Goal: Use online tool/utility: Utilize a website feature to perform a specific function

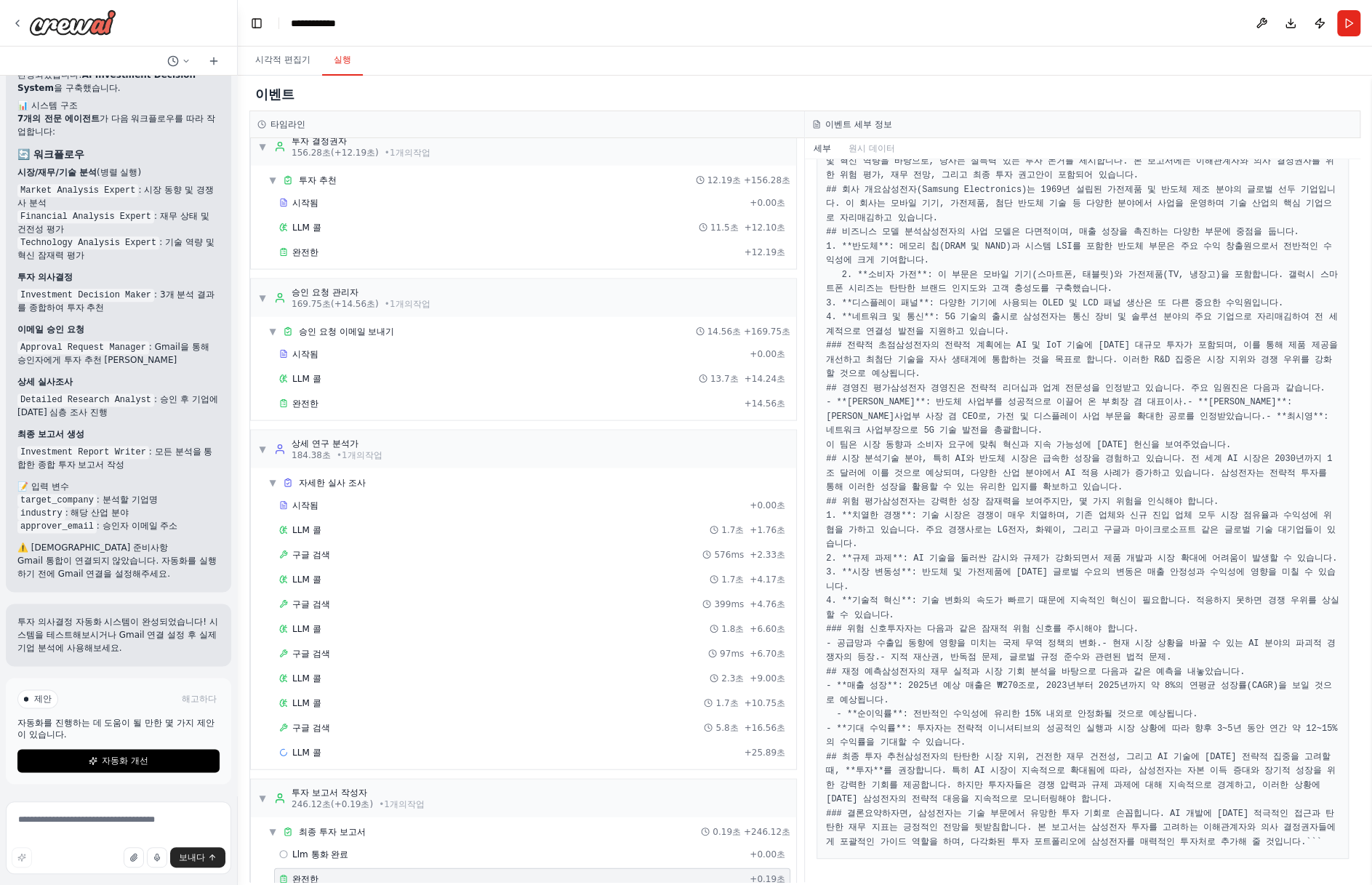
scroll to position [685, 0]
click at [952, 59] on div "시각적 편집기 실행" at bounding box center [805, 61] width 1134 height 29
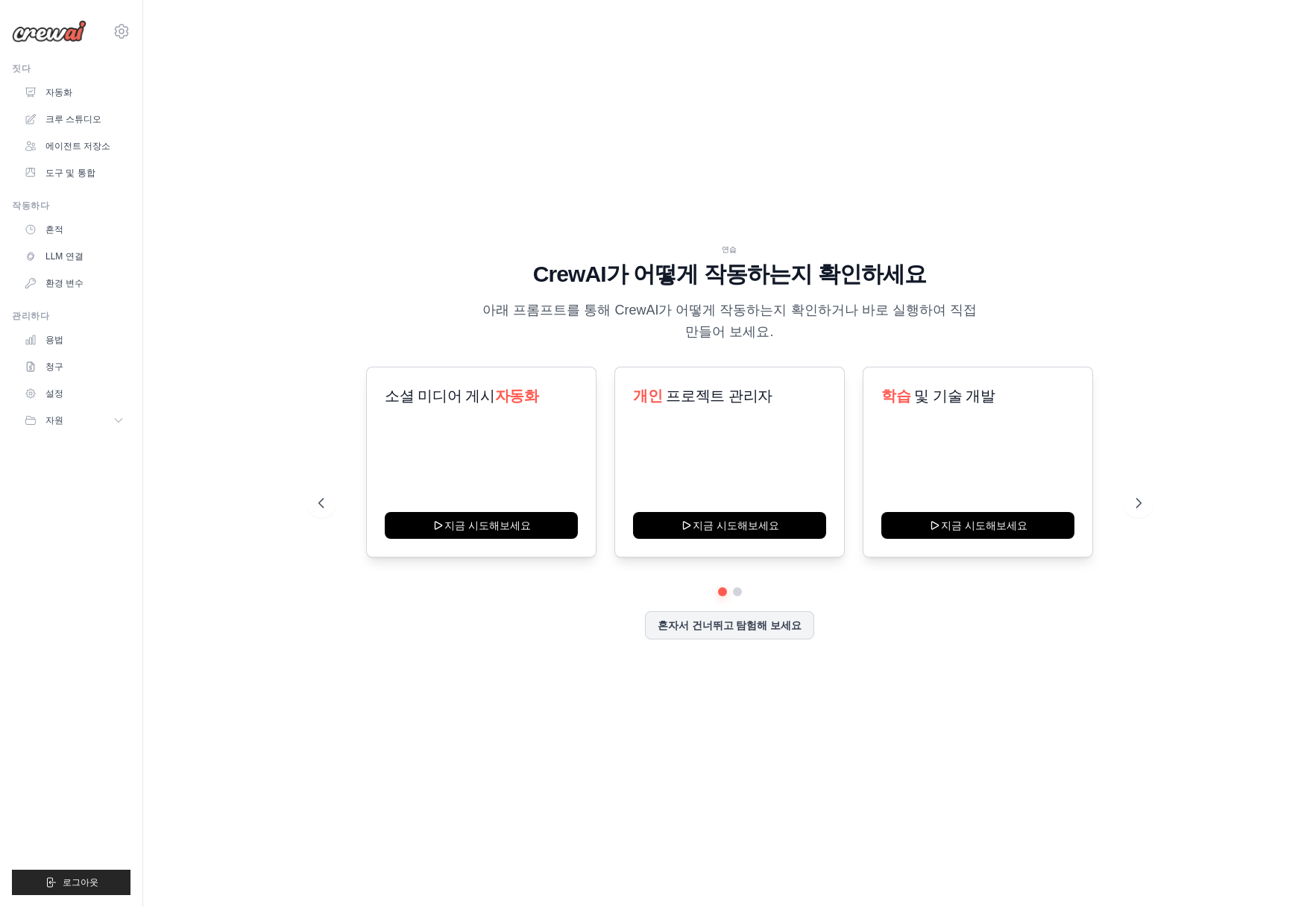
click at [278, 158] on div "연습 CrewAI가 어떻게 작동하는지 확인하세요 아래 프롬프트를 통해 CrewAI가 어떻게 작동하는지 확인하거나 바로 실행하여 직접 만들어 보…" at bounding box center [730, 453] width 1125 height 877
click at [38, 20] on img at bounding box center [48, 31] width 75 height 22
click at [48, 38] on img at bounding box center [48, 31] width 75 height 22
click at [720, 626] on font "혼자서 건너뛰고 탐험해 보세요" at bounding box center [730, 623] width 145 height 12
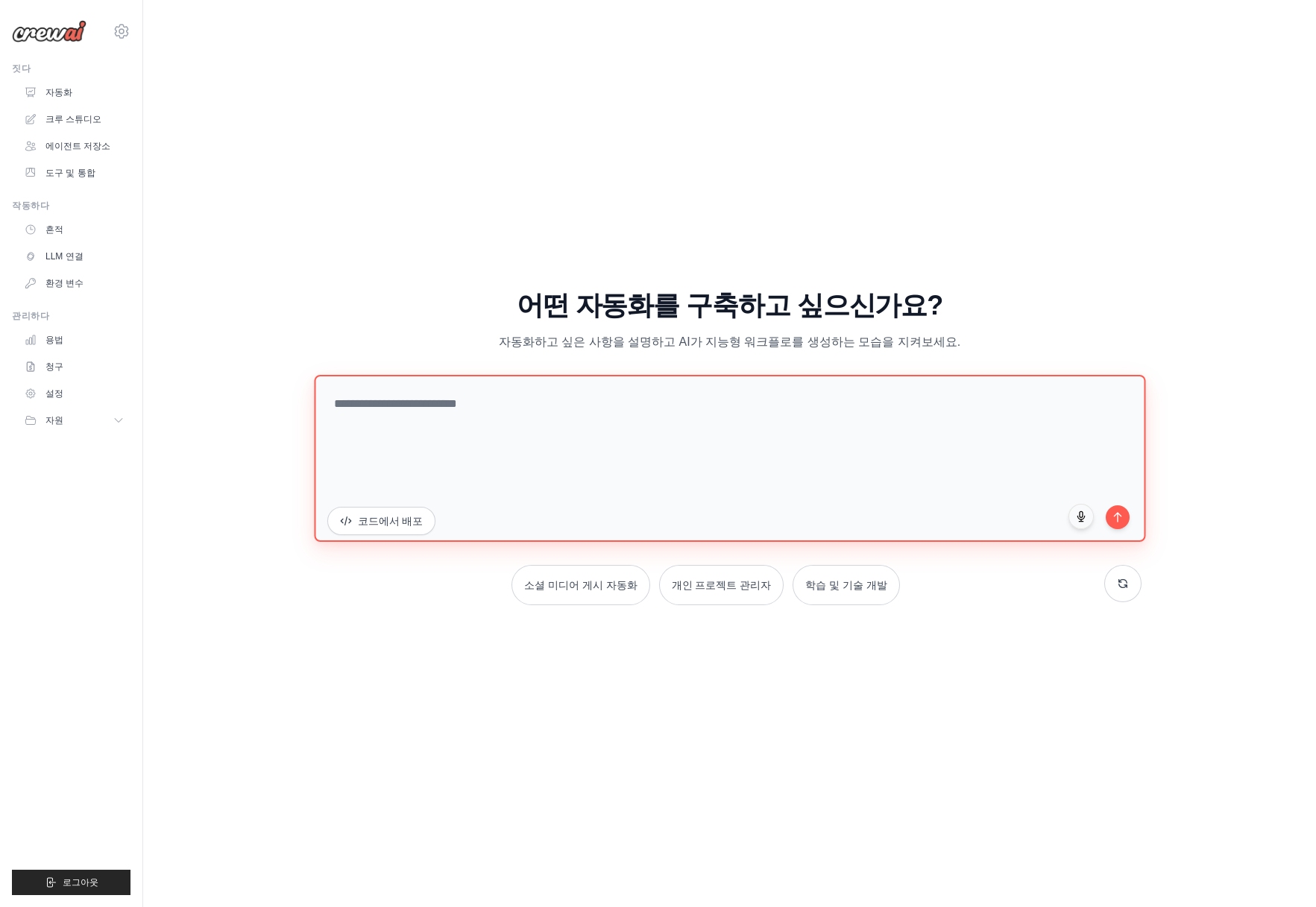
click at [757, 445] on textarea at bounding box center [730, 457] width 831 height 167
paste textarea "**********"
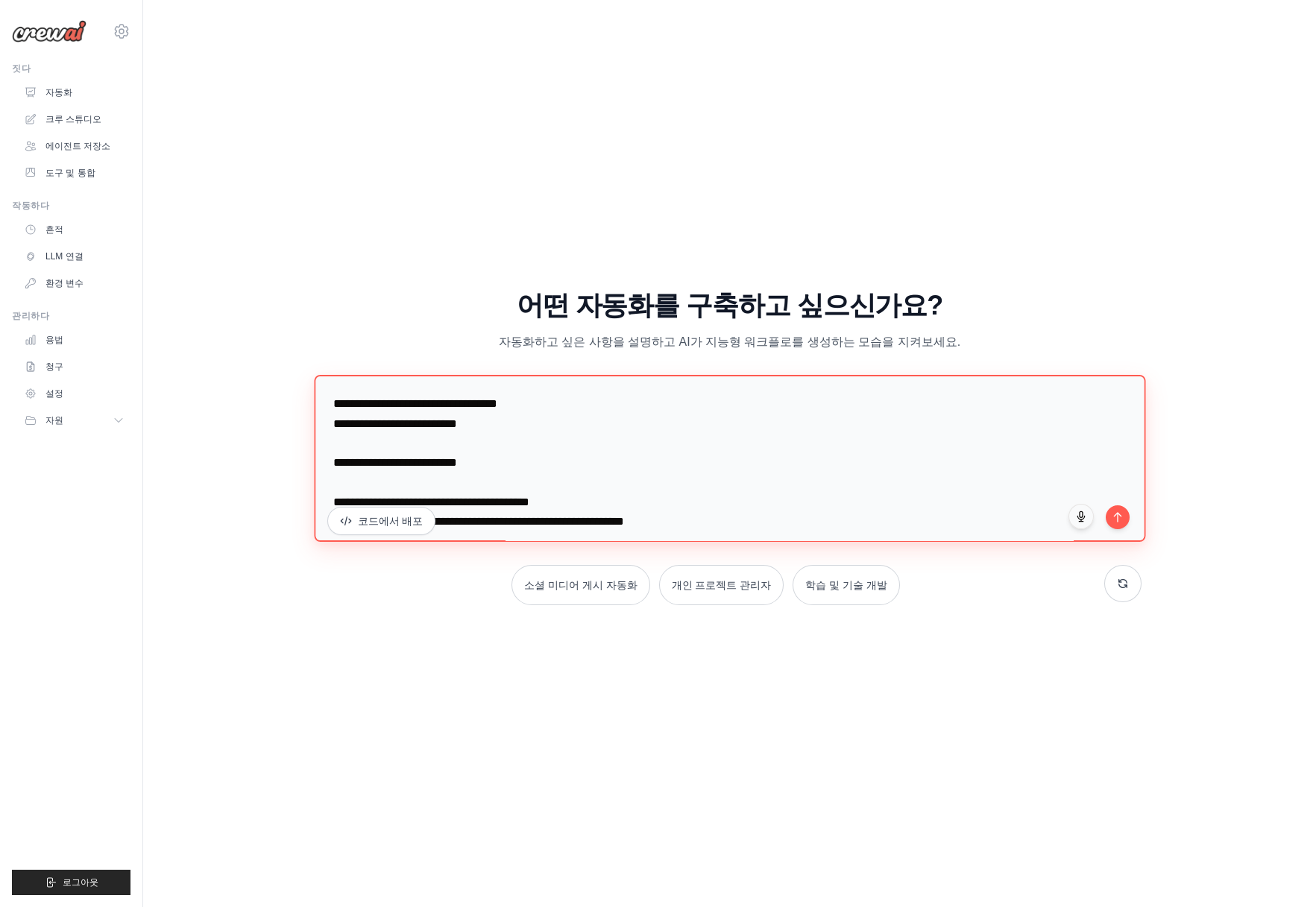
scroll to position [3226, 0]
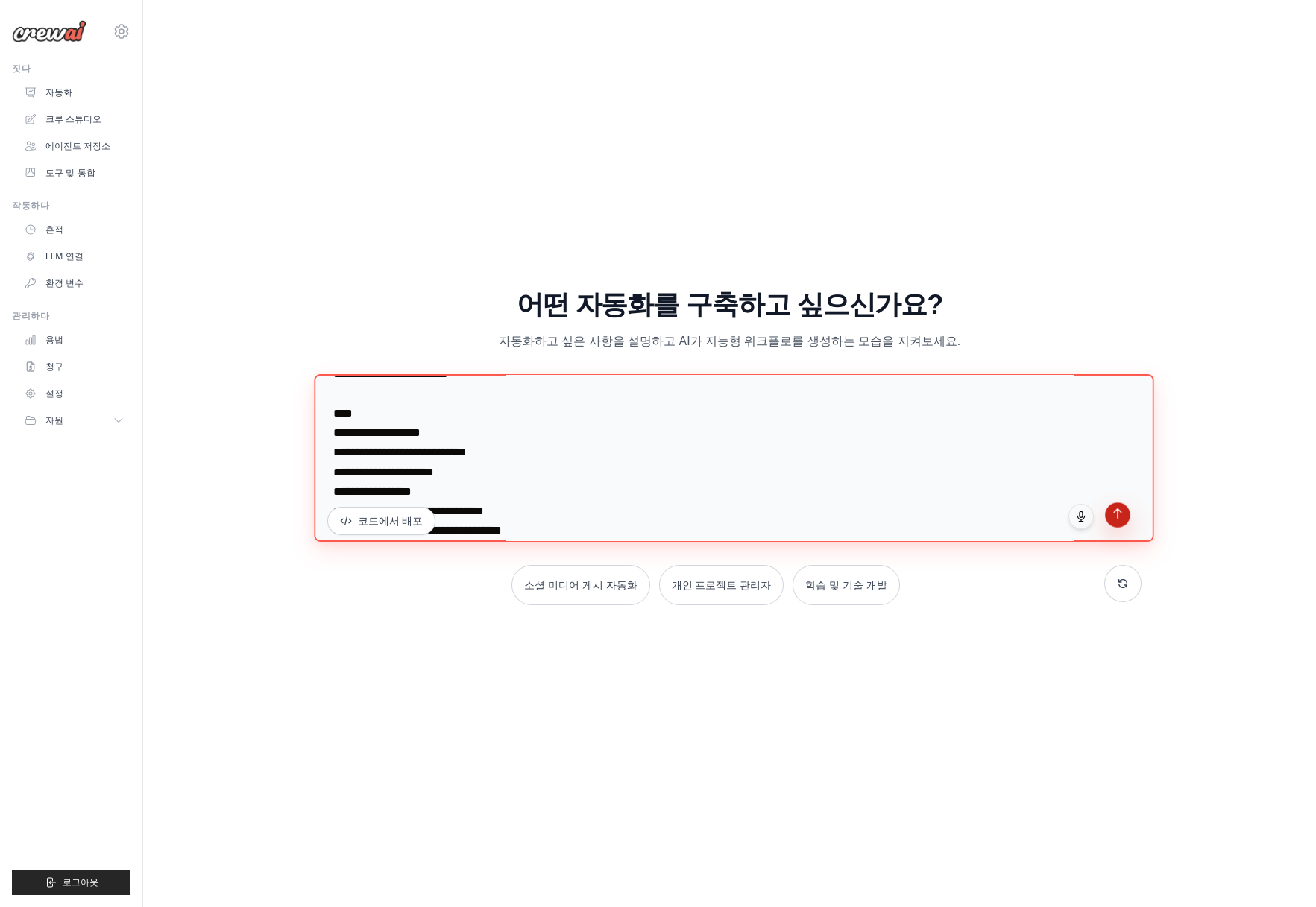
type textarea "**********"
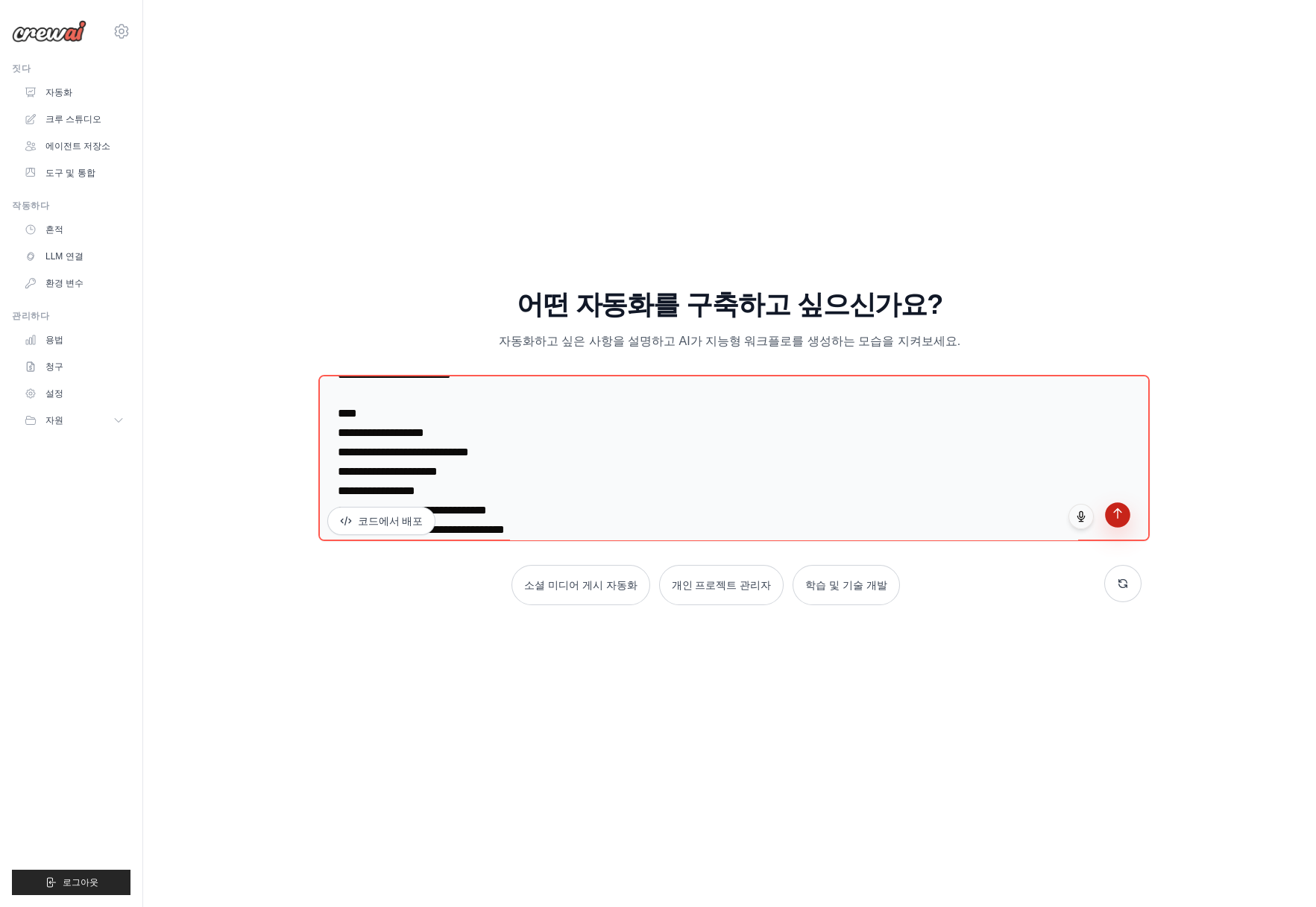
click at [1114, 520] on button "submit" at bounding box center [1117, 515] width 25 height 25
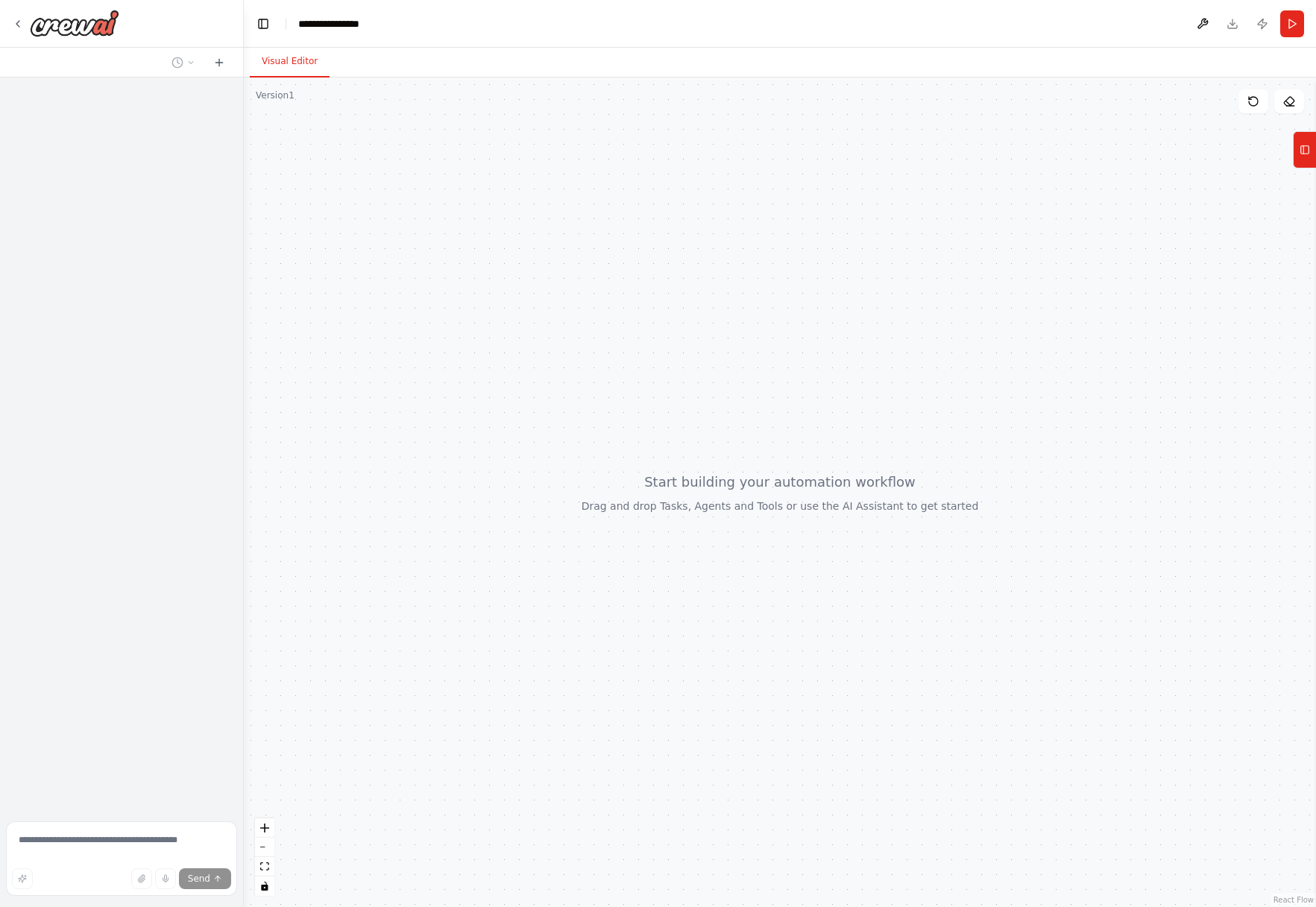
click at [793, 54] on div "Visual Editor" at bounding box center [780, 62] width 1072 height 30
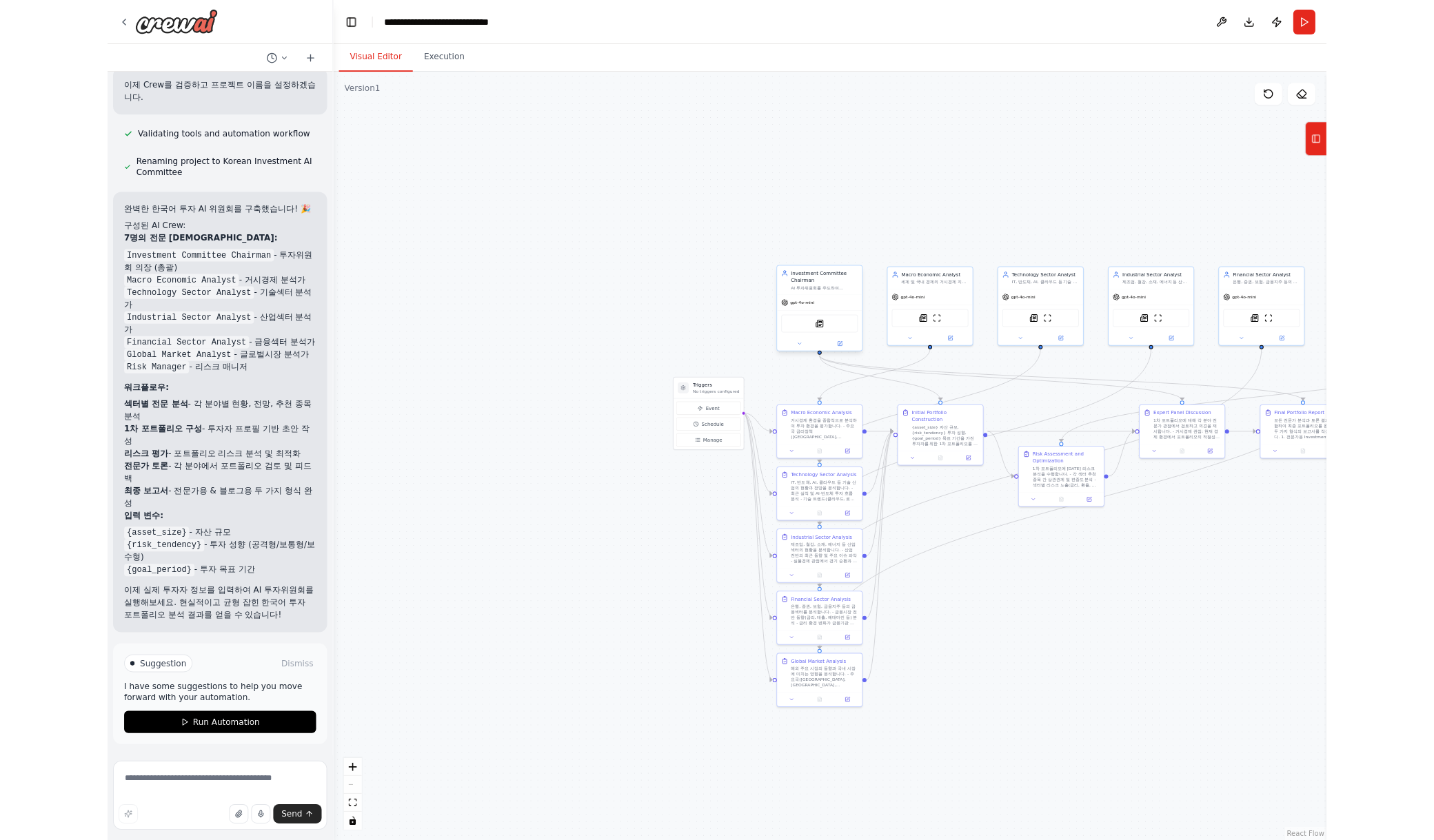
scroll to position [3447, 0]
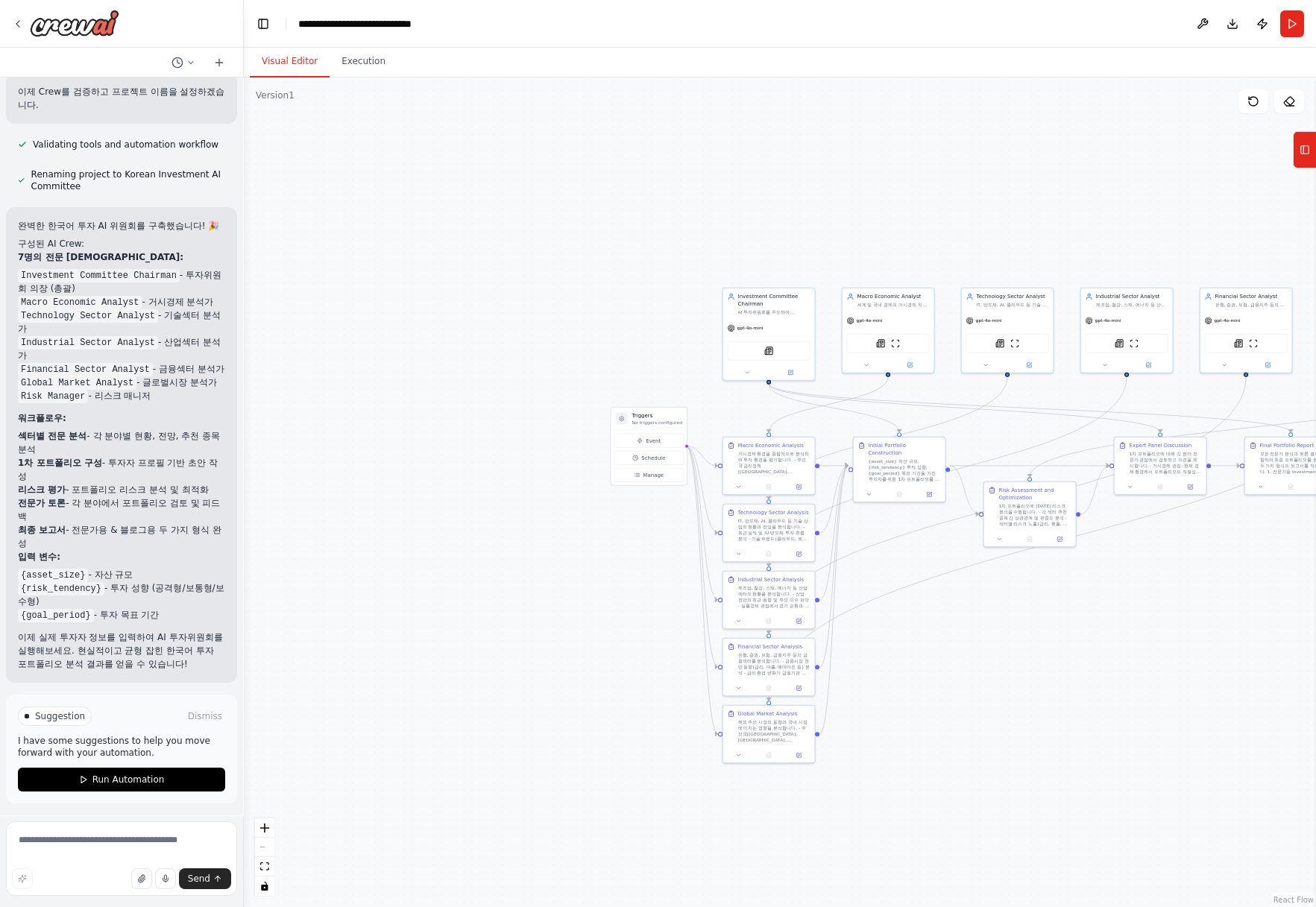
click at [416, 438] on div ".deletable-edge-delete-btn { width: 20px; height: 20px; border: 0px solid #ffff…" at bounding box center [780, 492] width 1072 height 829
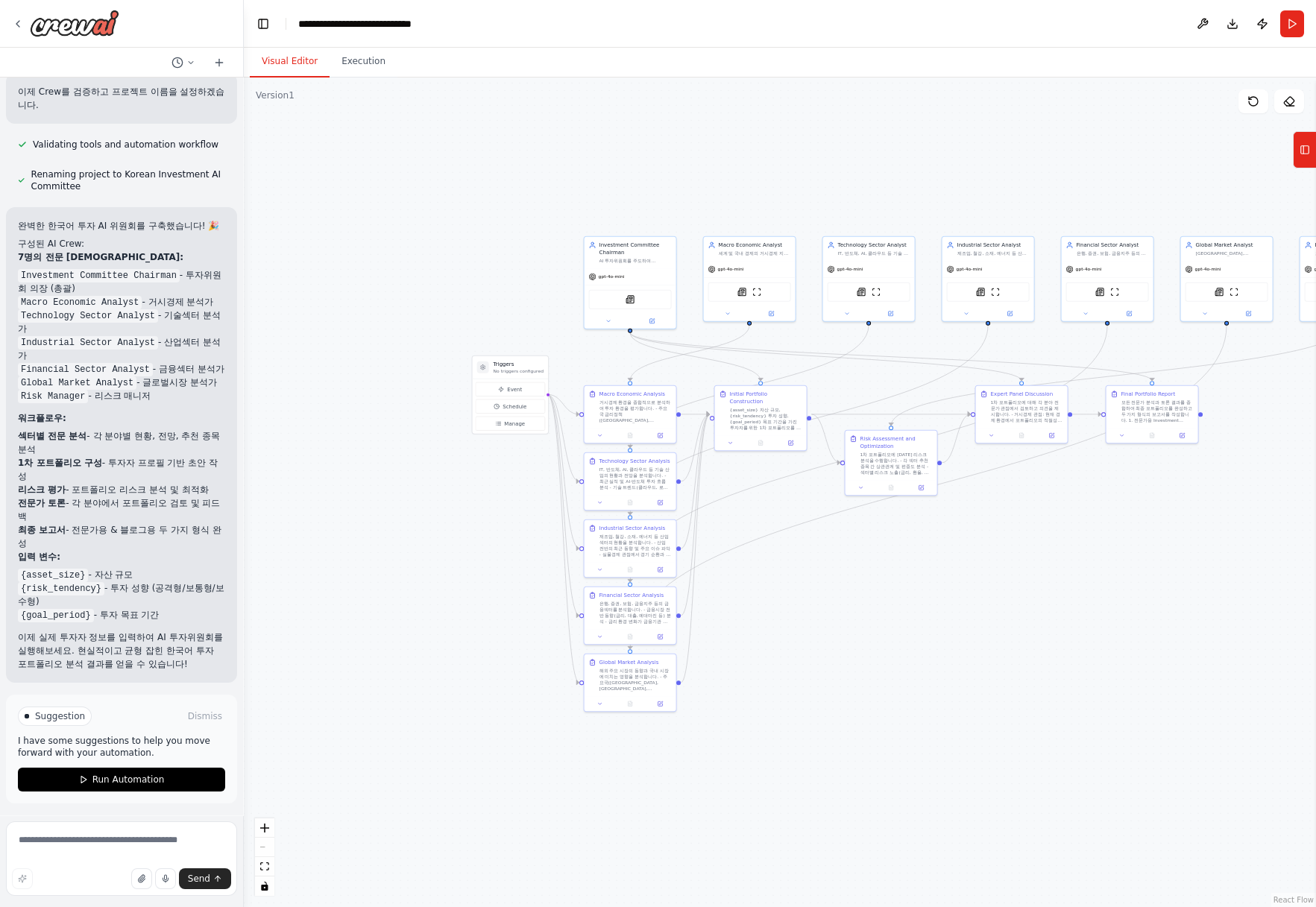
drag, startPoint x: 586, startPoint y: 297, endPoint x: 448, endPoint y: 245, distance: 147.5
click at [448, 245] on div ".deletable-edge-delete-btn { width: 20px; height: 20px; border: 0px solid #ffff…" at bounding box center [780, 492] width 1072 height 829
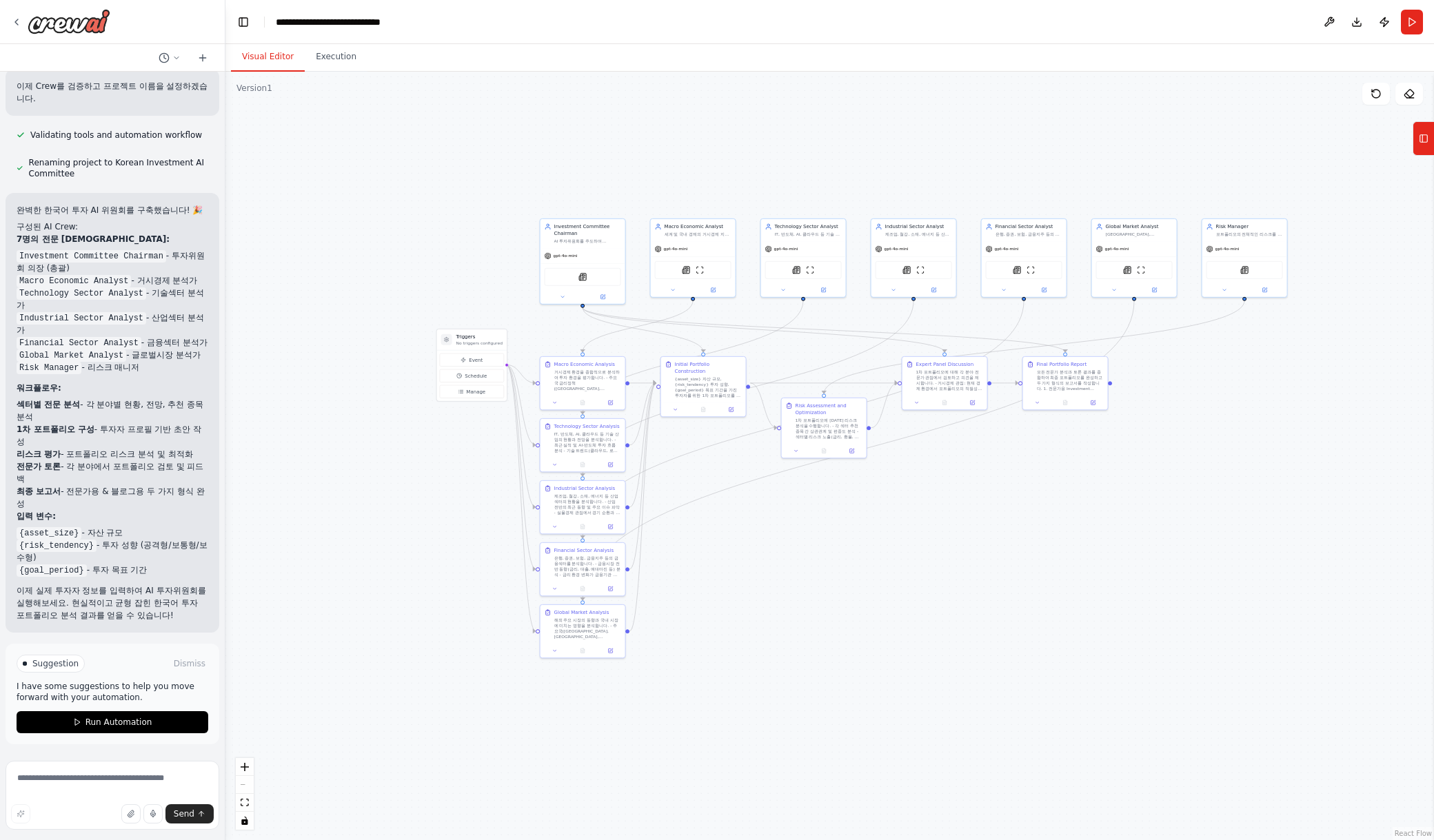
scroll to position [3445, 0]
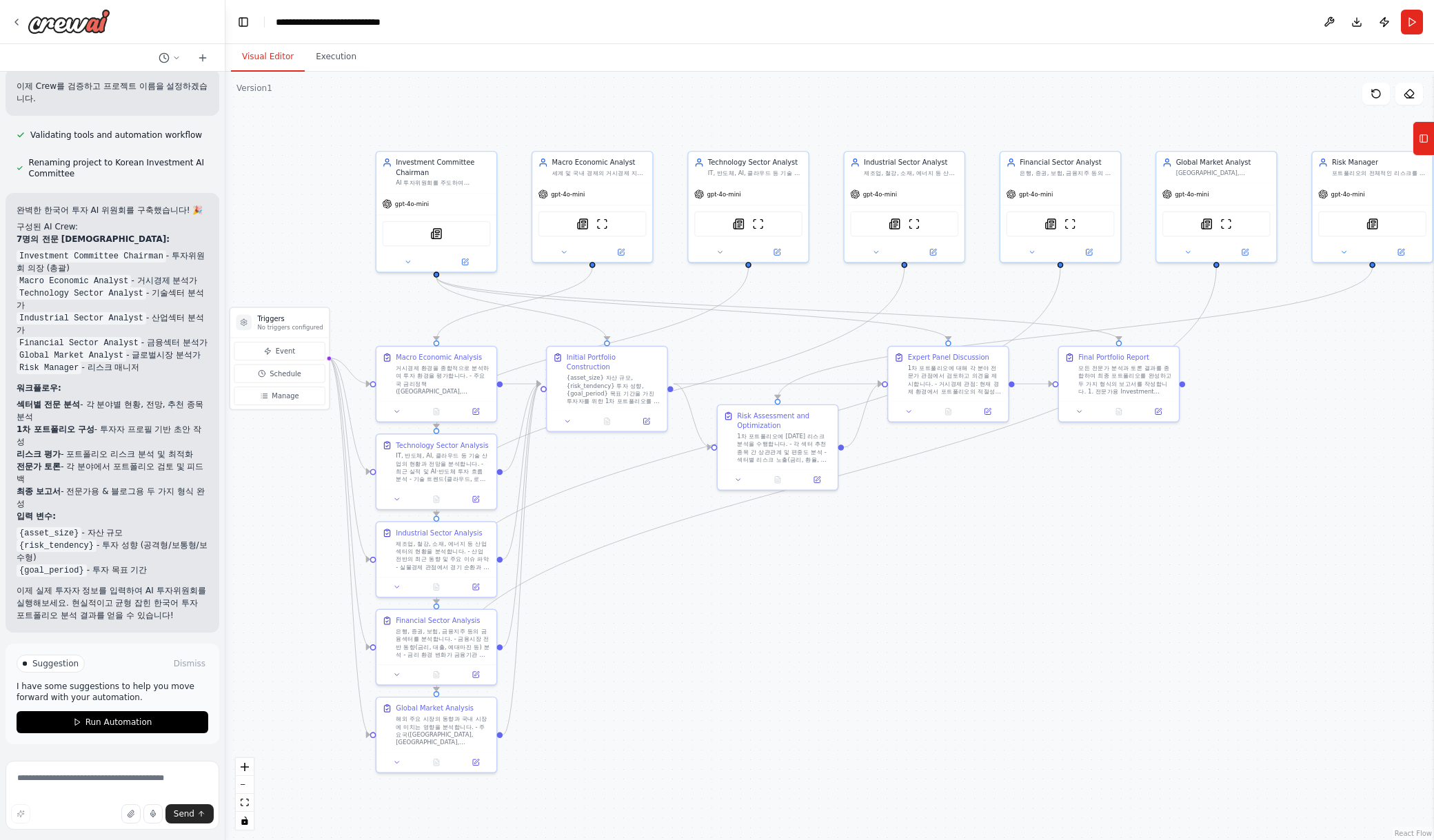
drag, startPoint x: 858, startPoint y: 656, endPoint x: 937, endPoint y: 674, distance: 81.0
click at [937, 674] on div ".deletable-edge-delete-btn { width: 20px; height: 20px; border: 0px solid #ffff…" at bounding box center [830, 456] width 1208 height 768
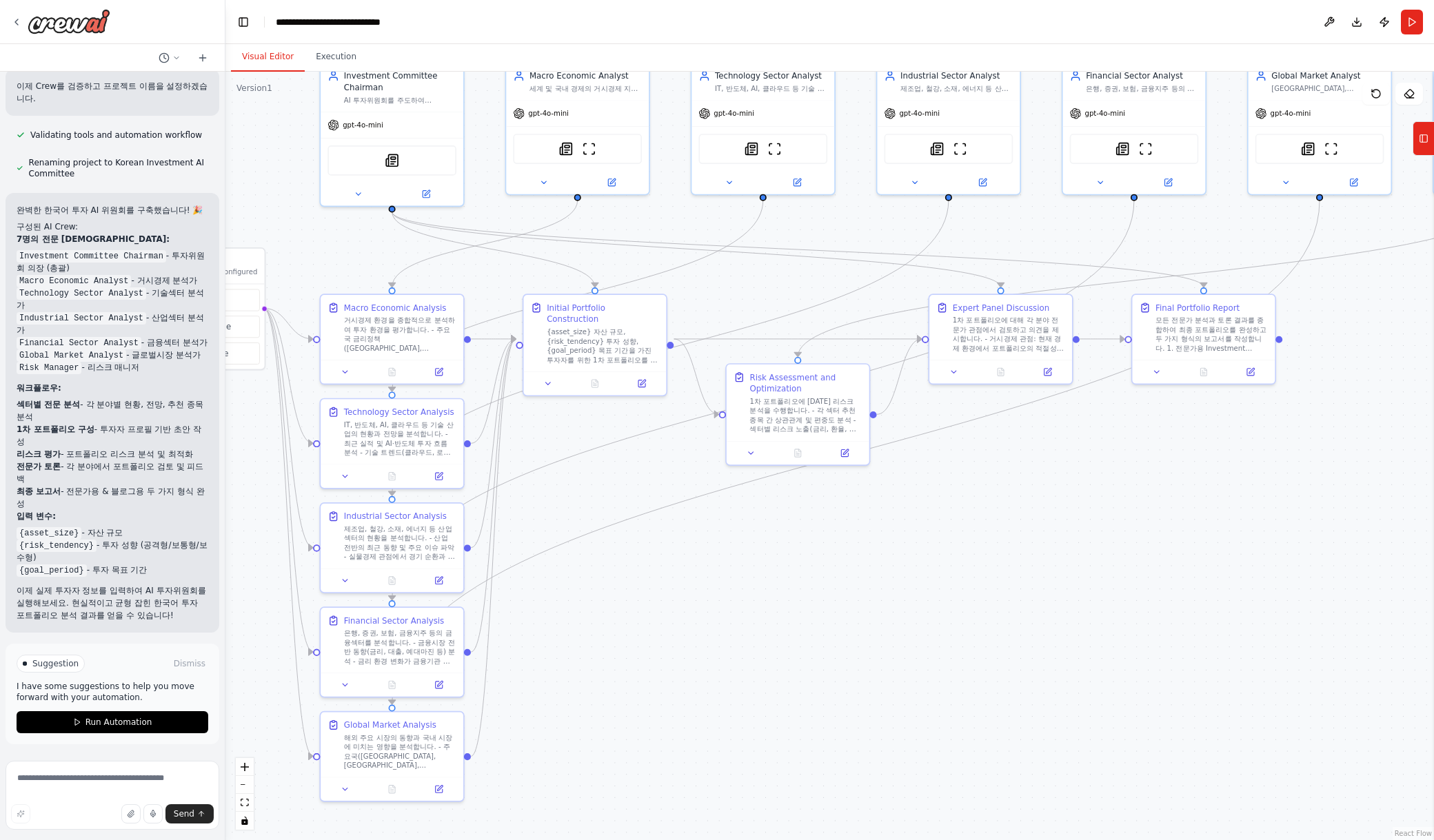
scroll to position [3391, 0]
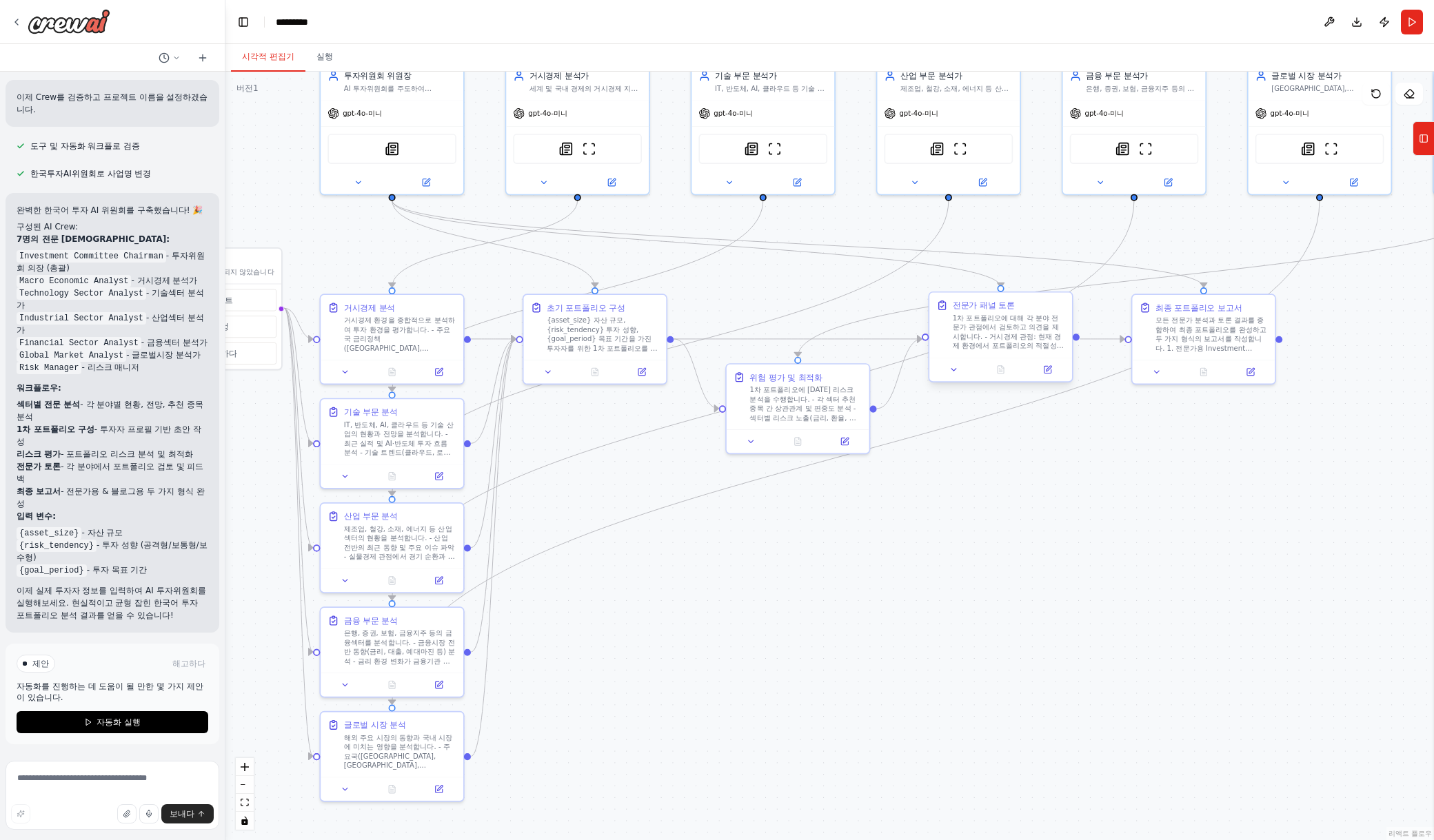
click at [1033, 344] on div "1차 포트폴리오에 대해 각 분야 전문가 관점에서 검토하고 의견을 제시합니다. - 거시경제 관점: 현재 경제 환경에서 포트폴리오의 적절성 평가 …" at bounding box center [1009, 332] width 112 height 37
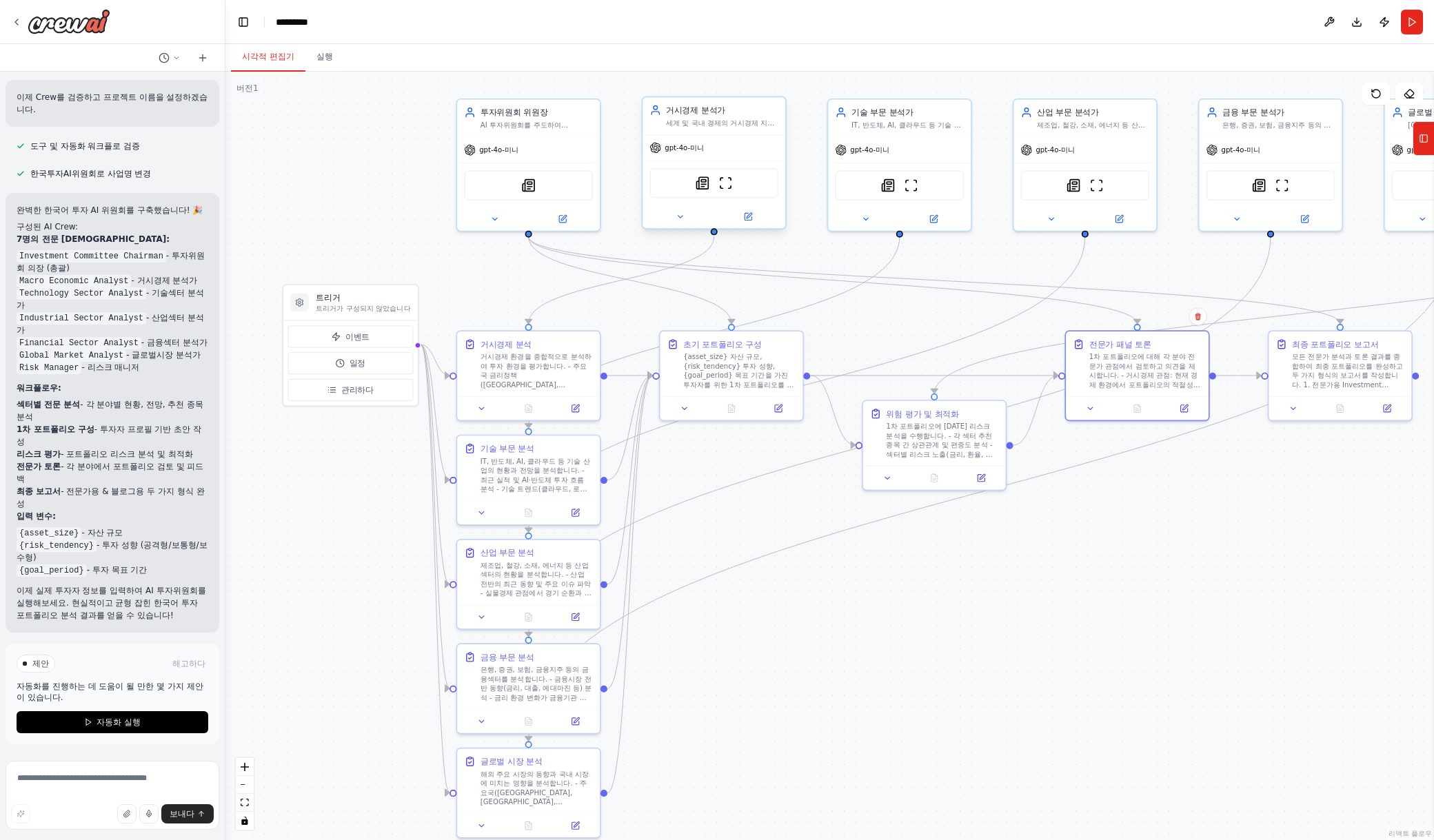
drag, startPoint x: 578, startPoint y: 198, endPoint x: 715, endPoint y: 234, distance: 141.7
click at [715, 234] on div ".deletable-edge-delete-btn { width: 20px; height: 20px; border: 0px solid #ffff…" at bounding box center [830, 456] width 1208 height 768
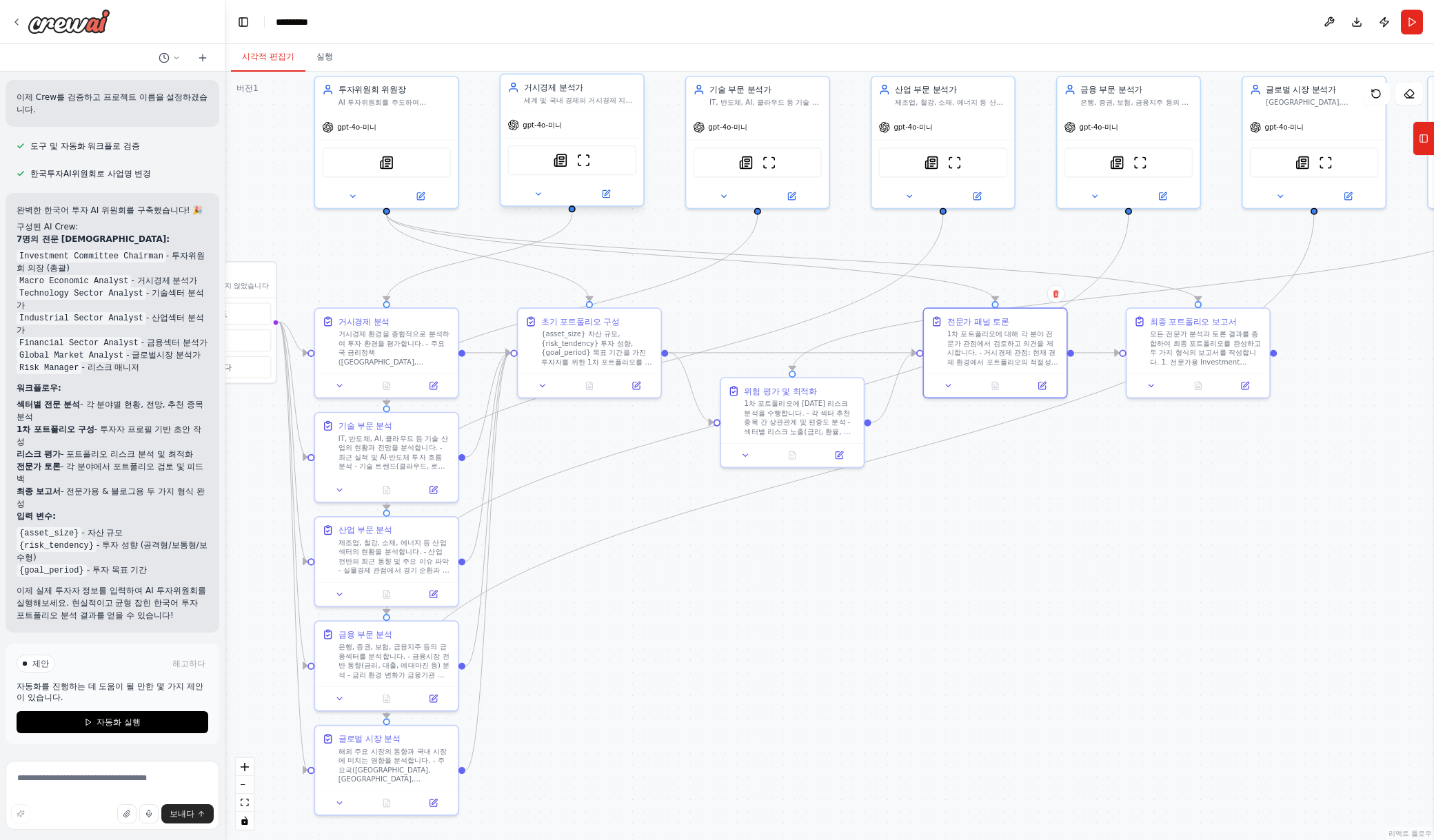
drag, startPoint x: 715, startPoint y: 234, endPoint x: 555, endPoint y: 209, distance: 161.9
click at [555, 209] on div ".deletable-edge-delete-btn { width: 20px; height: 20px; border: 0px solid #ffff…" at bounding box center [830, 456] width 1208 height 768
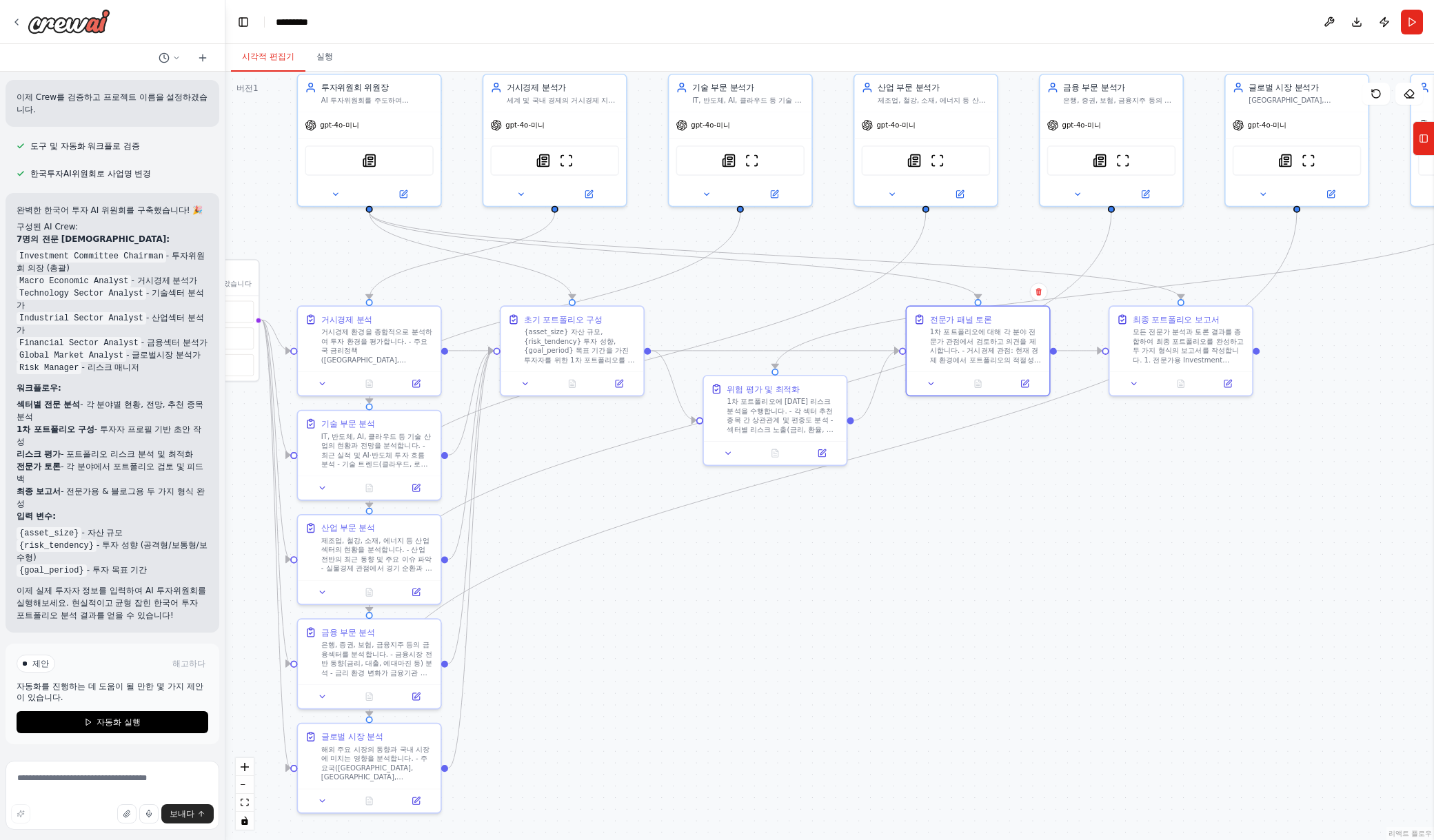
click at [964, 297] on div ".deletable-edge-delete-btn { width: 20px; height: 20px; border: 0px solid #ffff…" at bounding box center [830, 456] width 1208 height 768
click at [949, 280] on icon "Edge from 250d3663-1413-44b8-93b9-2dd0ebd174f1 to a90fa562-da0a-4083-845e-29a51…" at bounding box center [673, 255] width 608 height 87
click at [954, 263] on icon "Edge from 250d3663-1413-44b8-93b9-2dd0ebd174f1 to dd10c053-6845-493c-9570-38374…" at bounding box center [775, 255] width 811 height 87
click at [553, 212] on circle "Edge from c13bf417-4a68-42a1-96e6-0fdd824c6b93 to 52547fd6-3289-4835-96f2-e6584…" at bounding box center [554, 217] width 11 height 11
click at [587, 220] on div ".deletable-edge-delete-btn { width: 20px; height: 20px; border: 0px solid #ffff…" at bounding box center [830, 456] width 1208 height 768
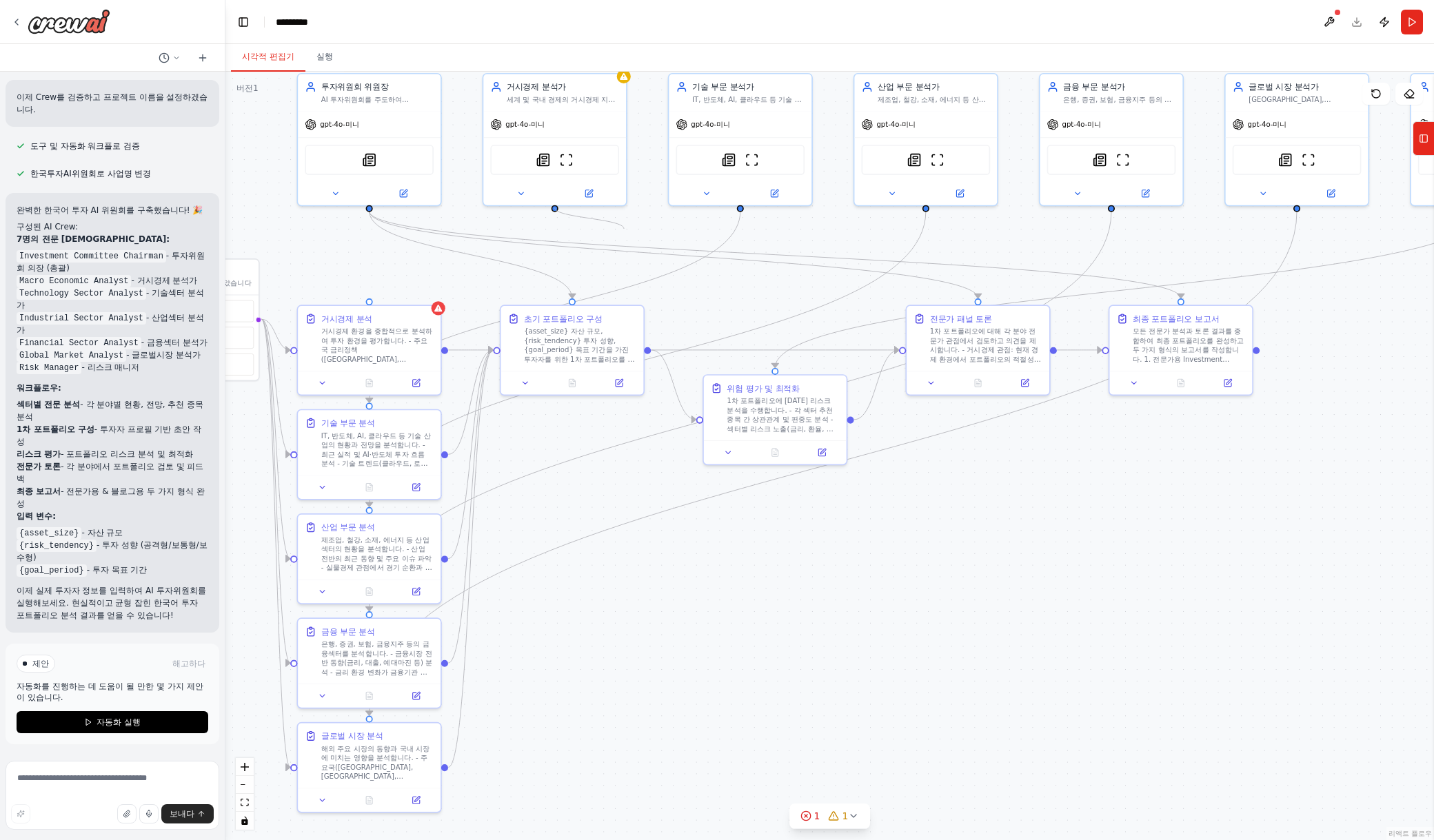
drag, startPoint x: 555, startPoint y: 208, endPoint x: 626, endPoint y: 227, distance: 73.5
click at [626, 227] on div ".deletable-edge-delete-btn { width: 20px; height: 20px; border: 0px solid #ffff…" at bounding box center [830, 456] width 1208 height 768
click at [677, 229] on div ".deletable-edge-delete-btn { width: 20px; height: 20px; border: 0px solid #ffff…" at bounding box center [830, 456] width 1208 height 768
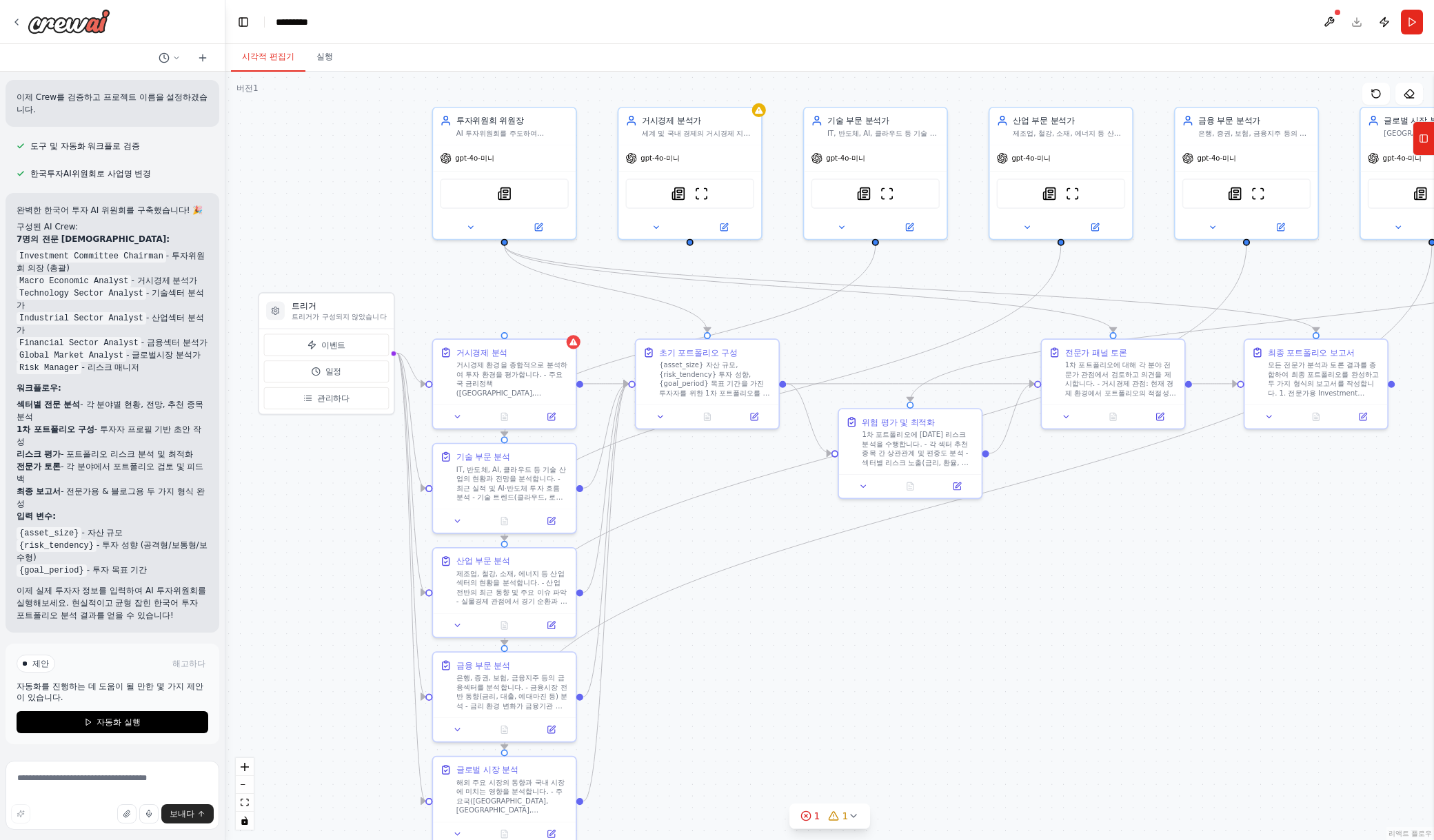
drag, startPoint x: 554, startPoint y: 209, endPoint x: 690, endPoint y: 243, distance: 140.2
click at [690, 243] on div ".deletable-edge-delete-btn { width: 20px; height: 20px; border: 0px solid #ffff…" at bounding box center [830, 456] width 1208 height 768
click at [689, 243] on div ".deletable-edge-delete-btn { width: 20px; height: 20px; border: 0px solid #ffff…" at bounding box center [830, 456] width 1208 height 768
drag, startPoint x: 691, startPoint y: 240, endPoint x: 509, endPoint y: 339, distance: 207.2
click at [509, 339] on div "트리거 트리거가 구성되지 않았습니다 이벤트 일정 관리하다 투자위원회 위원장 AI 투자위원회를 주도하여 {asset_size} 자산 규모, {r…" at bounding box center [708, 372] width 1016 height 647
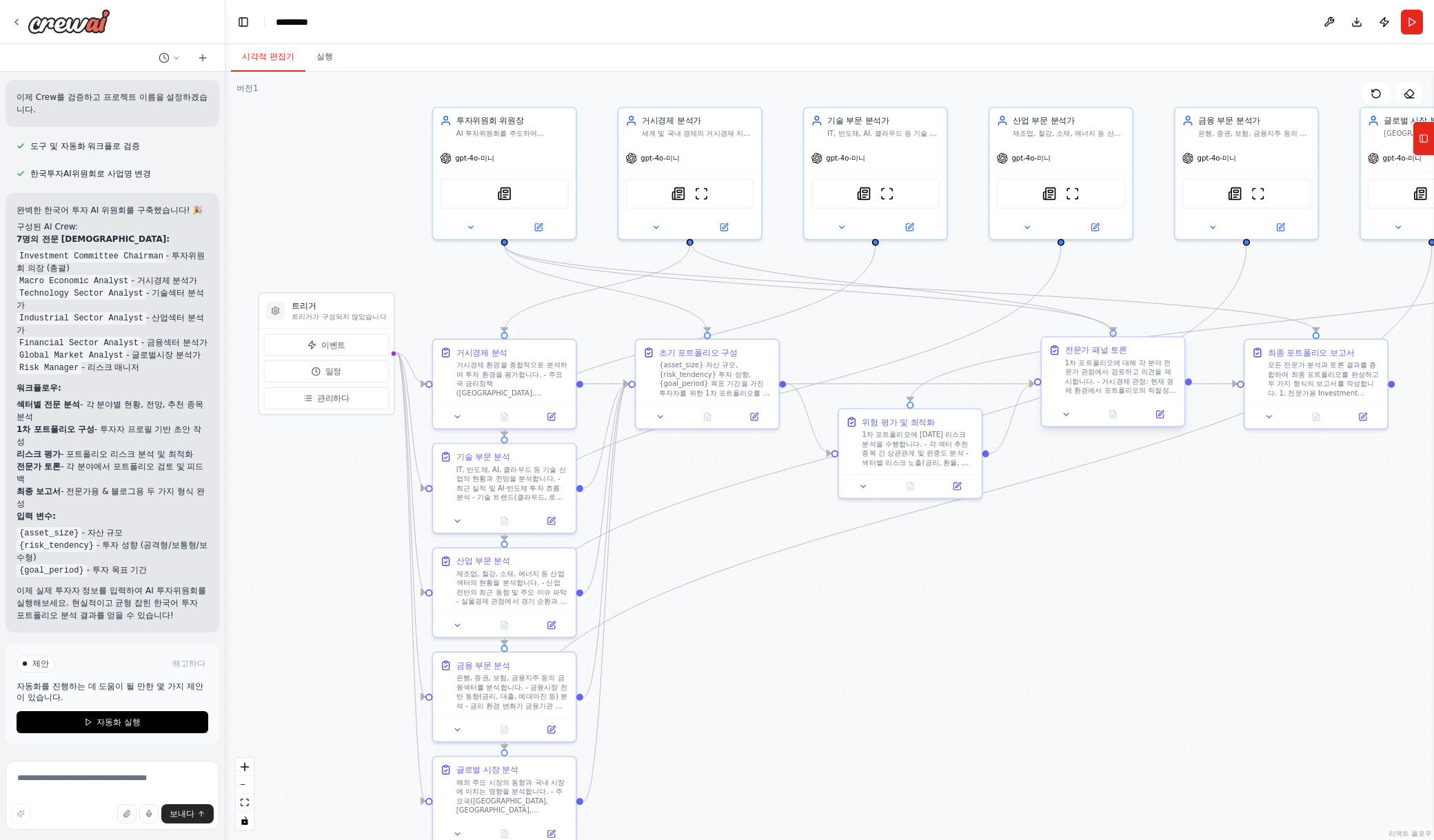
drag, startPoint x: 692, startPoint y: 239, endPoint x: 1107, endPoint y: 338, distance: 426.6
click at [1107, 338] on div "트리거 트리거가 구성되지 않았습니다 이벤트 일정 관리하다 투자위원회 위원장 AI 투자위원회를 주도하여 {asset_size} 자산 규모, {r…" at bounding box center [708, 372] width 1016 height 647
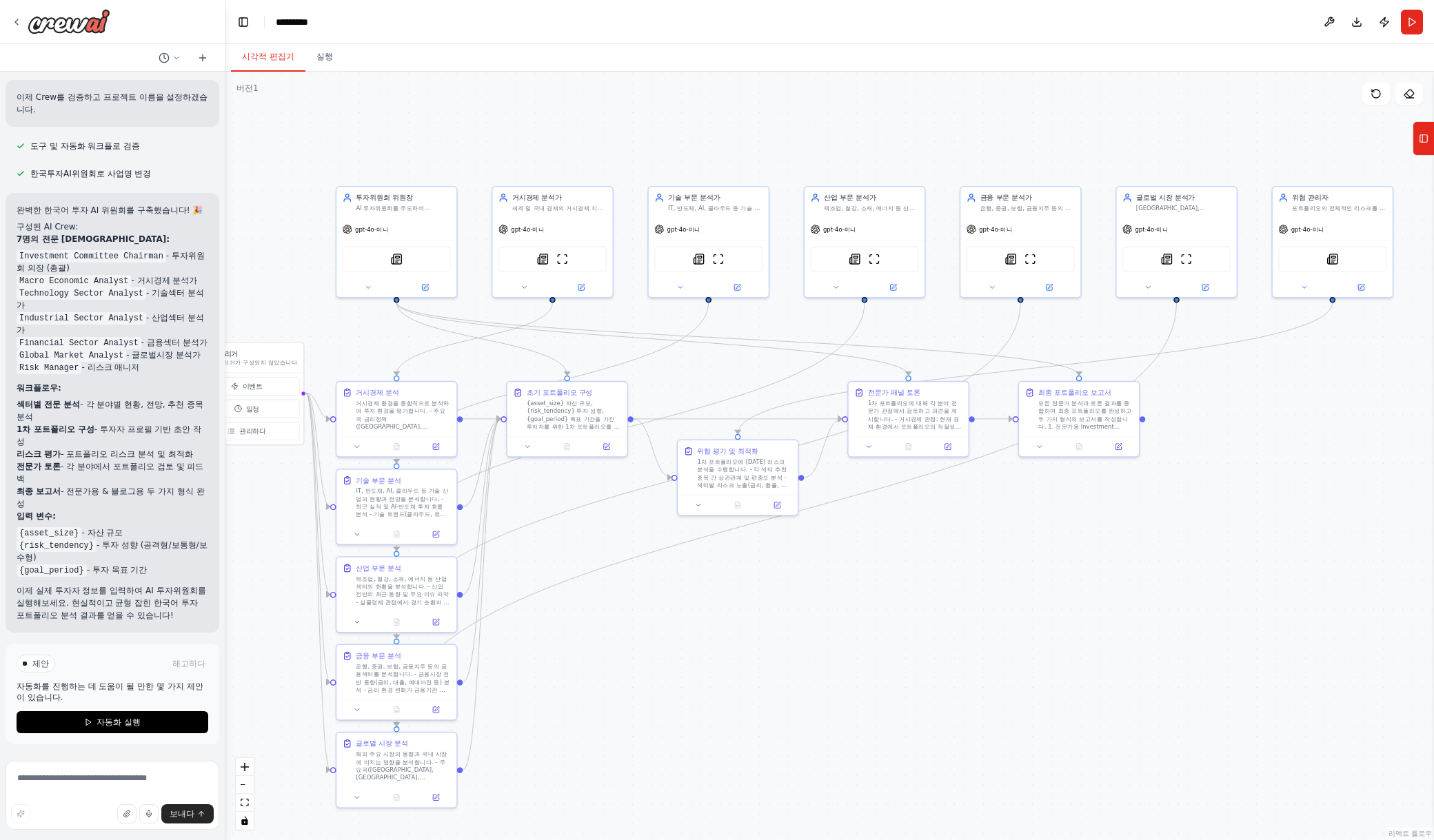
drag, startPoint x: 1133, startPoint y: 594, endPoint x: 972, endPoint y: 605, distance: 161.4
click at [972, 605] on div ".deletable-edge-delete-btn { width: 20px; height: 20px; border: 0px solid #ffff…" at bounding box center [830, 456] width 1208 height 768
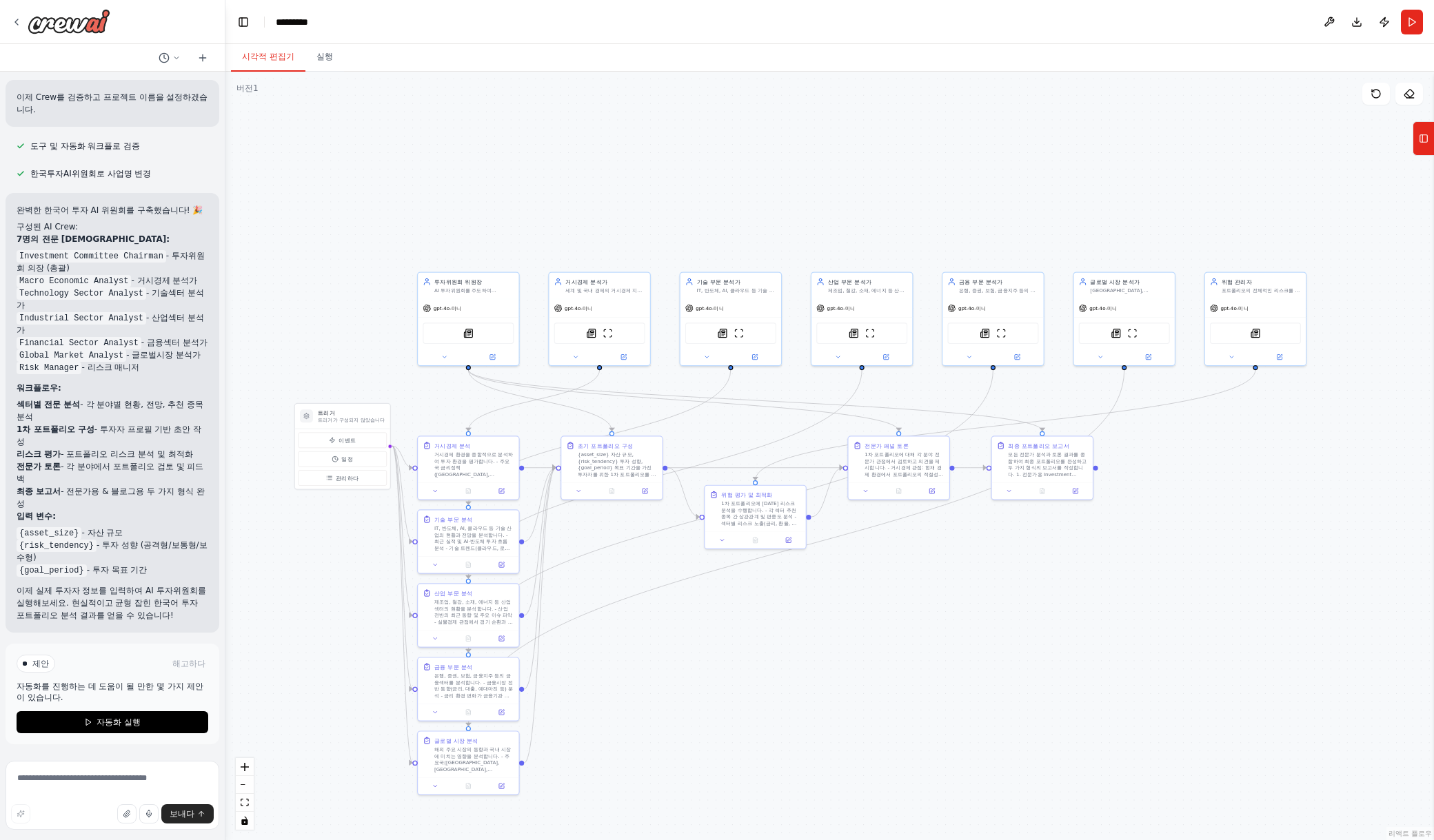
drag, startPoint x: 1232, startPoint y: 592, endPoint x: 1092, endPoint y: 585, distance: 140.2
click at [1092, 585] on div ".deletable-edge-delete-btn { width: 20px; height: 20px; border: 0px solid #ffff…" at bounding box center [830, 456] width 1208 height 768
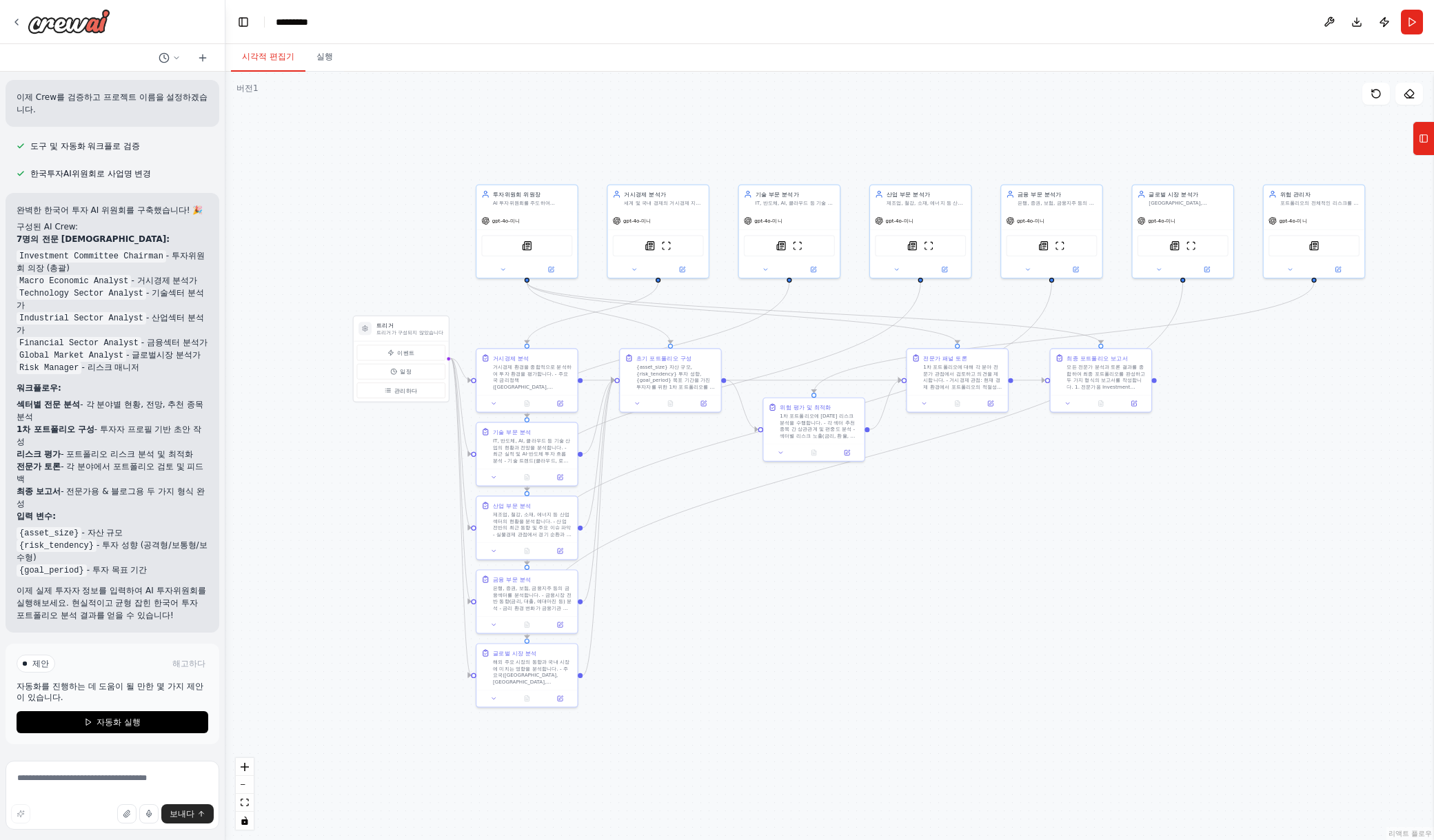
drag, startPoint x: 1098, startPoint y: 631, endPoint x: 1156, endPoint y: 543, distance: 105.4
click at [1156, 543] on div ".deletable-edge-delete-btn { width: 20px; height: 20px; border: 0px solid #ffff…" at bounding box center [830, 456] width 1208 height 768
click at [1216, 137] on button "도구" at bounding box center [1423, 138] width 21 height 34
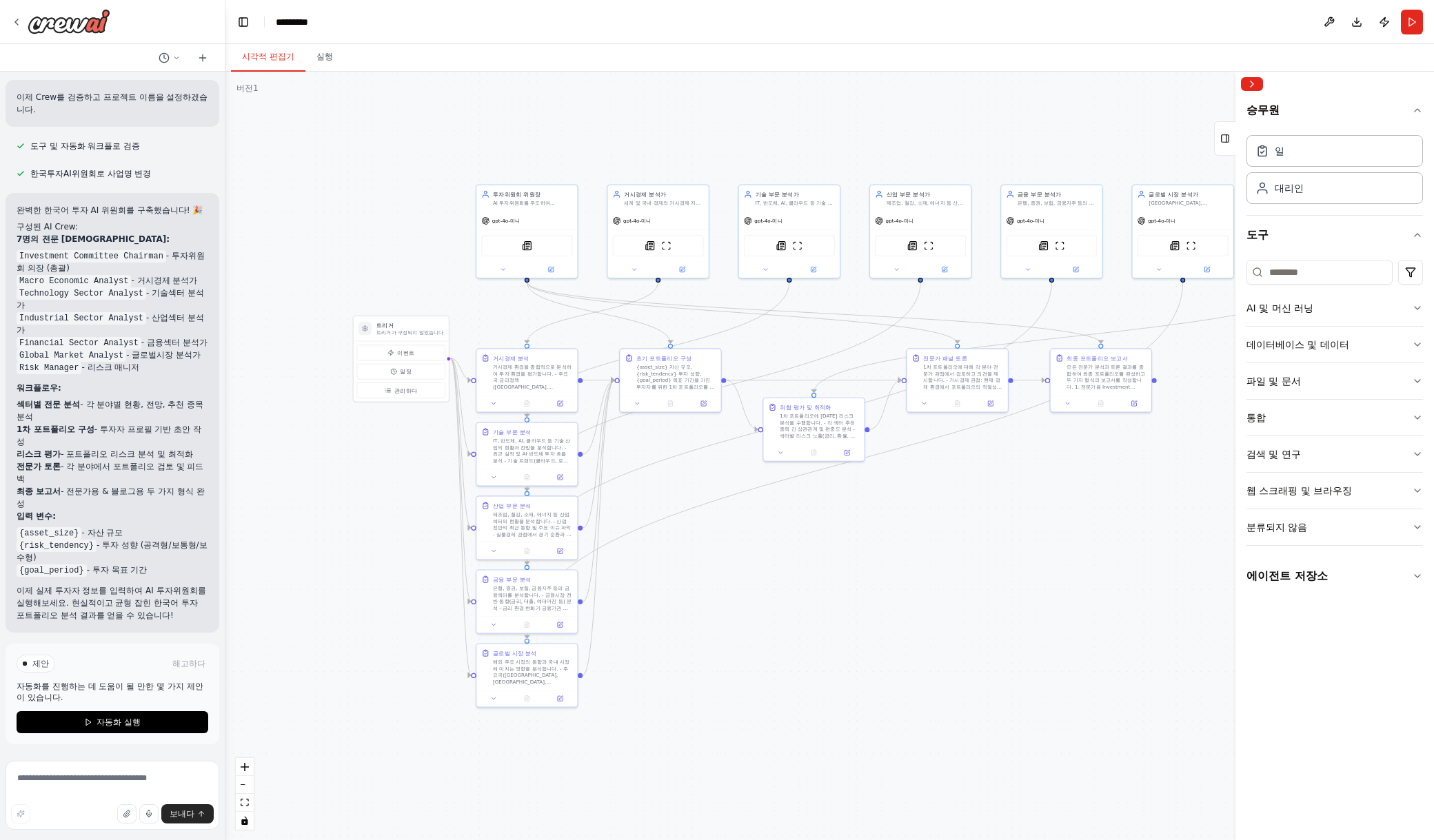
click at [809, 679] on div ".deletable-edge-delete-btn { width: 20px; height: 20px; border: 0px solid #ffff…" at bounding box center [830, 456] width 1208 height 768
click at [1216, 77] on button "오른쪽 사이드바 접기" at bounding box center [1252, 83] width 22 height 14
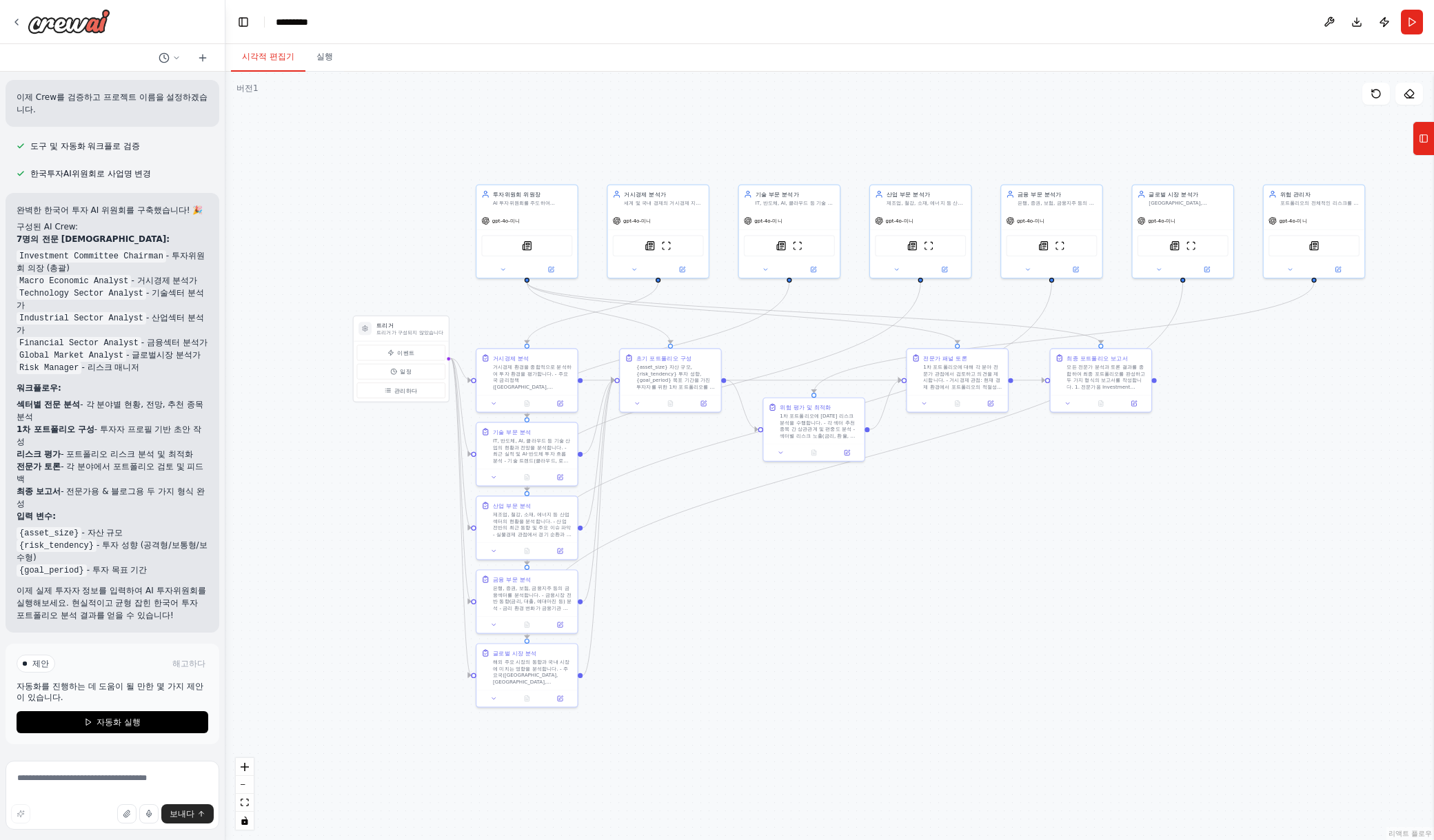
click at [774, 595] on div ".deletable-edge-delete-btn { width: 20px; height: 20px; border: 0px solid #ffff…" at bounding box center [830, 456] width 1208 height 768
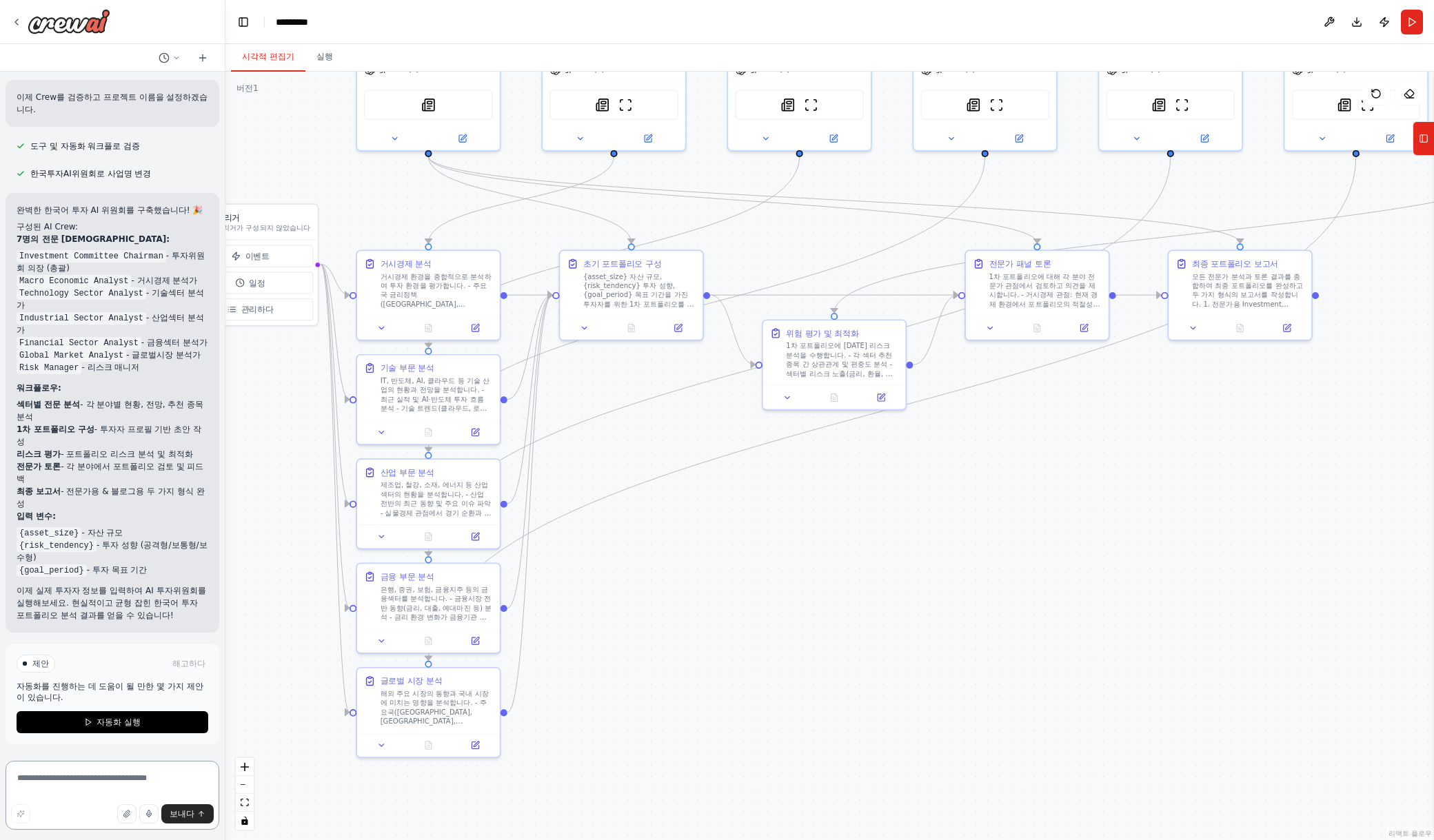
click at [117, 782] on textarea at bounding box center [112, 794] width 213 height 69
type textarea "*"
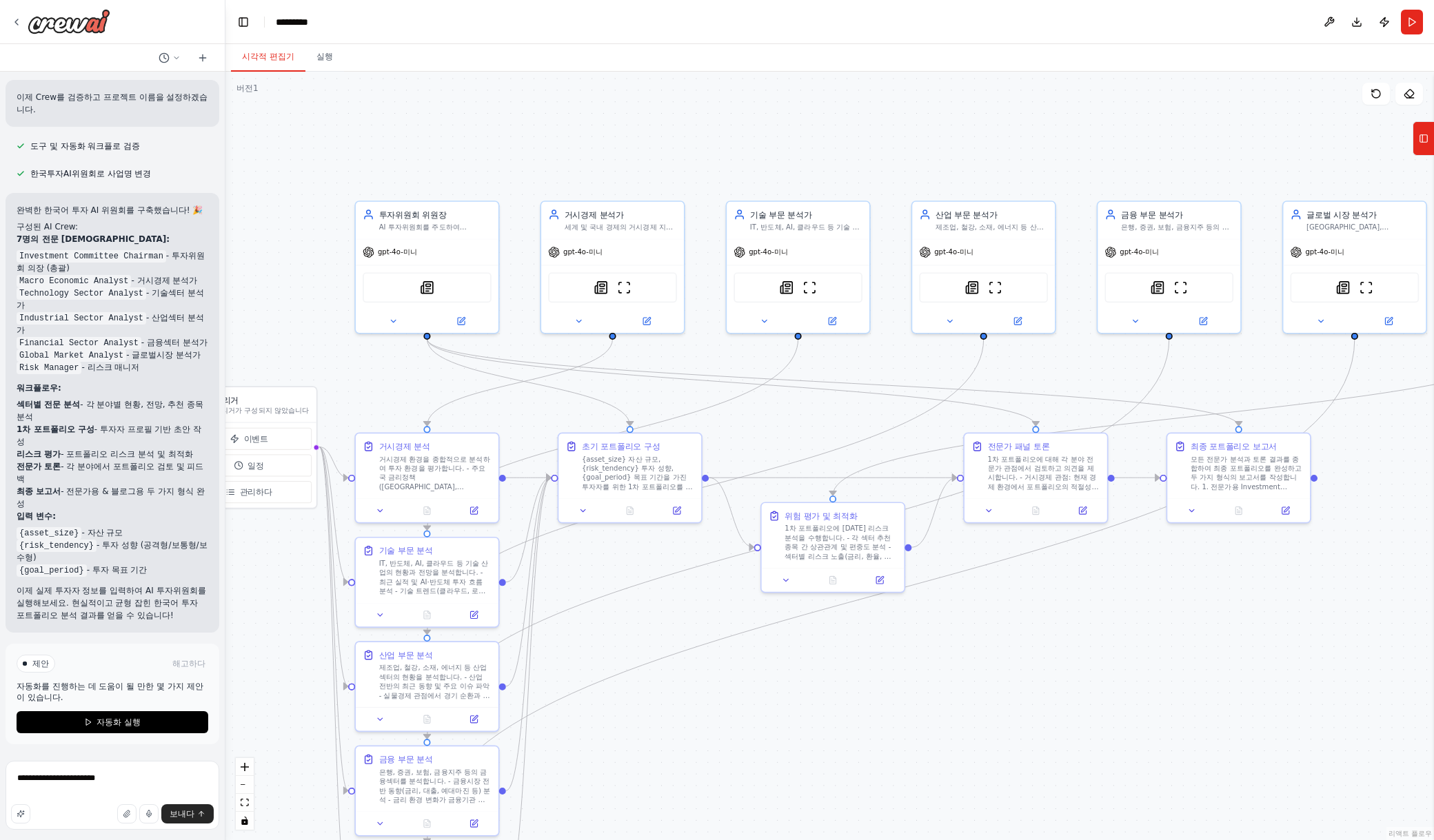
drag, startPoint x: 1121, startPoint y: 522, endPoint x: 1117, endPoint y: 697, distance: 175.0
click at [1117, 697] on div ".deletable-edge-delete-btn { width: 20px; height: 20px; border: 0px solid #ffff…" at bounding box center [830, 456] width 1208 height 768
click at [97, 780] on textarea "**********" at bounding box center [112, 794] width 213 height 69
drag, startPoint x: 100, startPoint y: 780, endPoint x: 0, endPoint y: 799, distance: 101.8
click at [0, 799] on div "🧠 Agentic 주식투자 AI Crew — 한글 프롬프트 세트 🏛️ Main Agent — “투자위원회 의장” 🧭 Task Prompt (M…" at bounding box center [112, 420] width 226 height 840
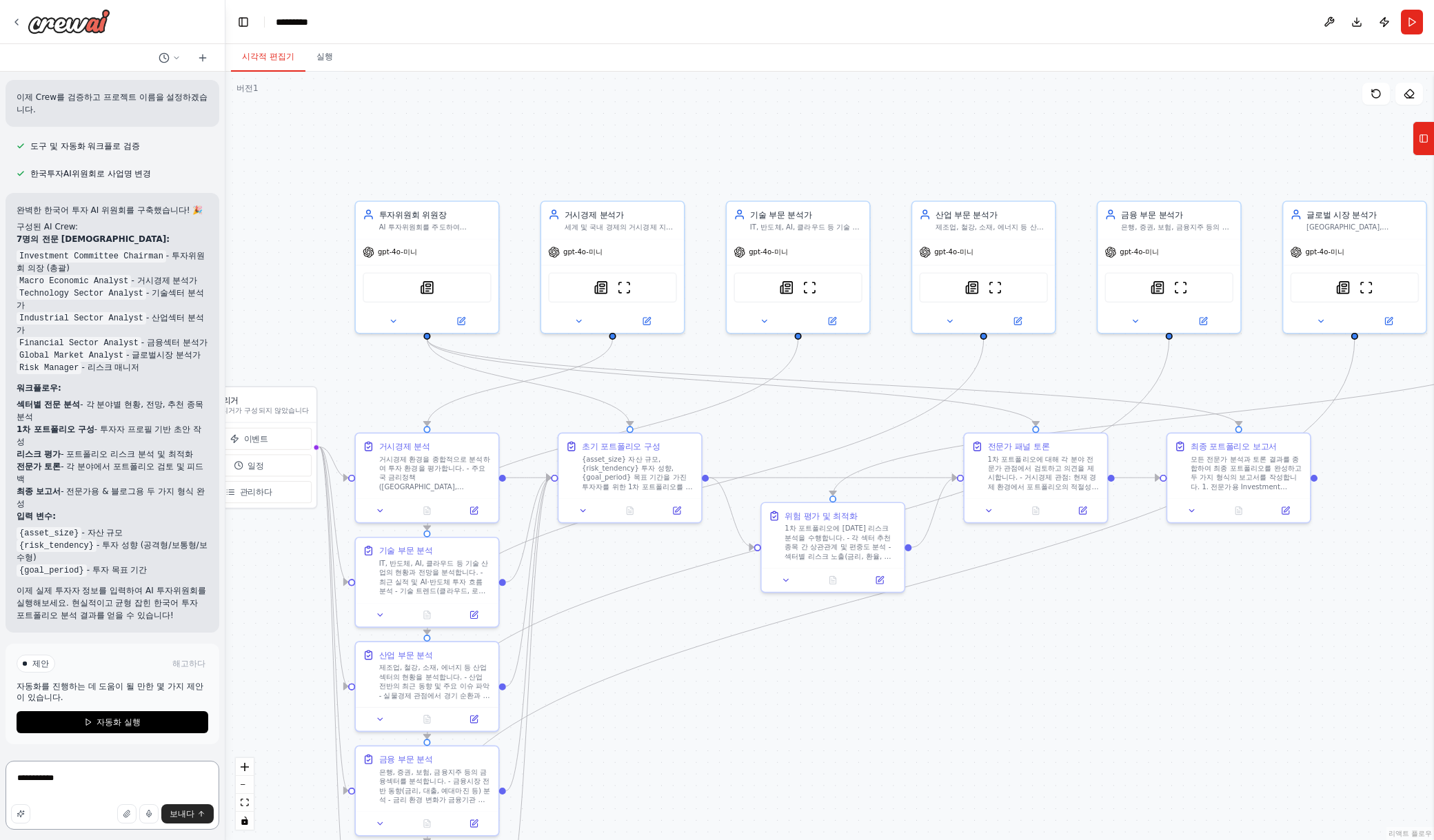
click at [169, 780] on textarea "**********" at bounding box center [112, 794] width 213 height 69
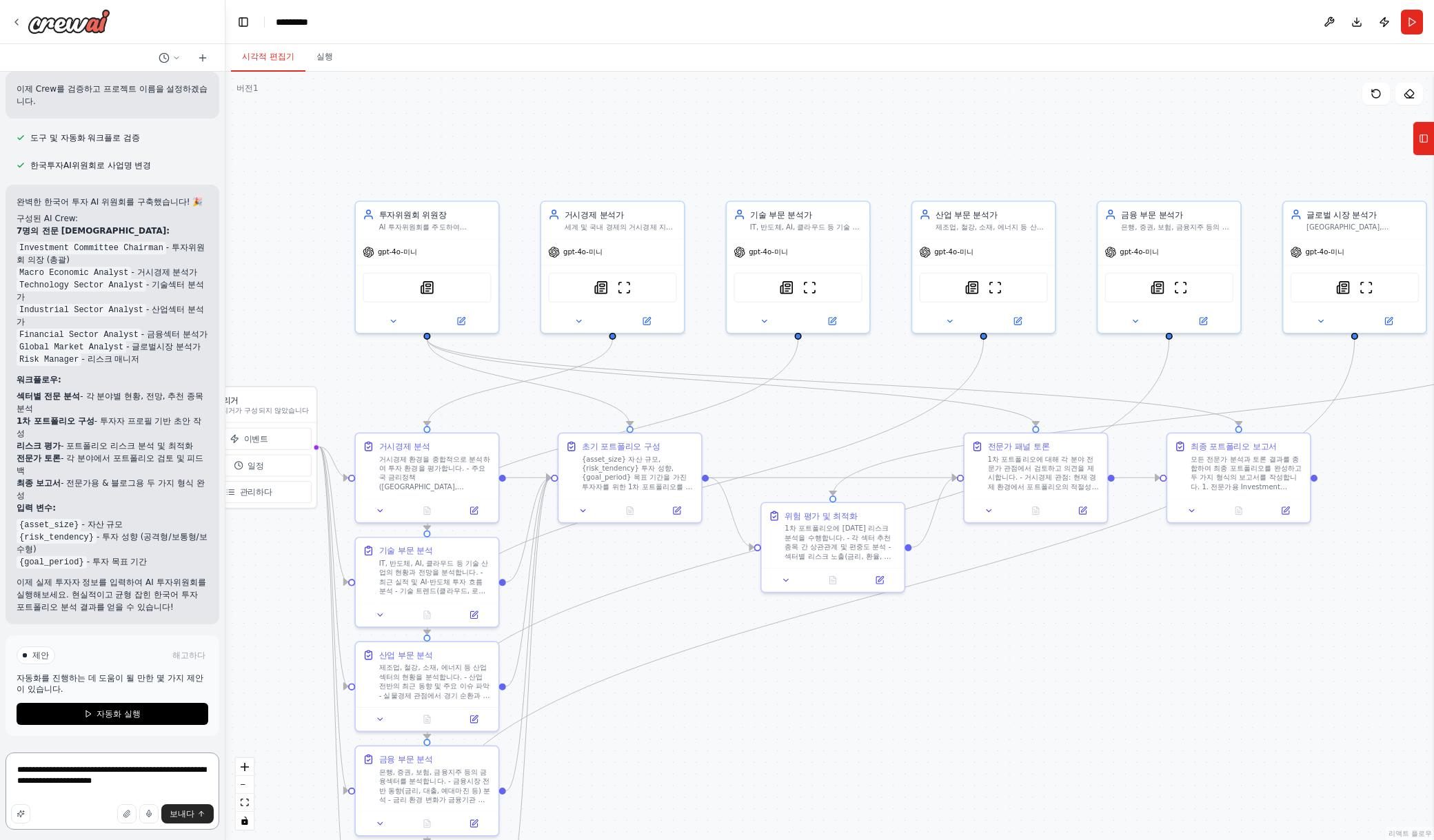
scroll to position [3403, 0]
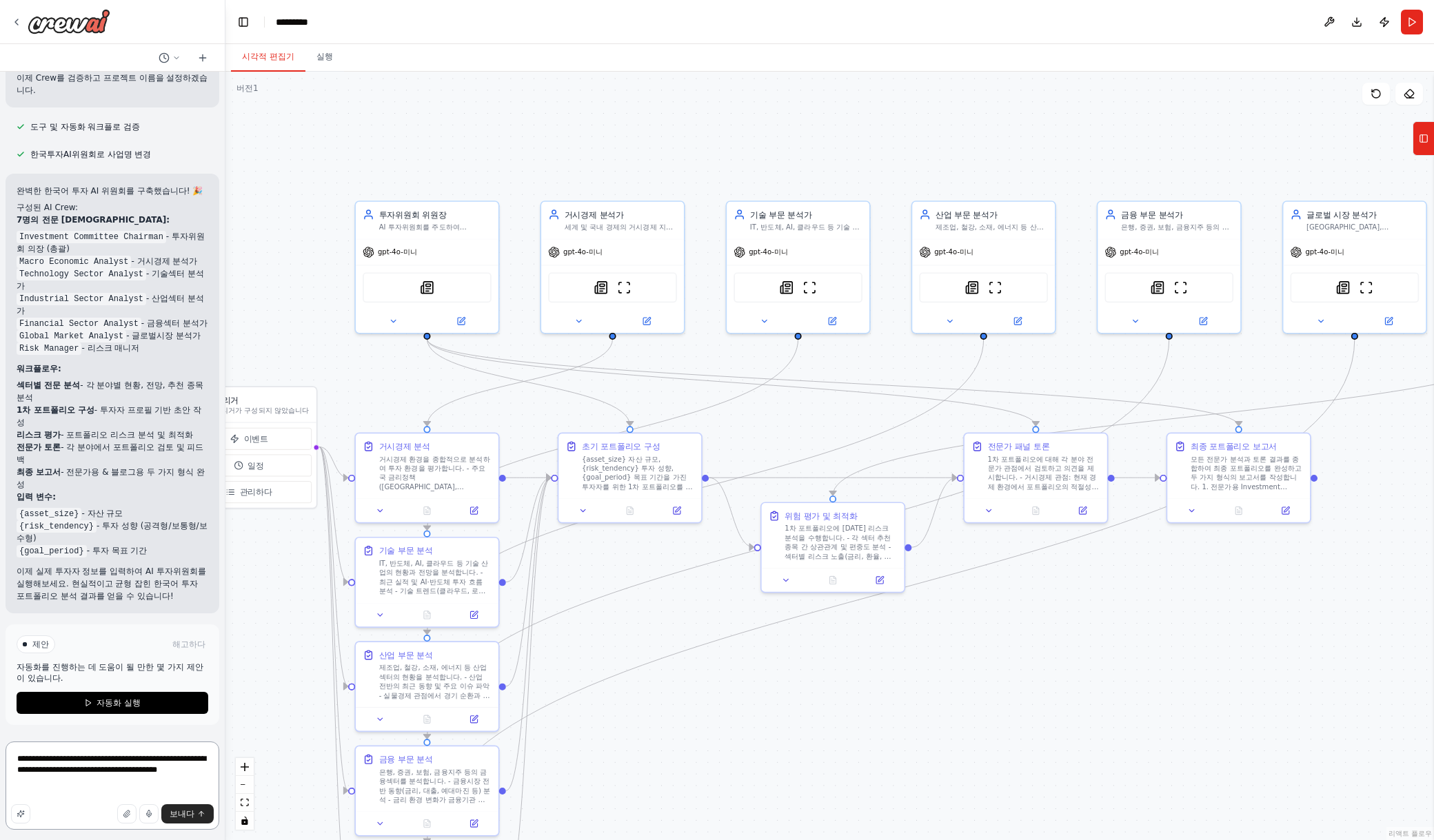
type textarea "**********"
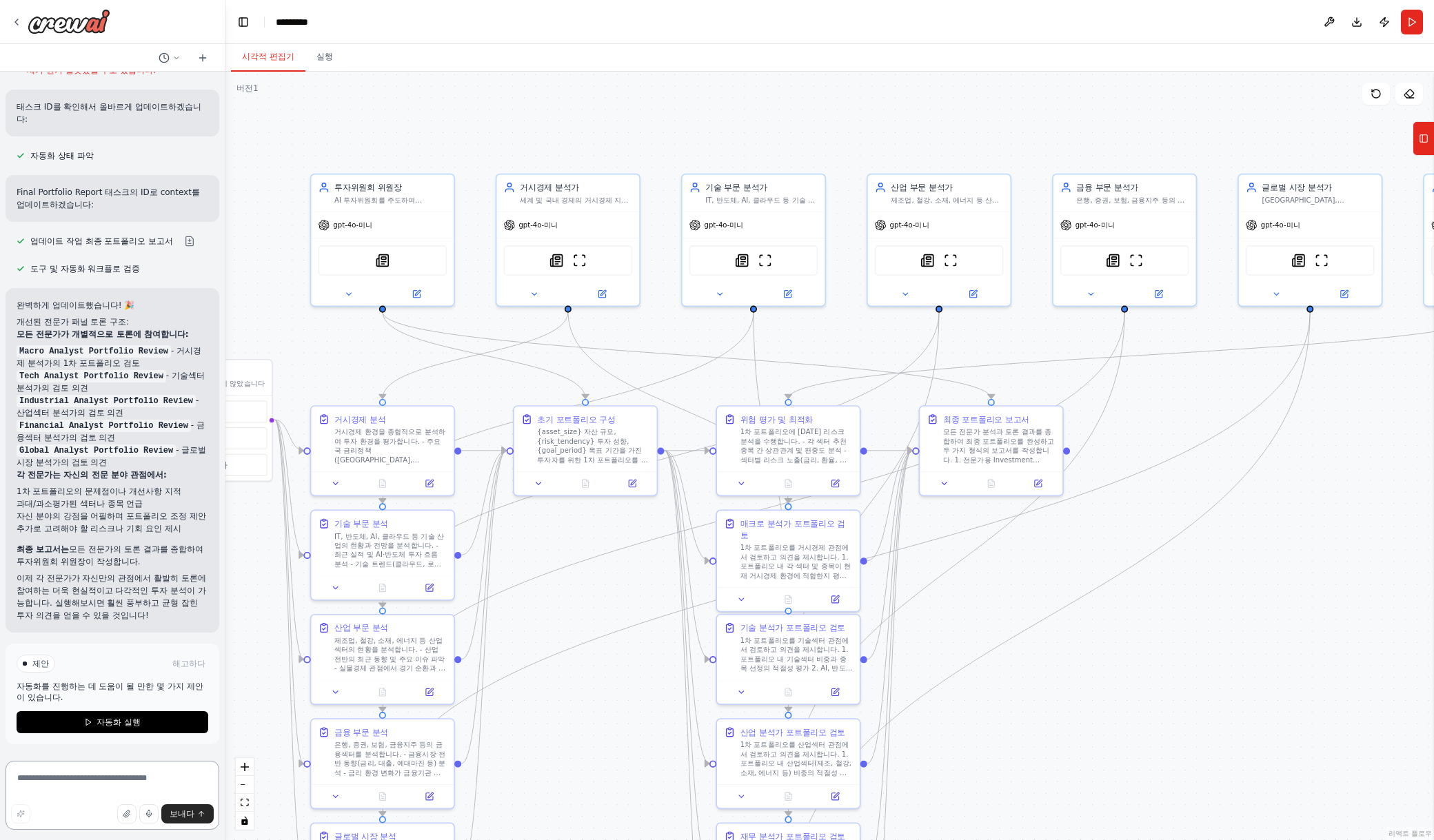
scroll to position [4509, 0]
click at [1216, 563] on div ".deletable-edge-delete-btn { width: 20px; height: 20px; border: 0px solid #ffff…" at bounding box center [830, 456] width 1208 height 768
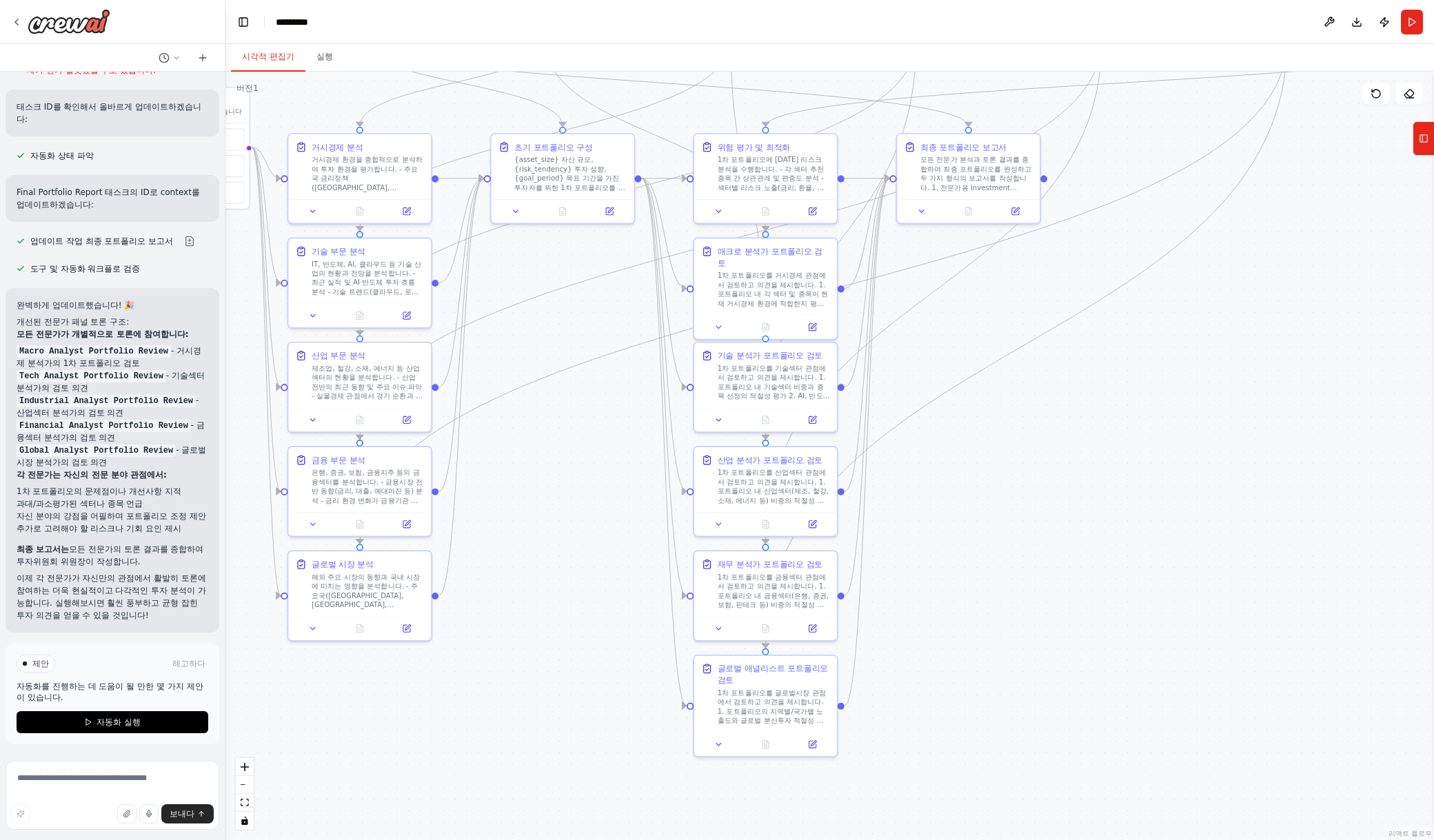
drag, startPoint x: 1324, startPoint y: 631, endPoint x: 1307, endPoint y: 343, distance: 288.5
click at [1216, 341] on div ".deletable-edge-delete-btn { width: 20px; height: 20px; border: 0px solid #ffff…" at bounding box center [830, 456] width 1208 height 768
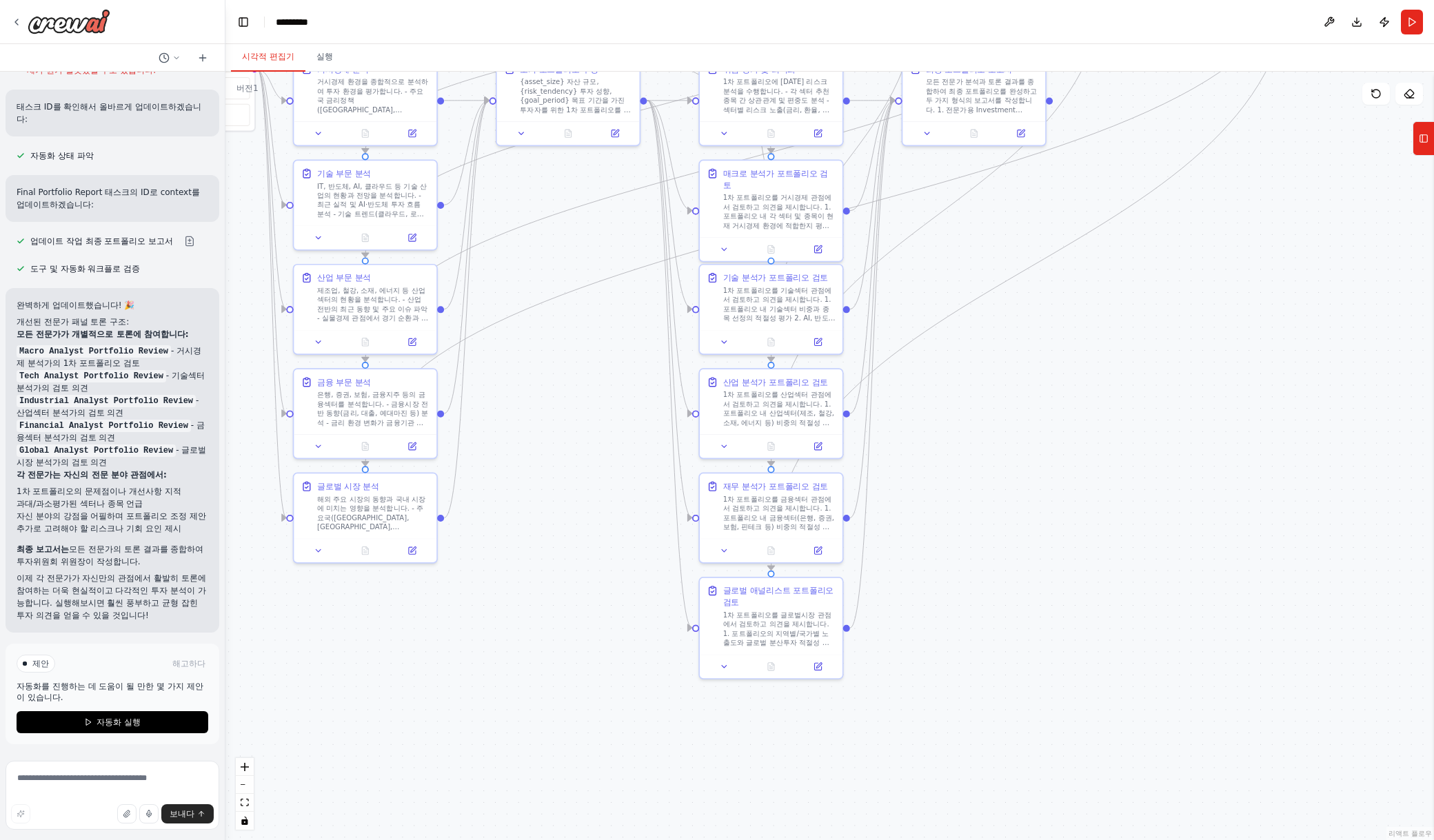
drag, startPoint x: 1203, startPoint y: 581, endPoint x: 1201, endPoint y: 521, distance: 60.0
click at [1201, 521] on div ".deletable-edge-delete-btn { width: 20px; height: 20px; border: 0px solid #ffff…" at bounding box center [830, 456] width 1208 height 768
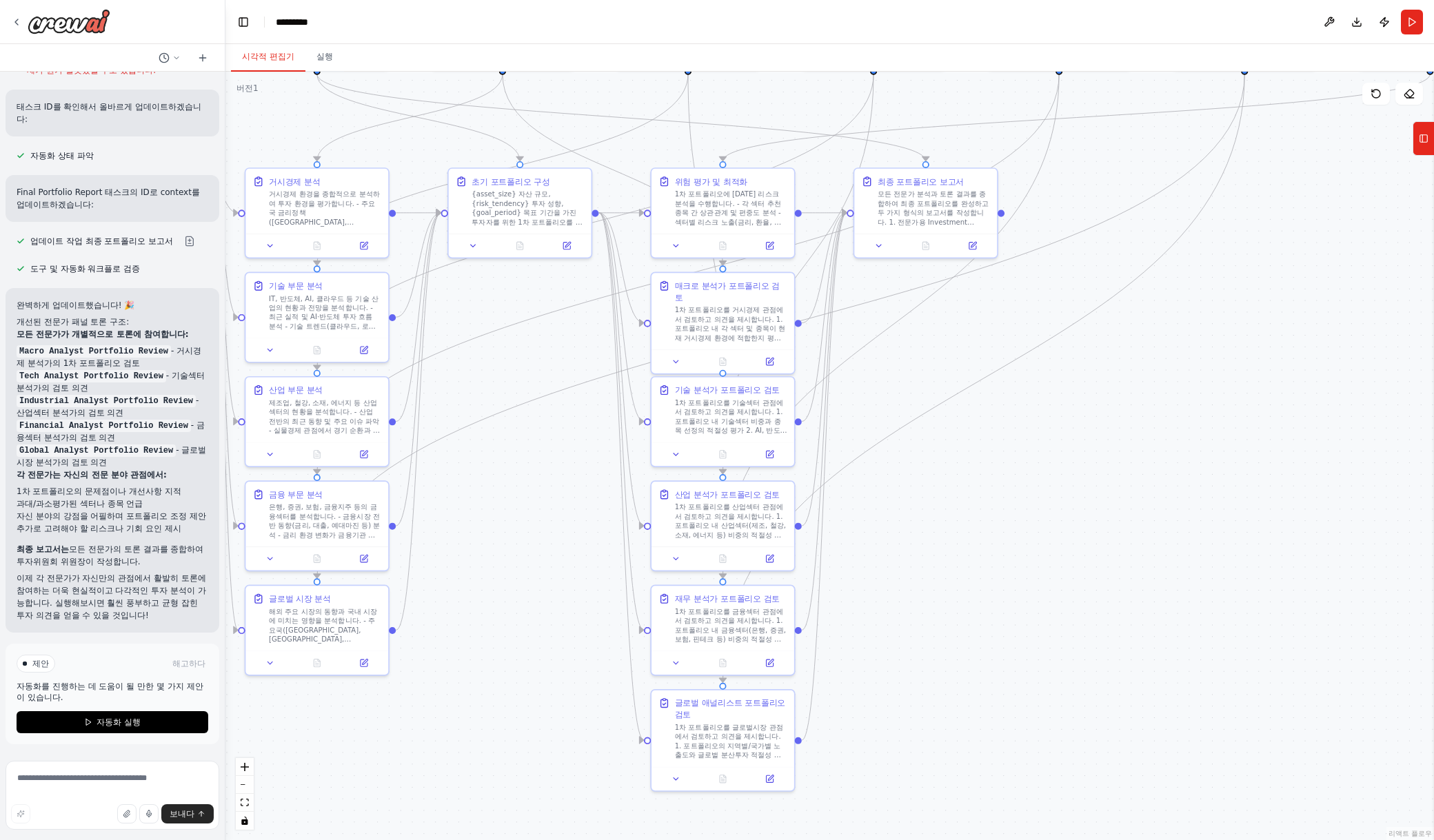
drag, startPoint x: 1161, startPoint y: 472, endPoint x: 1122, endPoint y: 577, distance: 112.0
click at [1122, 577] on div ".deletable-edge-delete-btn { width: 20px; height: 20px; border: 0px solid #ffff…" at bounding box center [830, 456] width 1208 height 768
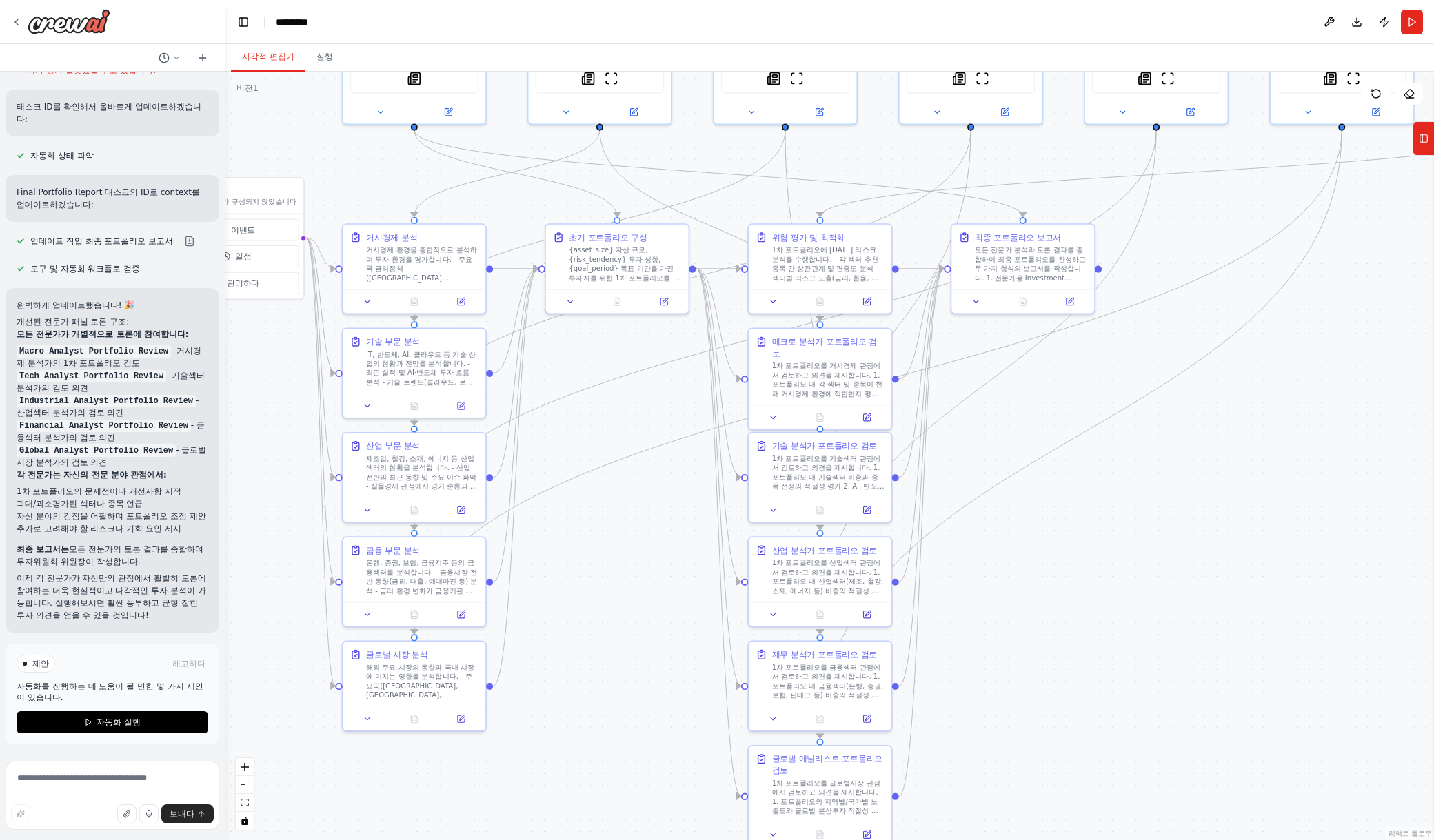
drag, startPoint x: 1196, startPoint y: 462, endPoint x: 1338, endPoint y: 496, distance: 146.0
click at [1216, 496] on div ".deletable-edge-delete-btn { width: 20px; height: 20px; border: 0px solid #ffff…" at bounding box center [830, 456] width 1208 height 768
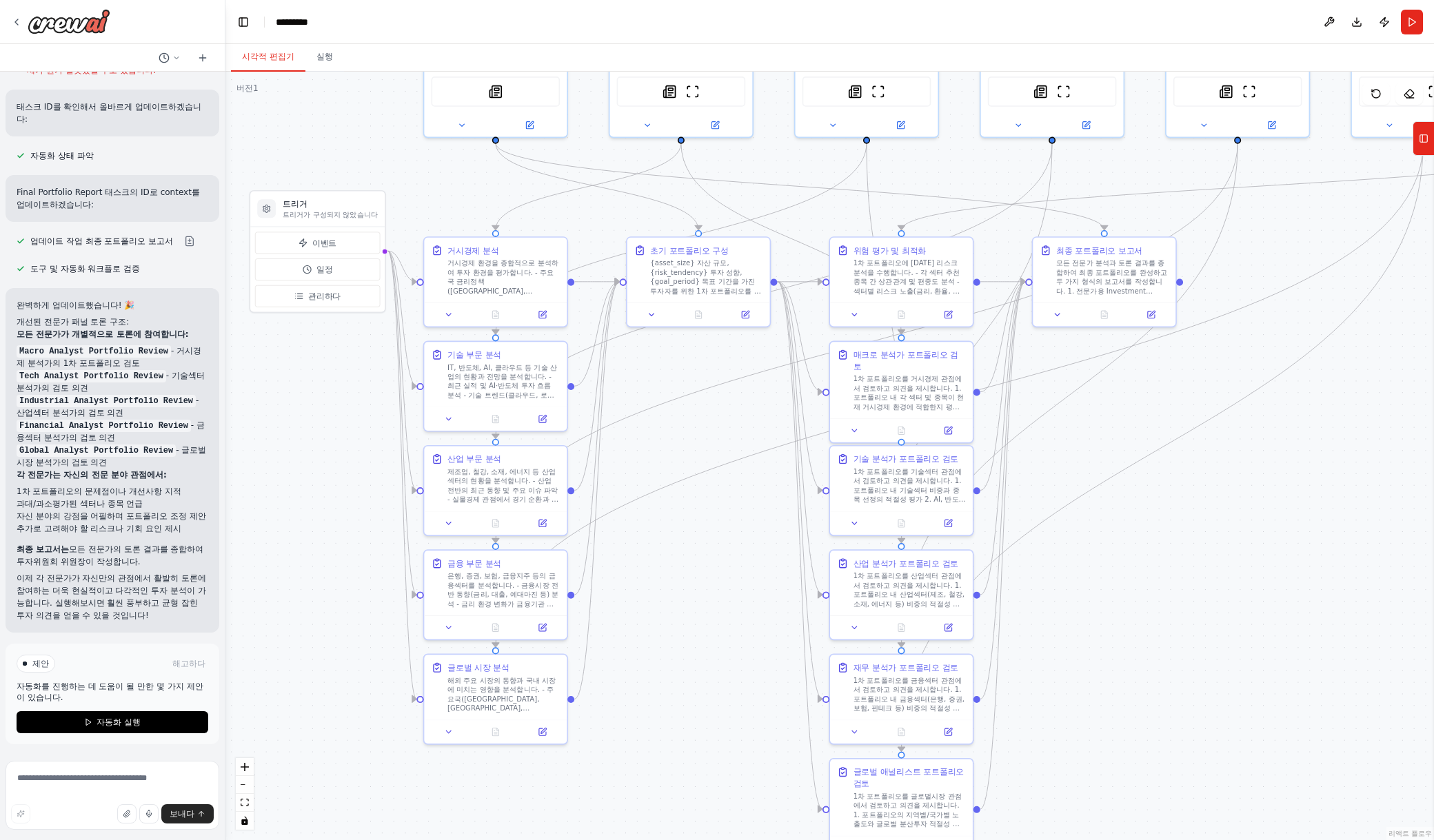
drag, startPoint x: 1253, startPoint y: 461, endPoint x: 1289, endPoint y: 487, distance: 44.4
click at [1216, 487] on div ".deletable-edge-delete-btn { width: 20px; height: 20px; border: 0px solid #ffff…" at bounding box center [830, 456] width 1208 height 768
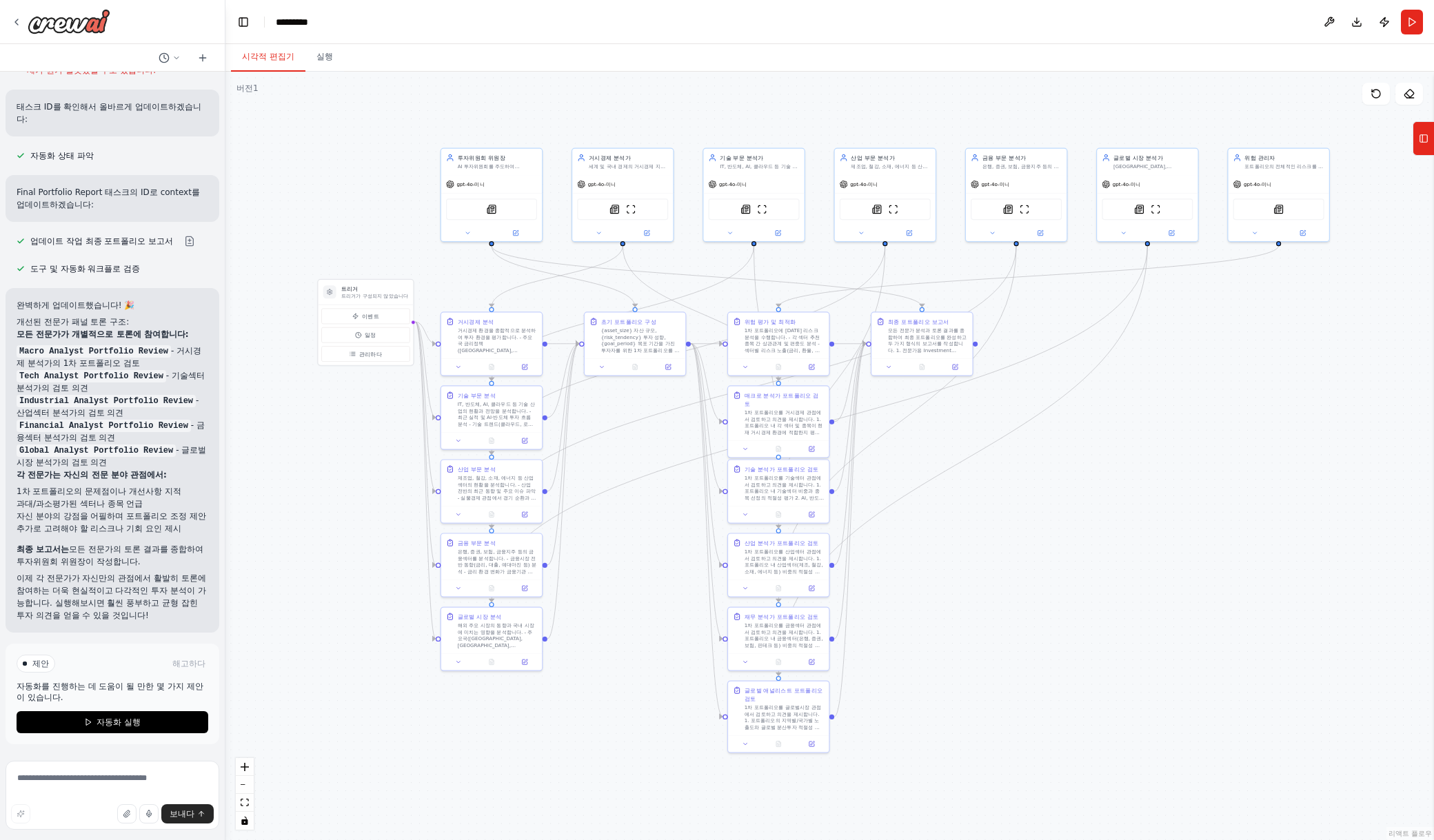
drag, startPoint x: 1330, startPoint y: 535, endPoint x: 1126, endPoint y: 553, distance: 204.8
click at [1126, 553] on div ".deletable-edge-delete-btn { width: 20px; height: 20px; border: 0px solid #ffff…" at bounding box center [830, 456] width 1208 height 768
click at [1216, 381] on div ".deletable-edge-delete-btn { width: 20px; height: 20px; border: 0px solid #ffff…" at bounding box center [830, 456] width 1208 height 768
click at [139, 719] on button "자동화 실행" at bounding box center [112, 722] width 191 height 22
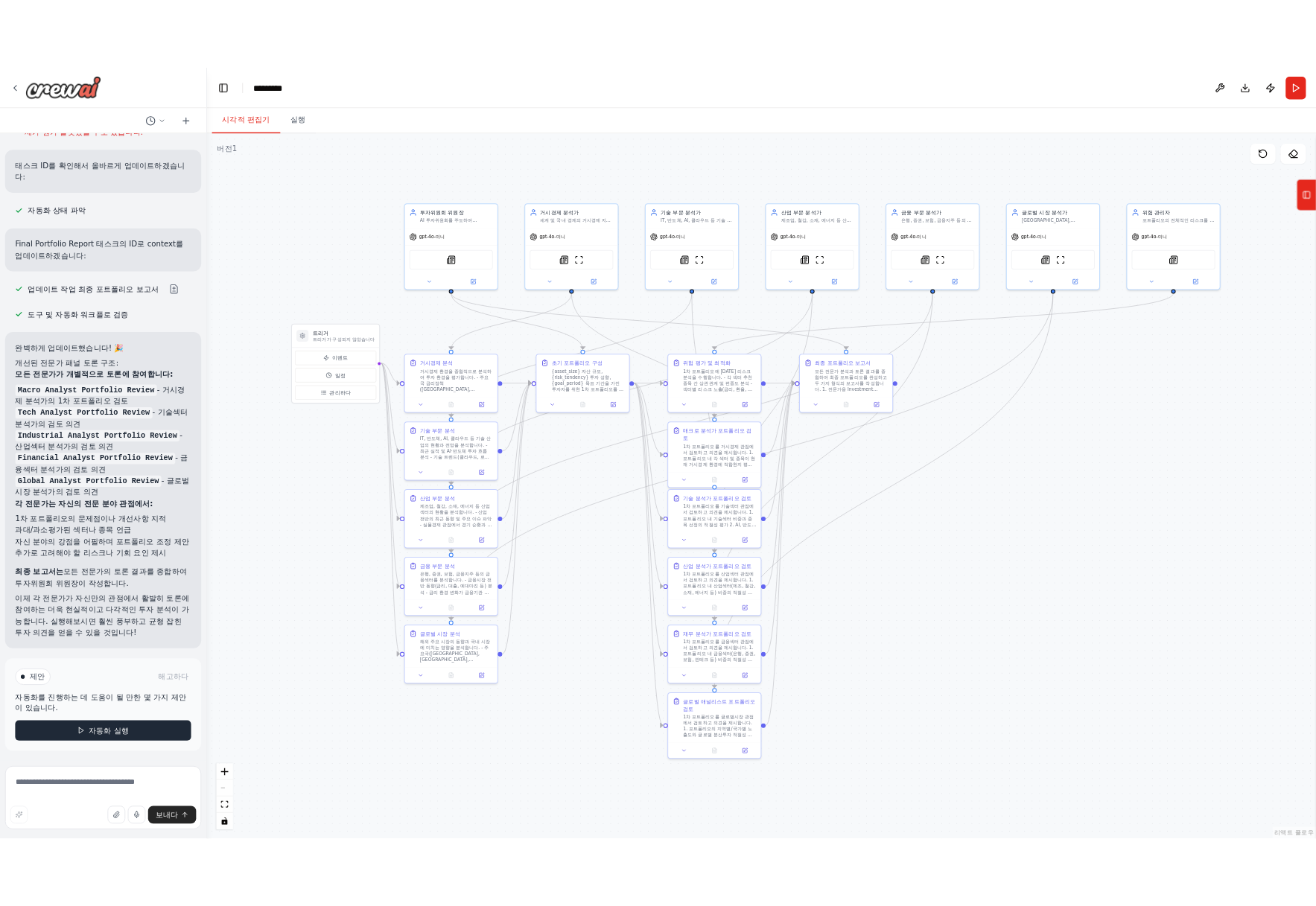
scroll to position [4751, 0]
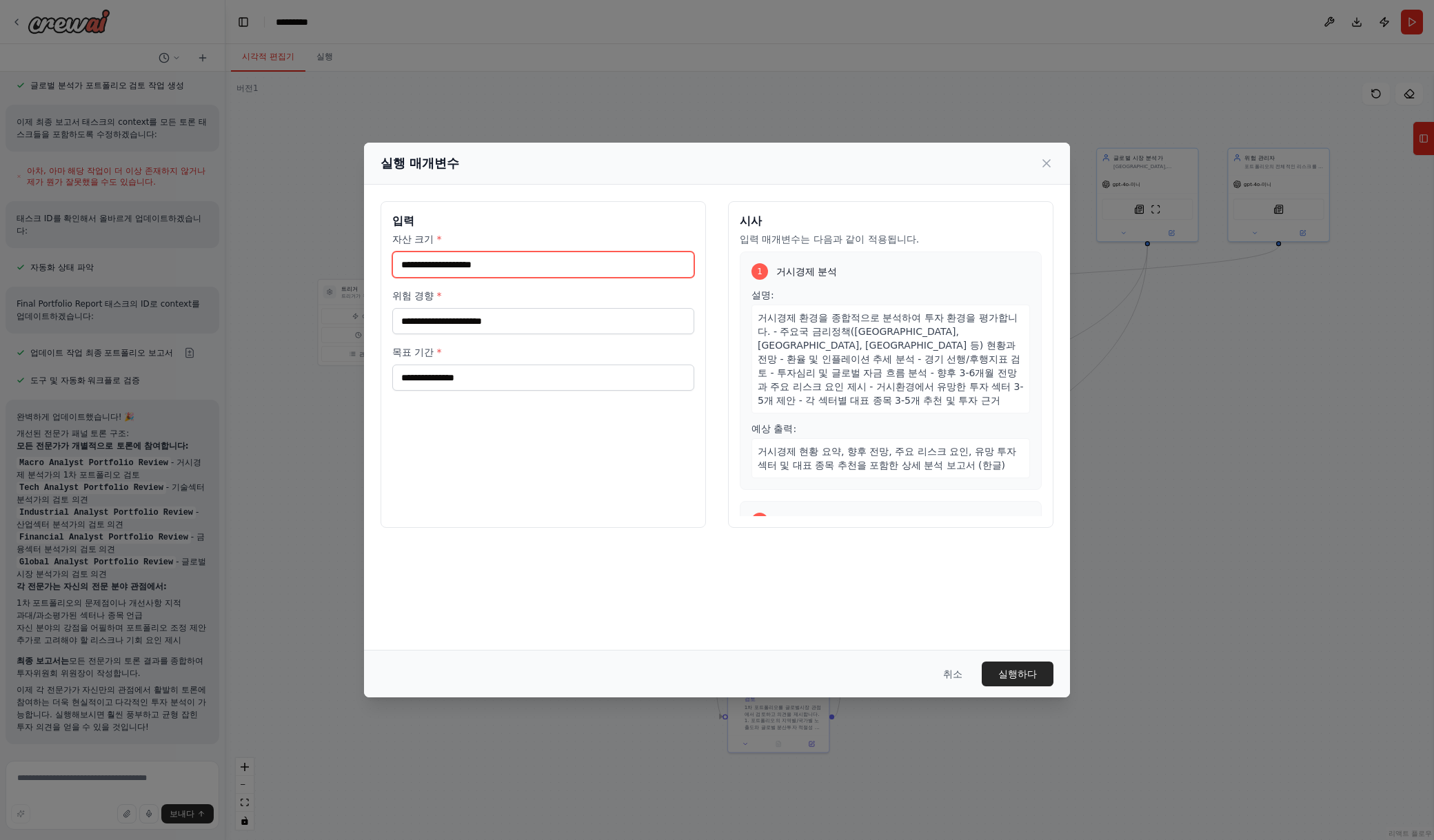
click at [655, 252] on input "자산 크기 *" at bounding box center [543, 265] width 302 height 26
type input "******"
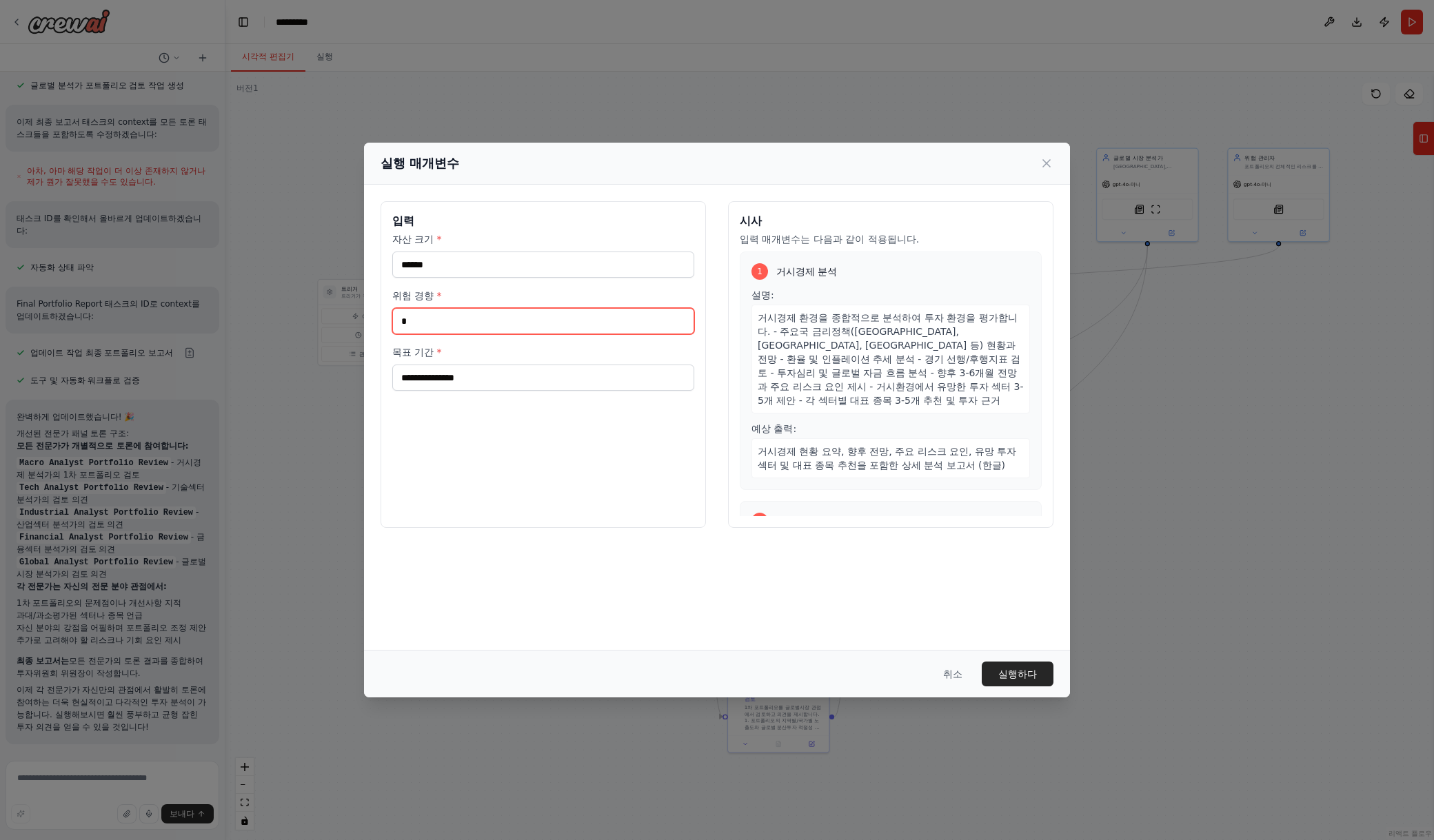
type input "*"
type input "***"
click at [1030, 678] on font "실행하다" at bounding box center [1018, 674] width 38 height 11
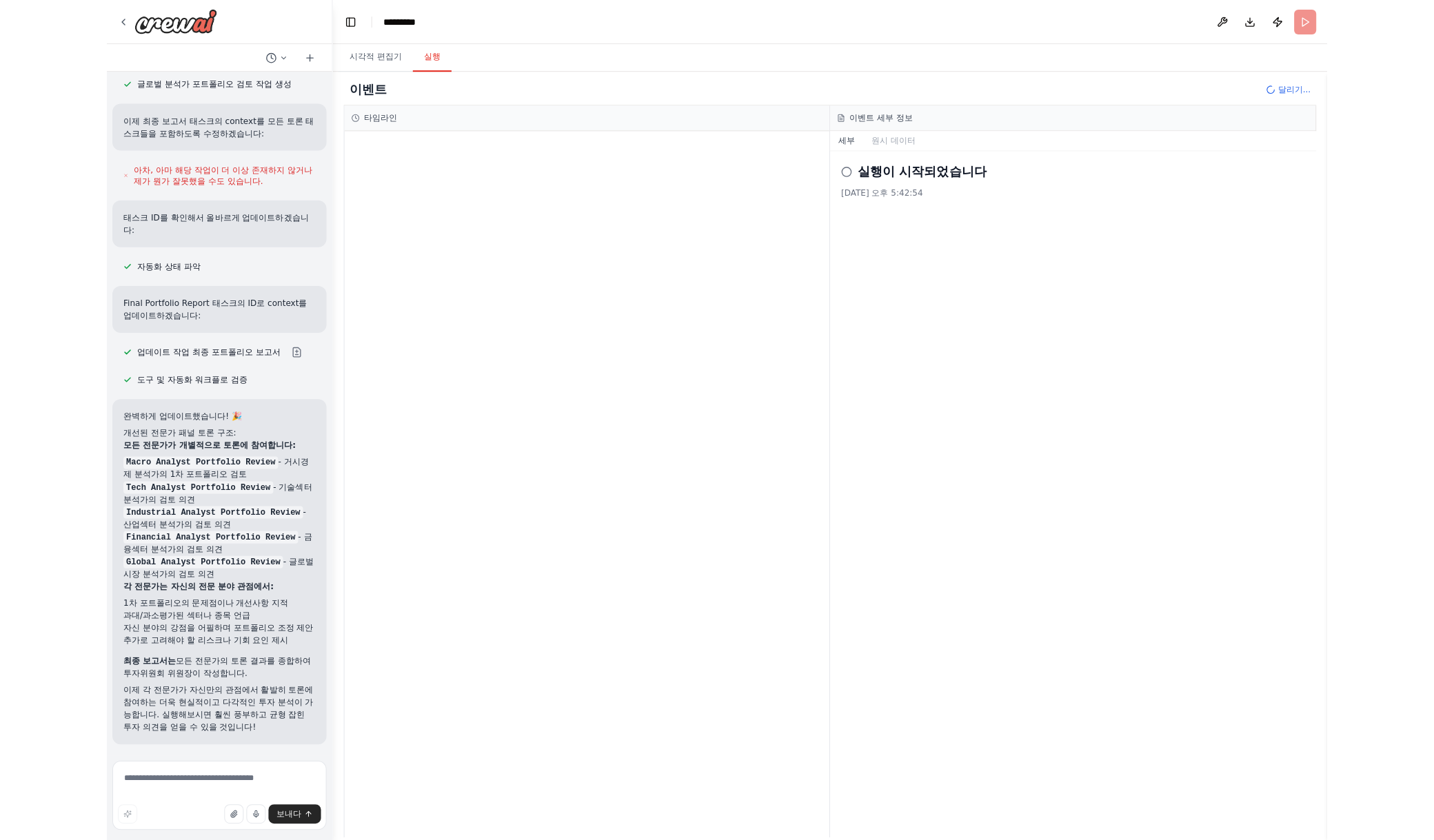
scroll to position [4395, 0]
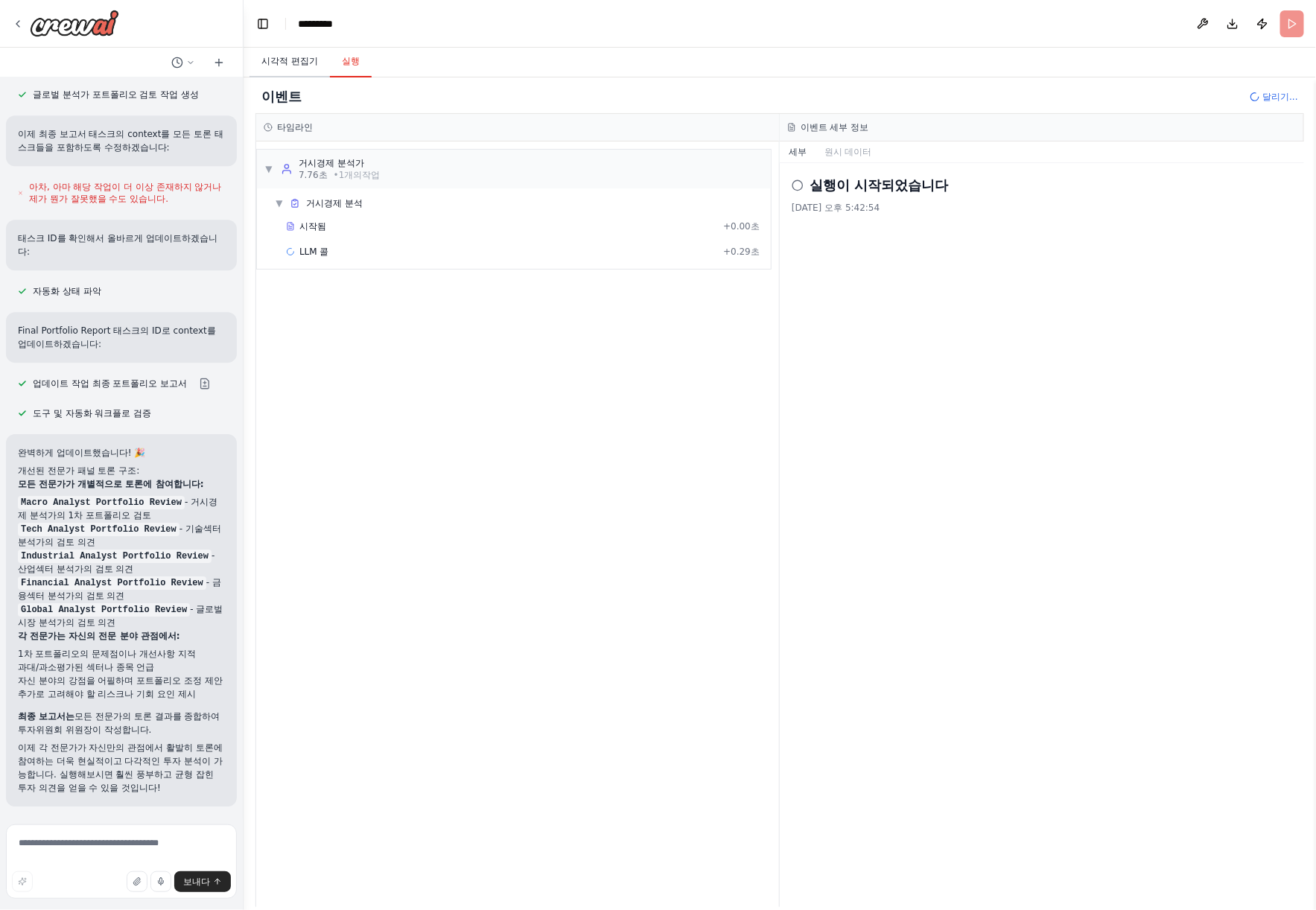
click at [289, 59] on font "시각적 편집기" at bounding box center [290, 61] width 57 height 11
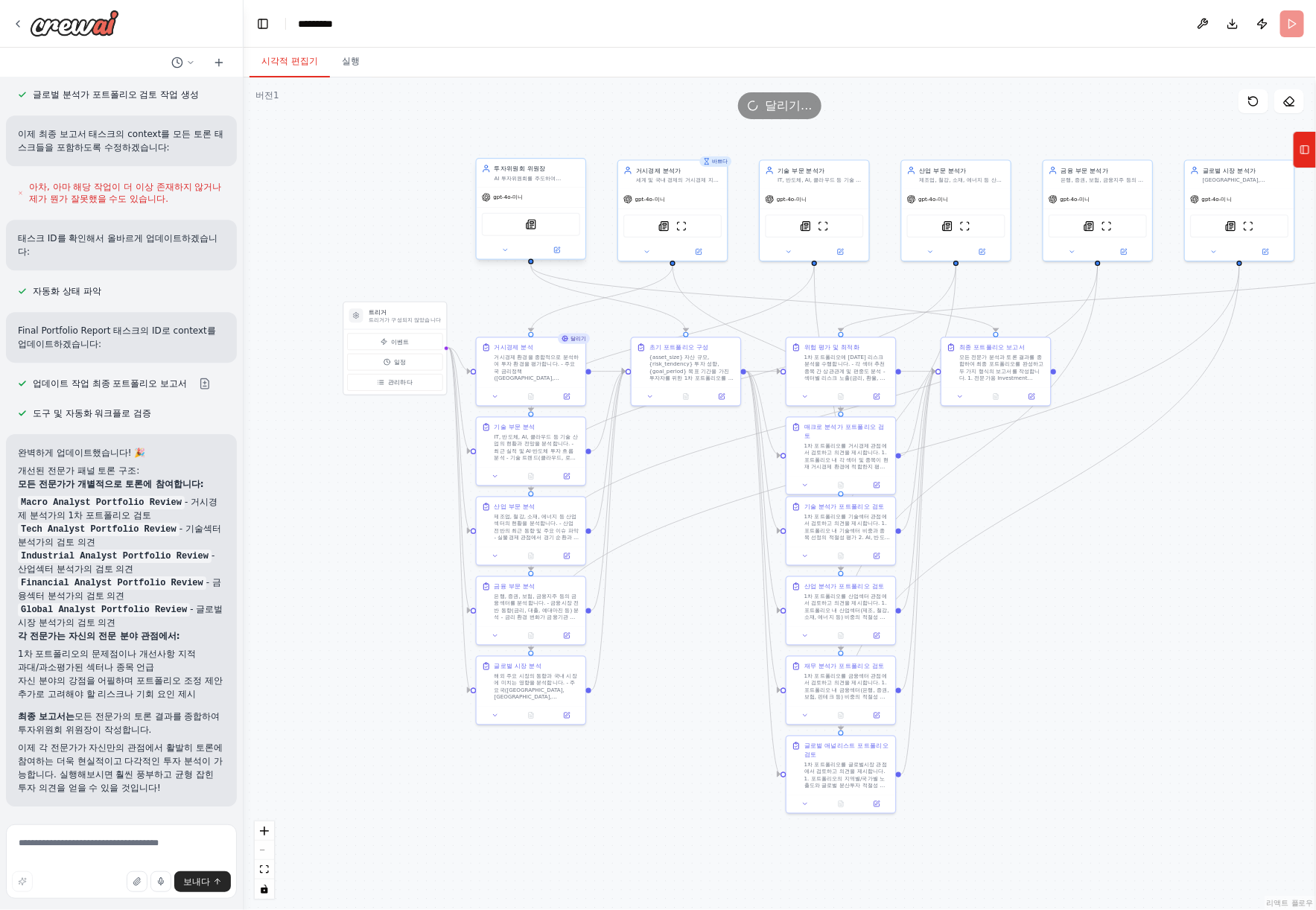
click at [503, 254] on div at bounding box center [530, 250] width 108 height 18
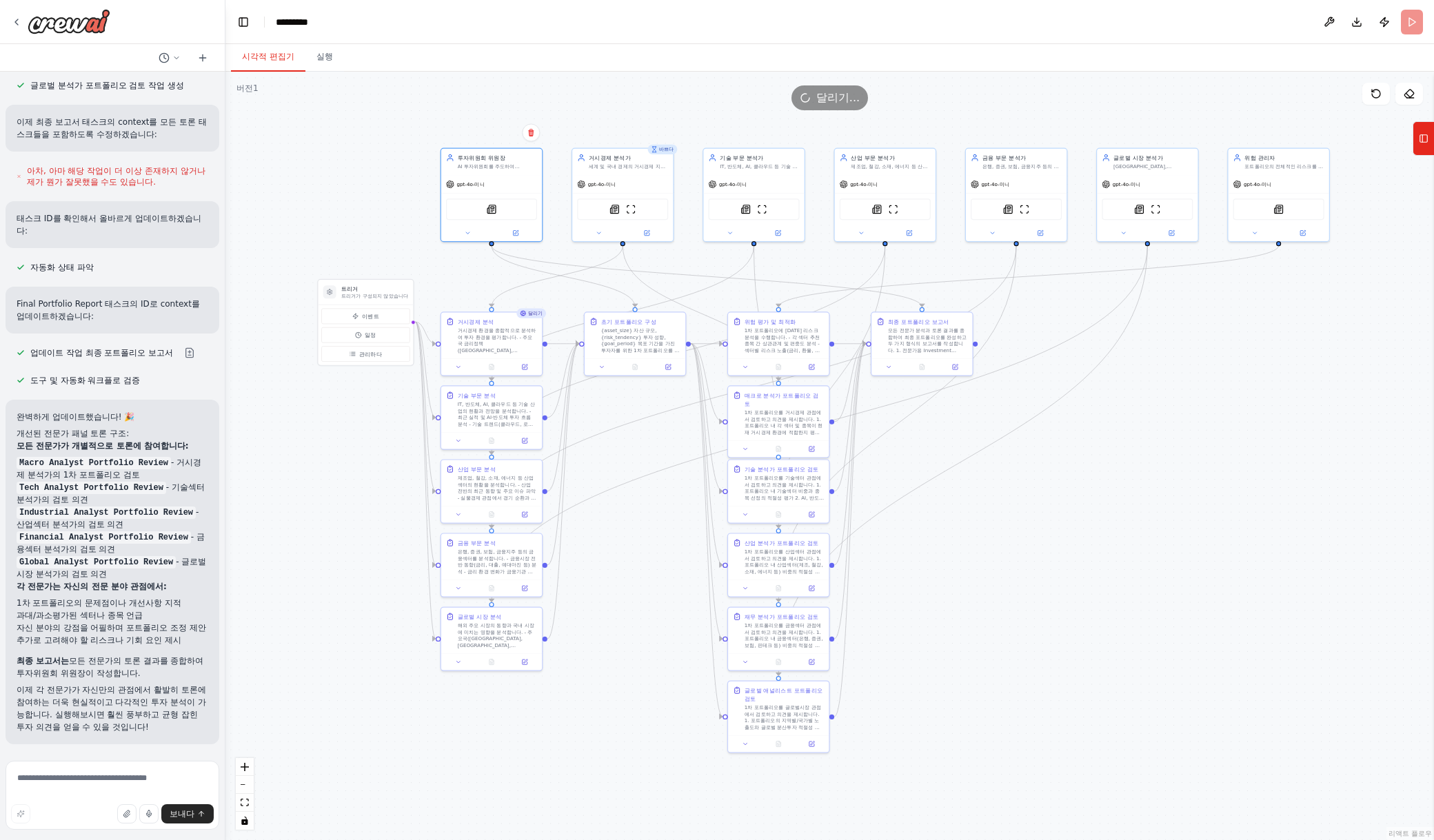
scroll to position [4397, 0]
click at [465, 230] on icon at bounding box center [468, 232] width 7 height 7
click at [495, 284] on button "속성" at bounding box center [522, 287] width 149 height 15
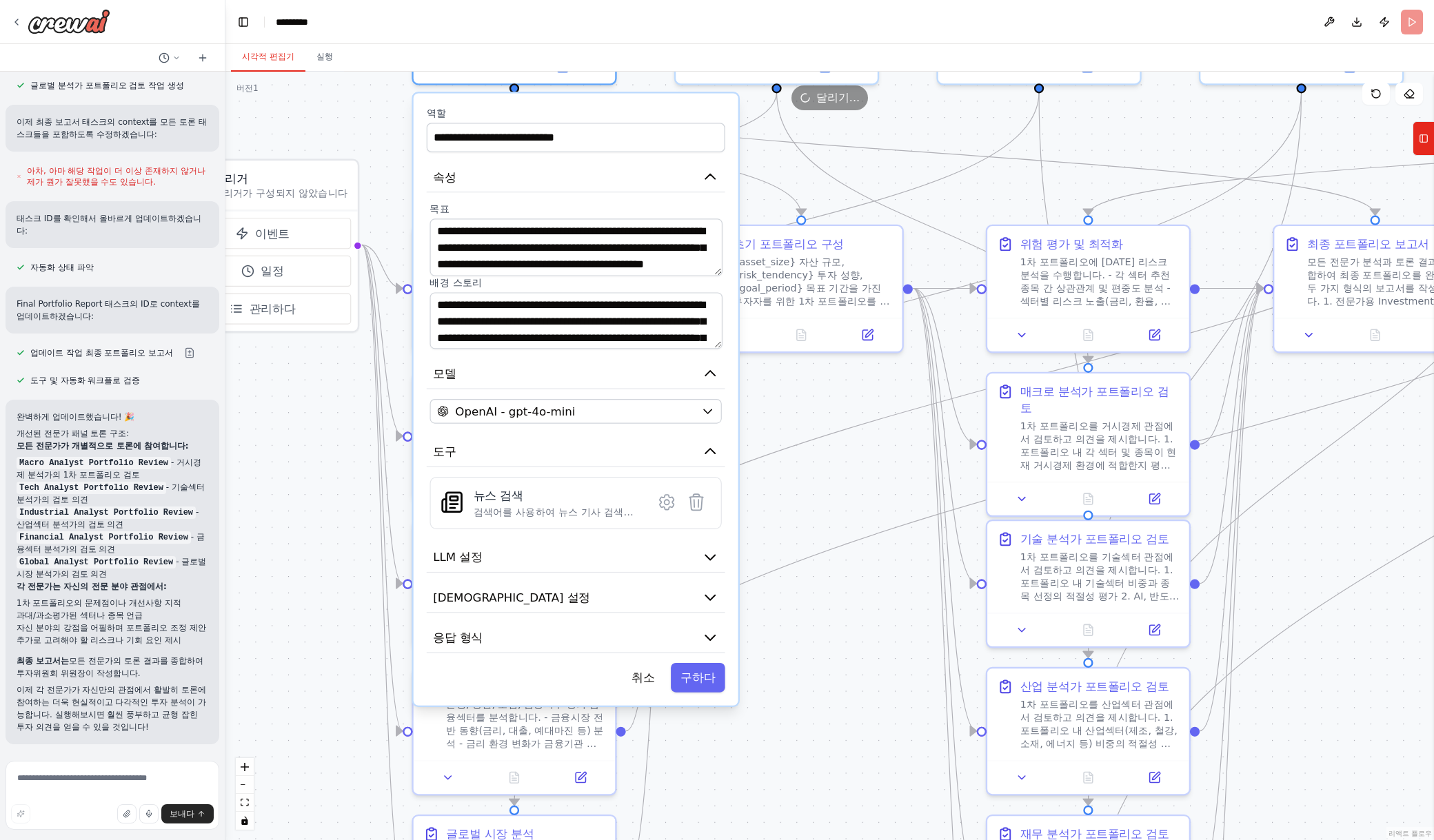
drag, startPoint x: 606, startPoint y: 442, endPoint x: 865, endPoint y: 494, distance: 264.2
click at [865, 494] on div ".deletable-edge-delete-btn { width: 20px; height: 20px; border: 0px solid #ffff…" at bounding box center [830, 456] width 1208 height 768
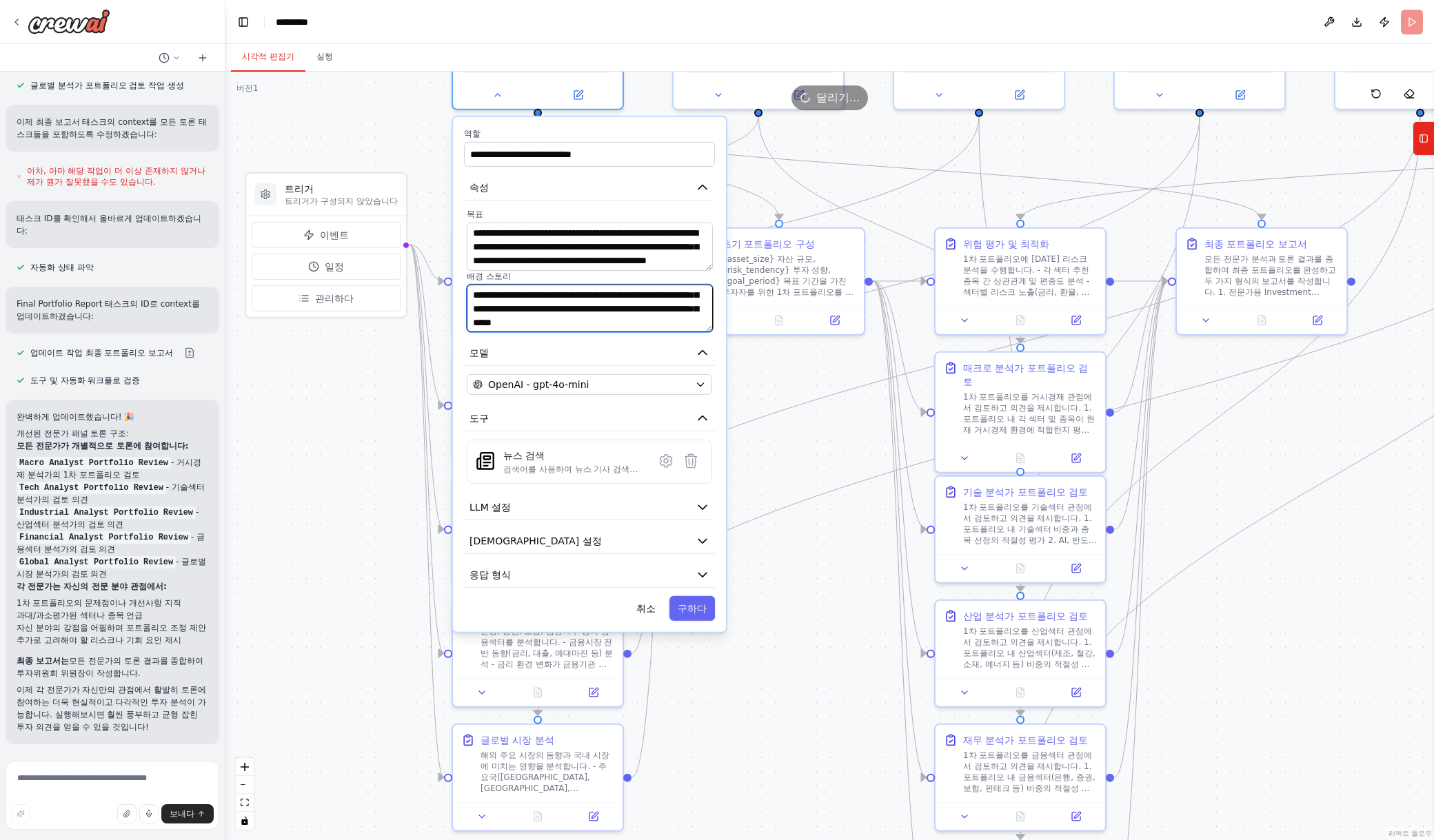
scroll to position [68, 0]
click at [1086, 129] on div ".deletable-edge-delete-btn { width: 20px; height: 20px; border: 0px solid #ffff…" at bounding box center [830, 456] width 1208 height 768
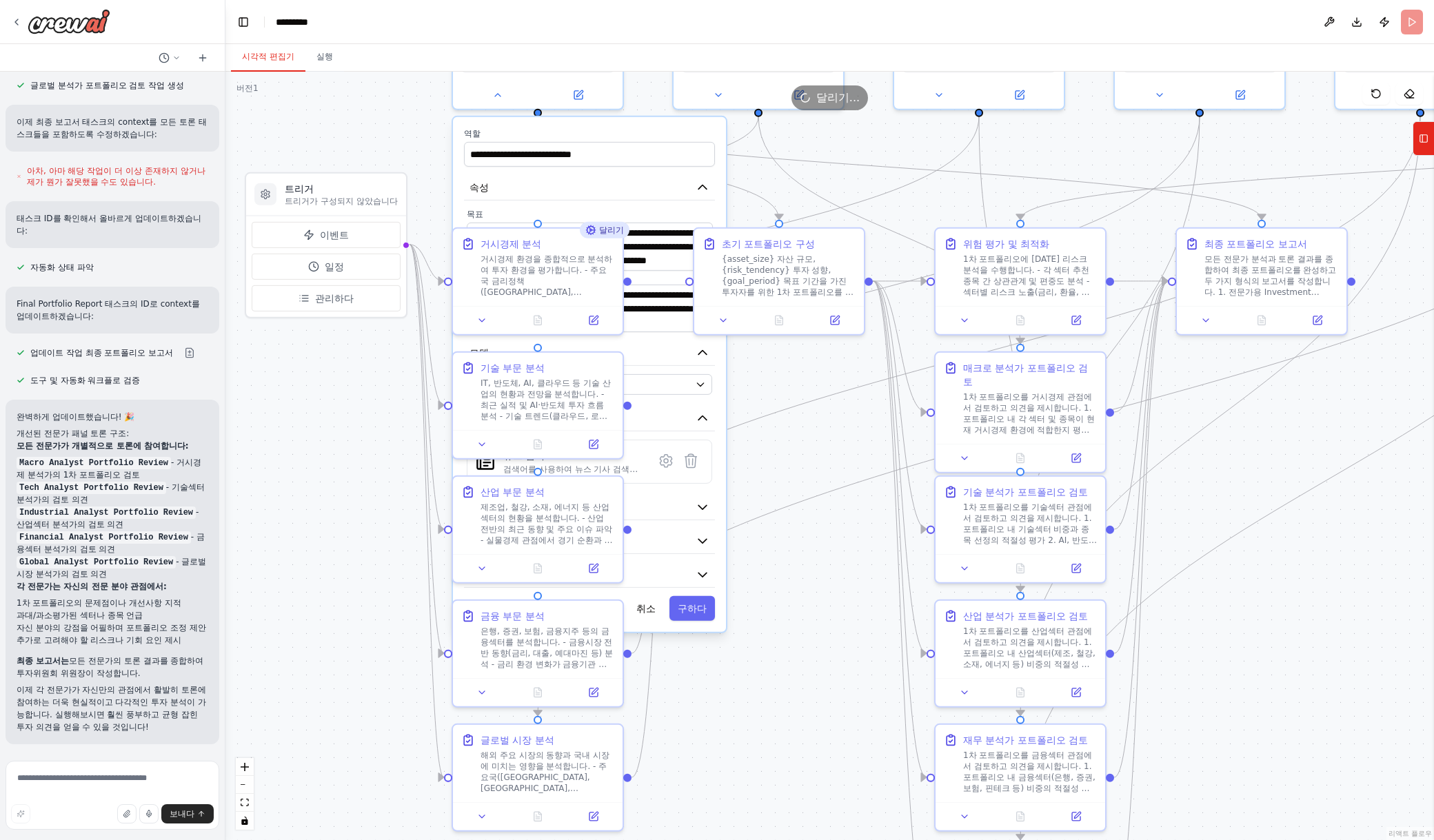
click at [496, 95] on div "달리기..." at bounding box center [830, 97] width 1208 height 25
click at [493, 95] on div "달리기..." at bounding box center [830, 97] width 1208 height 25
click at [424, 98] on div "달리기..." at bounding box center [830, 97] width 1208 height 25
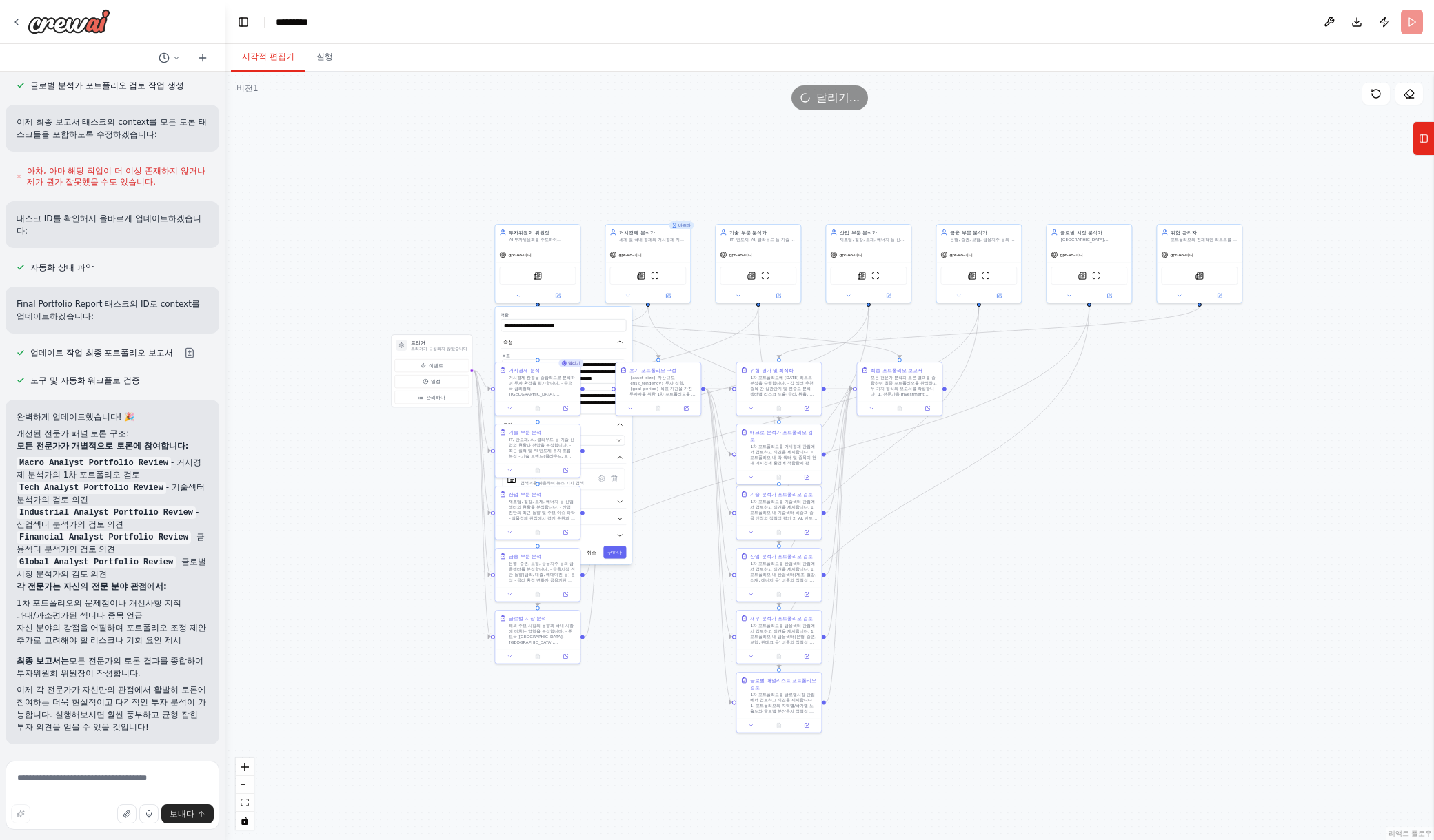
drag, startPoint x: 1123, startPoint y: 464, endPoint x: 1008, endPoint y: 501, distance: 120.8
click at [1132, 551] on div ".deletable-edge-delete-btn { width: 20px; height: 20px; border: 0px solid #ffff…" at bounding box center [830, 456] width 1208 height 768
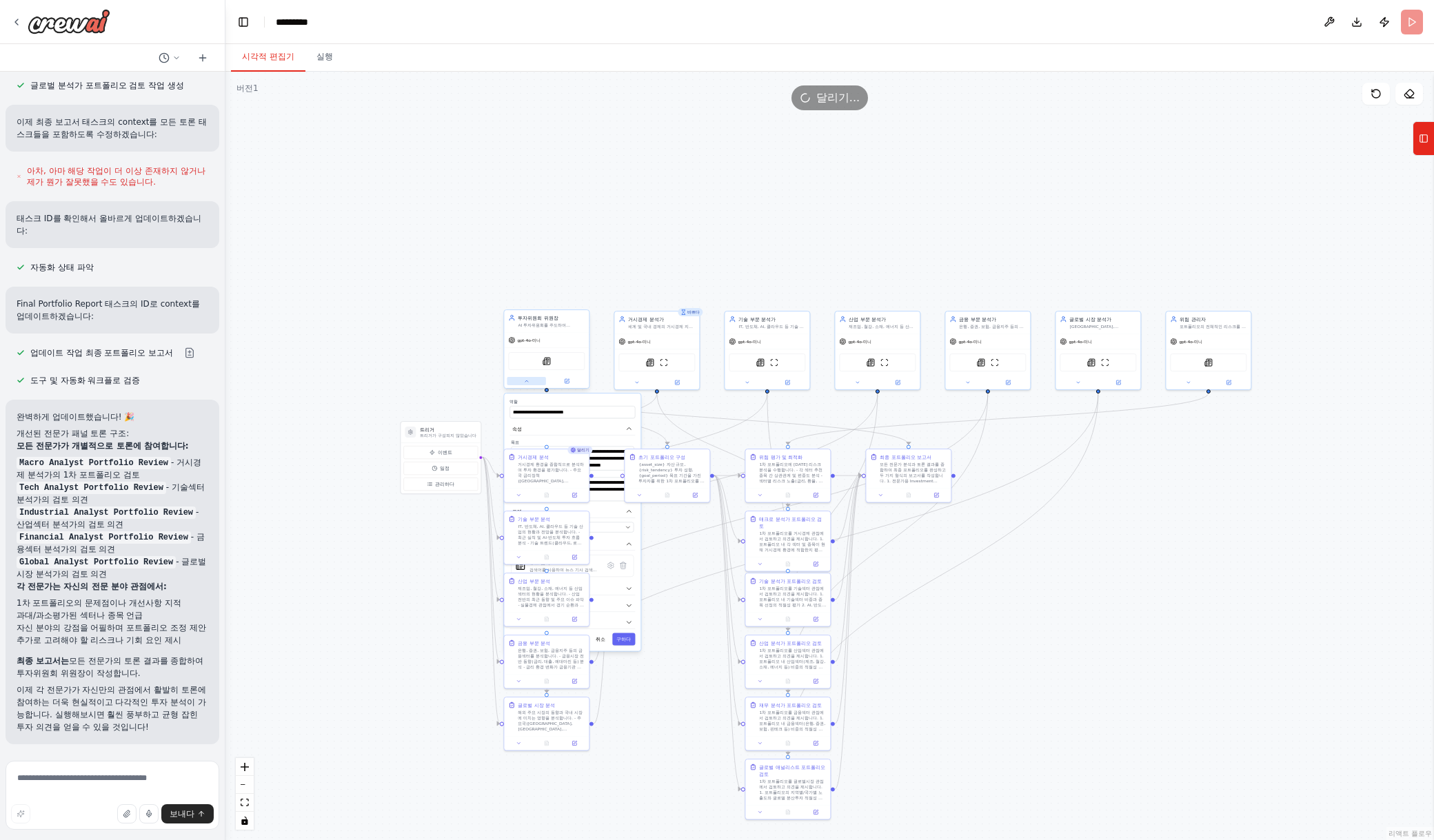
click at [522, 384] on button at bounding box center [526, 381] width 39 height 9
click at [672, 208] on div ".deletable-edge-delete-btn { width: 20px; height: 20px; border: 0px solid #ffff…" at bounding box center [830, 456] width 1208 height 768
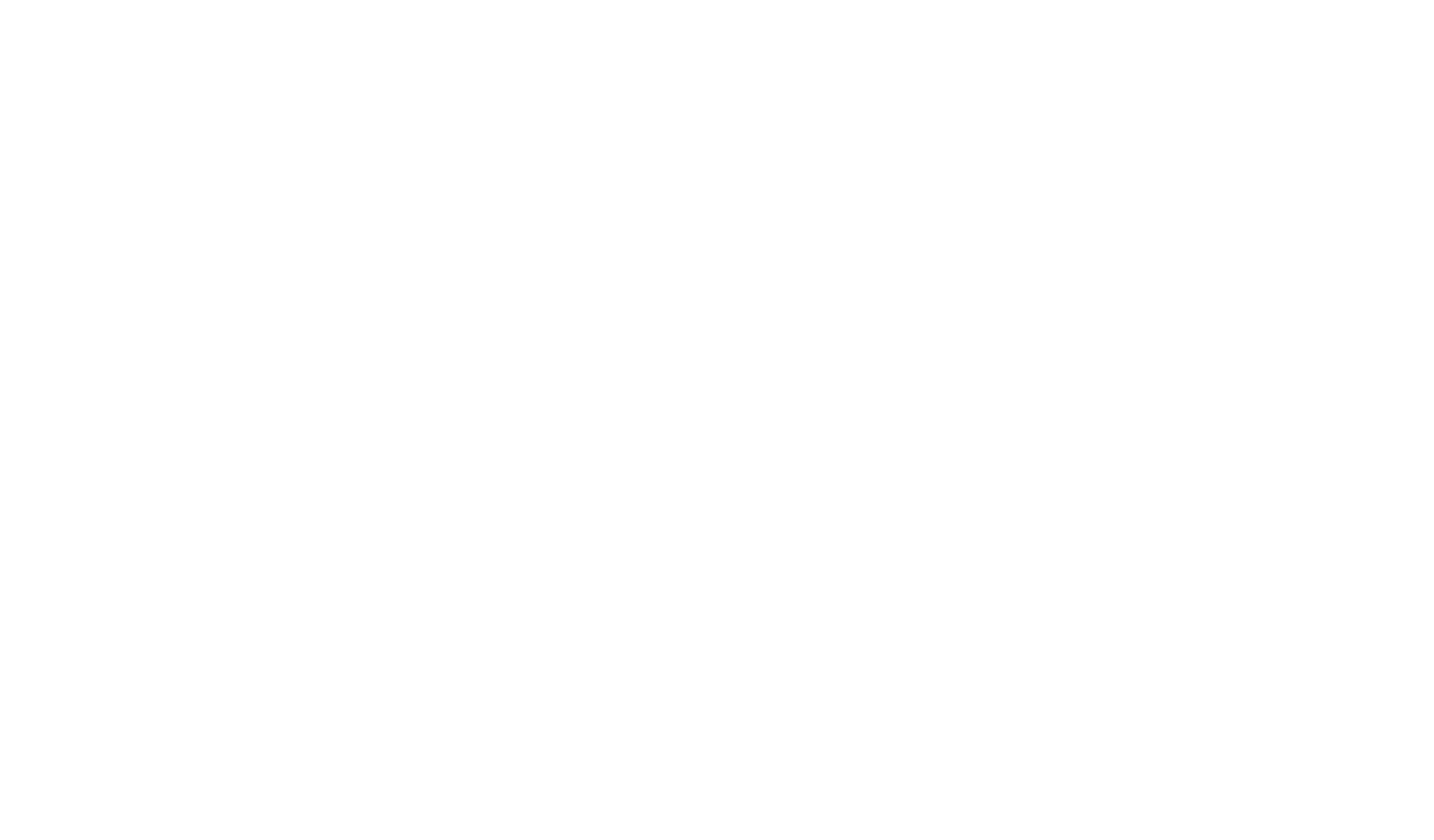
drag, startPoint x: 1069, startPoint y: 212, endPoint x: 927, endPoint y: 202, distance: 142.4
drag, startPoint x: 768, startPoint y: 180, endPoint x: 858, endPoint y: 173, distance: 90.3
click at [858, 0] on html "원본 텍스트 번역 평가 보내주신 의견은 Google 번역을 개선하는 데 사용됩니다." at bounding box center [717, 0] width 1434 height 0
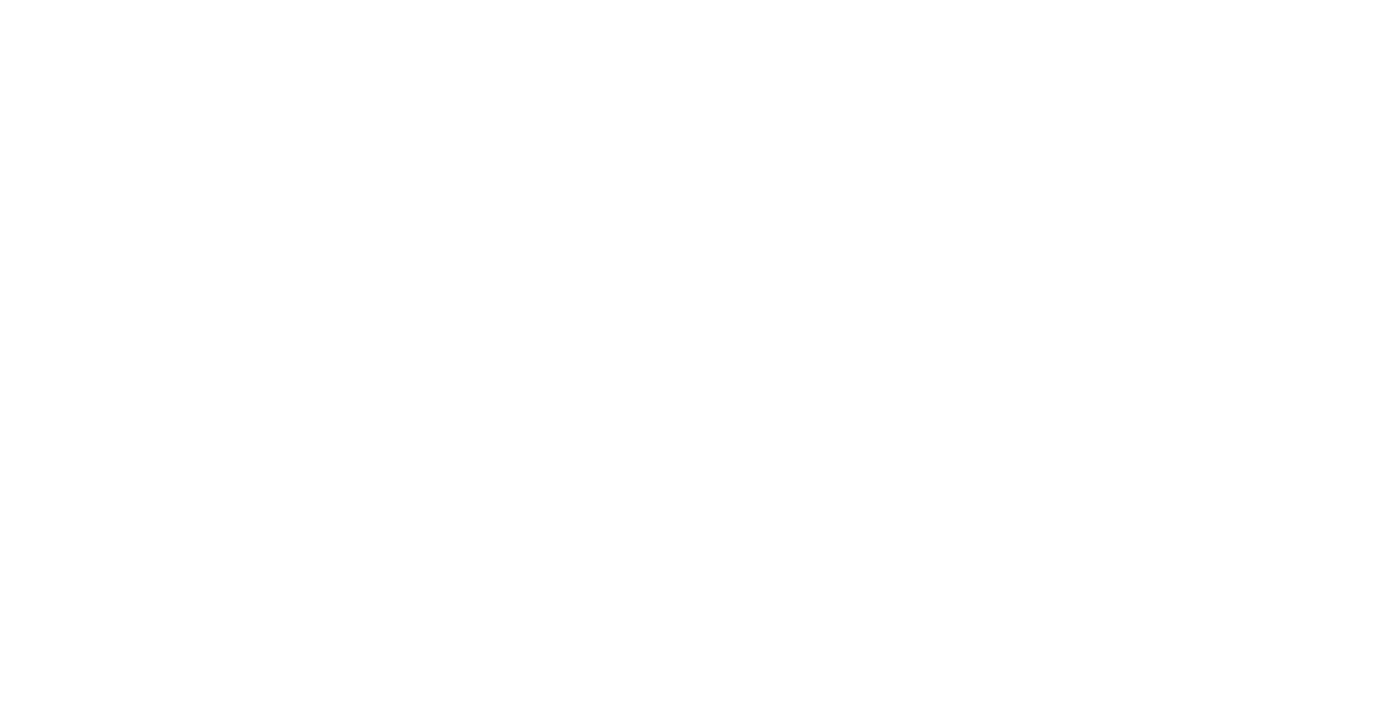
drag, startPoint x: 356, startPoint y: 356, endPoint x: 71, endPoint y: 201, distance: 325.1
click at [349, 0] on html "원본 텍스트 번역 평가 보내주신 의견은 Google 번역을 개선하는 데 사용됩니다." at bounding box center [700, 0] width 1400 height 0
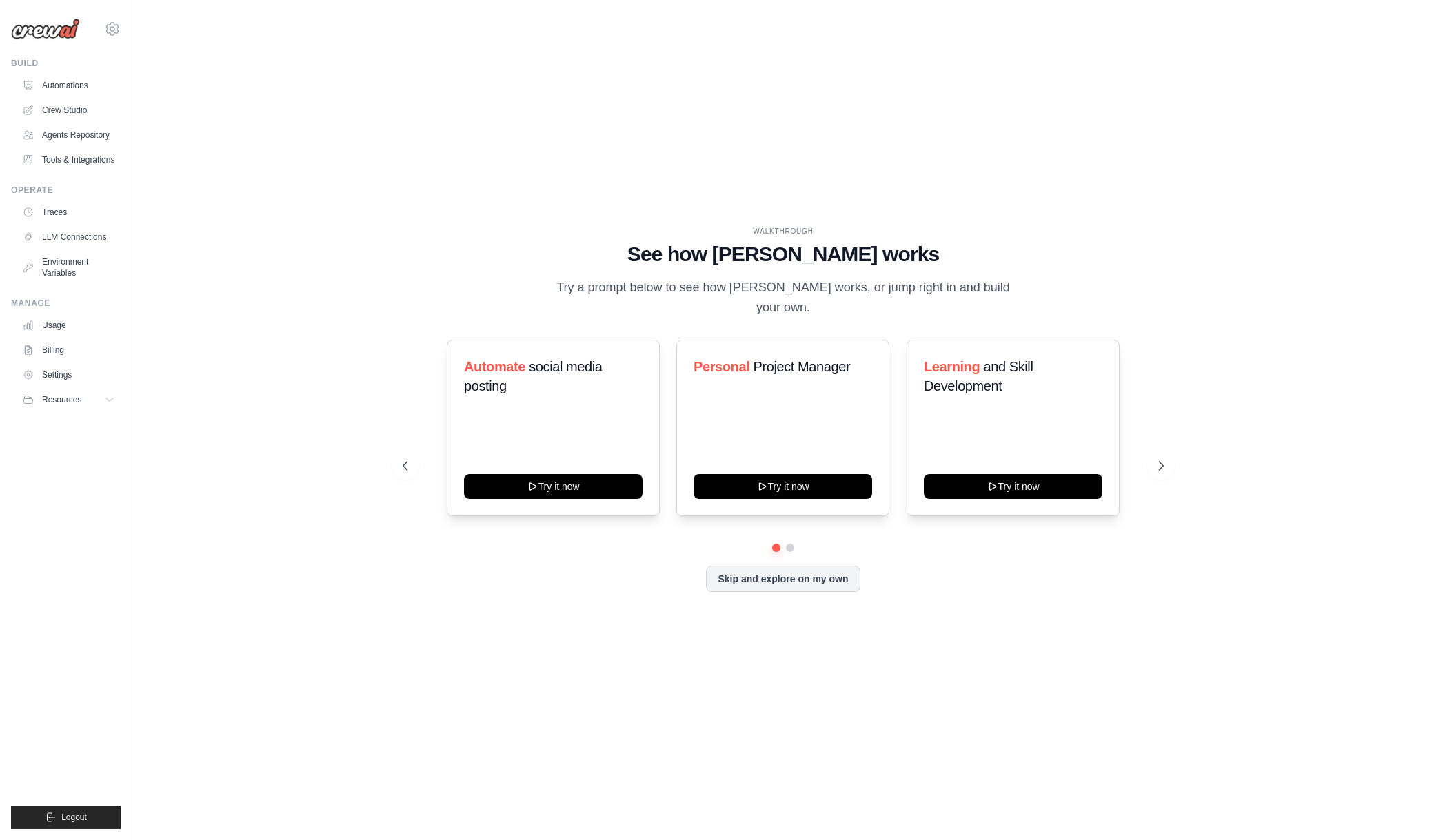
click at [329, 159] on div "WALKTHROUGH See how [PERSON_NAME] works Try a prompt below to see how [PERSON_N…" at bounding box center [783, 420] width 1258 height 812
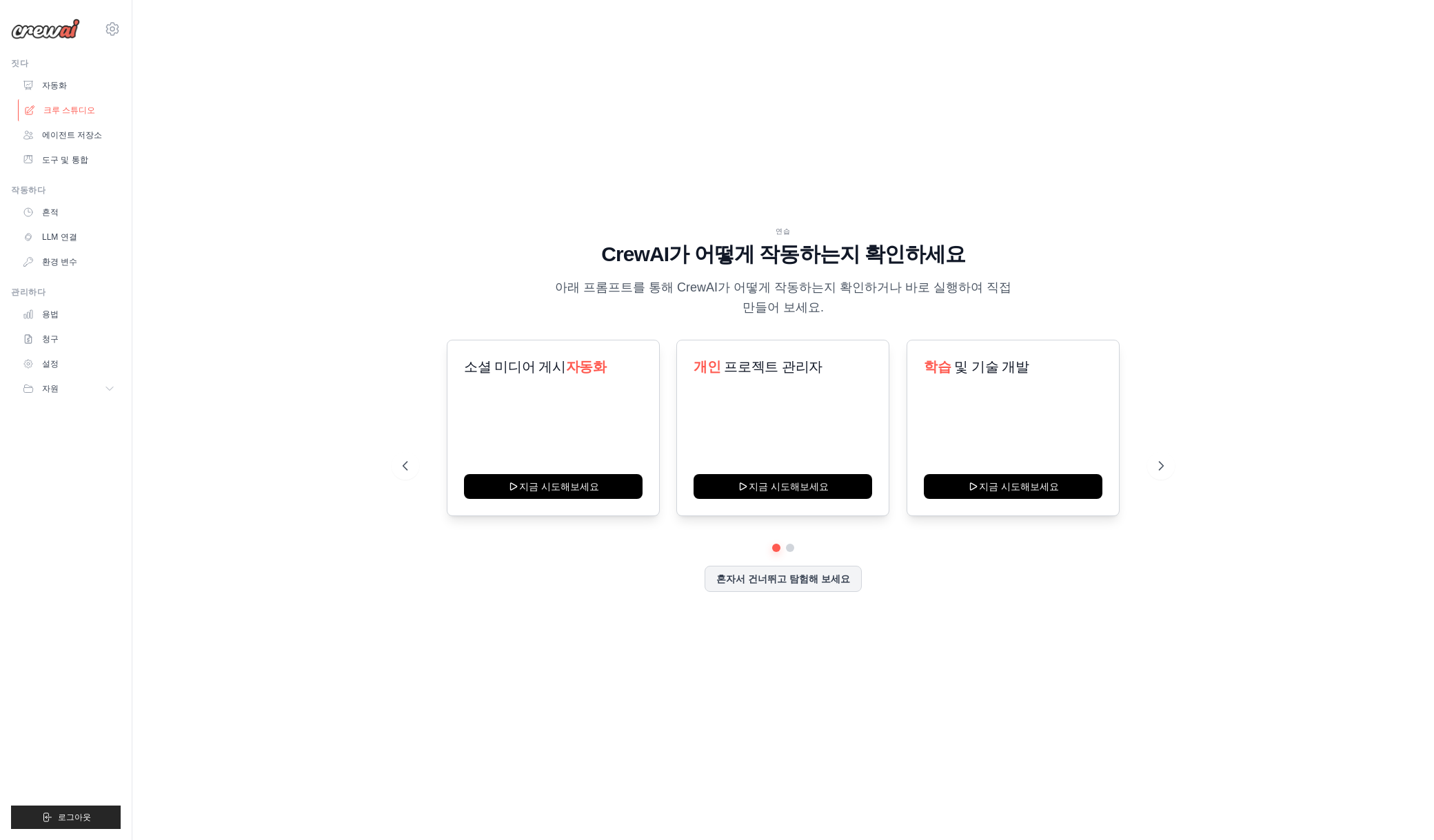
click at [60, 101] on link "크루 스튜디오" at bounding box center [70, 110] width 104 height 22
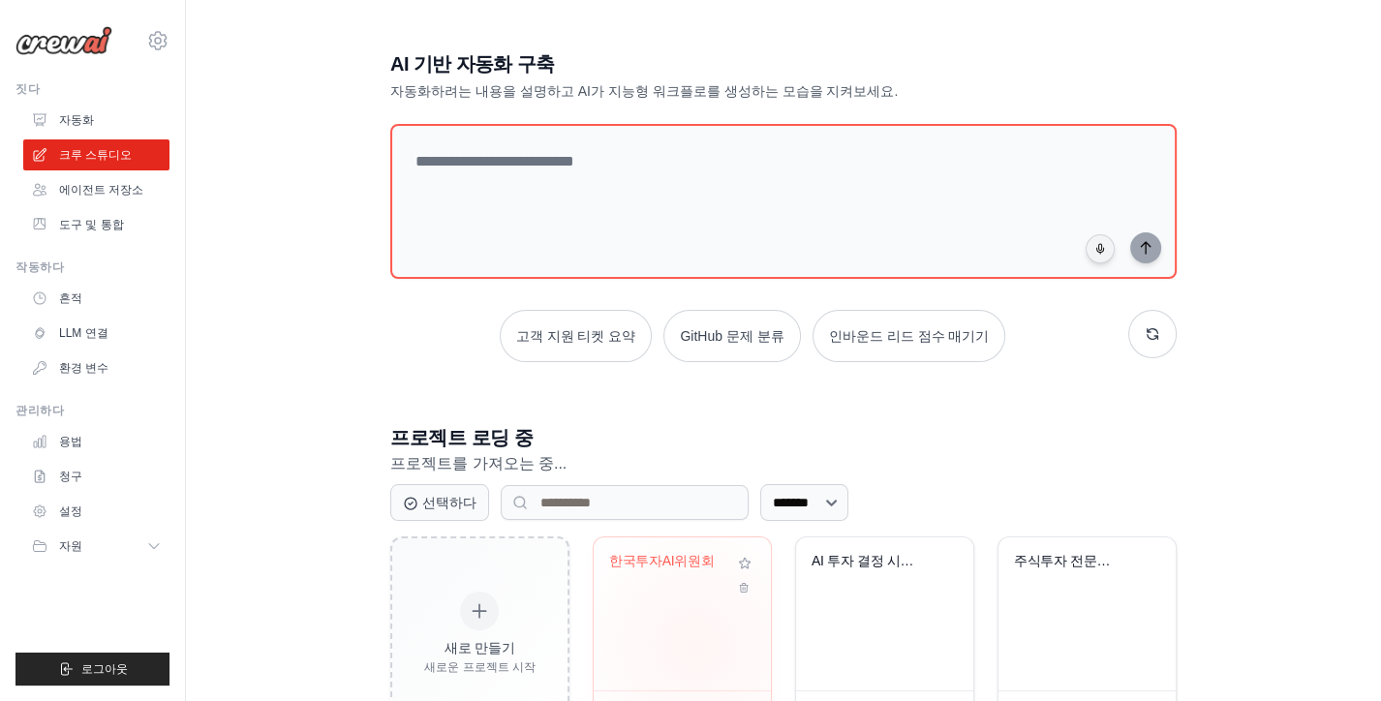
click at [695, 643] on div "한국투자AI위원회" at bounding box center [682, 614] width 177 height 153
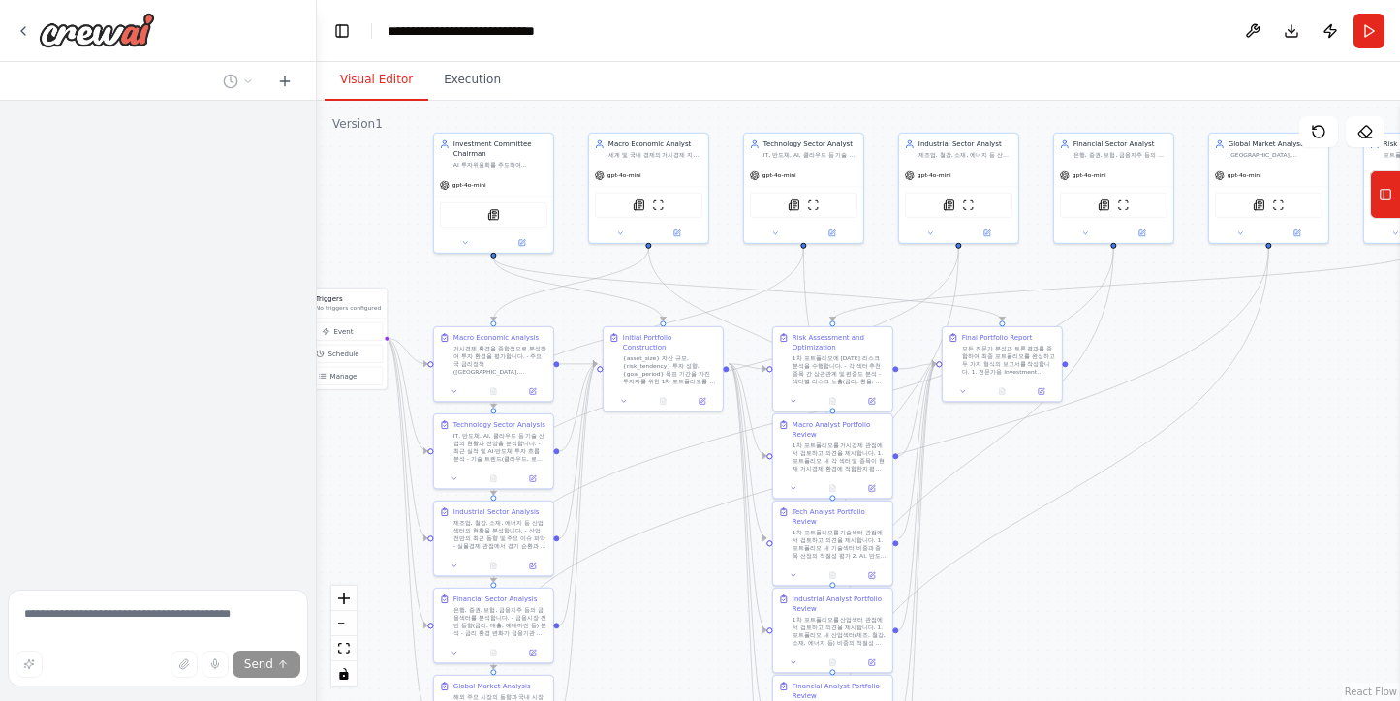
drag, startPoint x: 1143, startPoint y: 223, endPoint x: 892, endPoint y: 61, distance: 298.5
click at [891, 63] on div "Visual Editor Execution Version 1 Show Tools Hide Agents .deletable-edge-delete…" at bounding box center [858, 381] width 1083 height 639
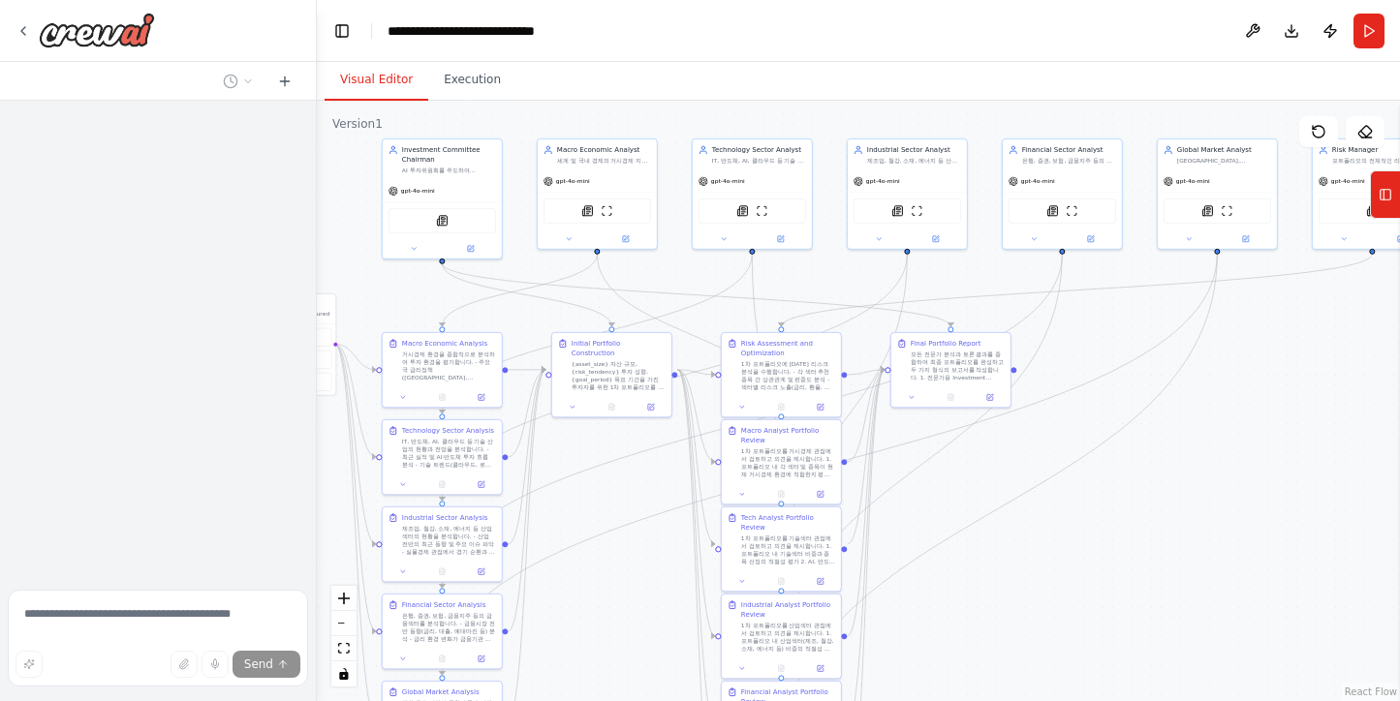
drag, startPoint x: 1206, startPoint y: 540, endPoint x: 1153, endPoint y: 555, distance: 55.5
click at [1153, 555] on div ".deletable-edge-delete-btn { width: 20px; height: 20px; border: 0px solid #ffff…" at bounding box center [858, 401] width 1083 height 601
click at [1374, 36] on button "Run" at bounding box center [1368, 31] width 31 height 35
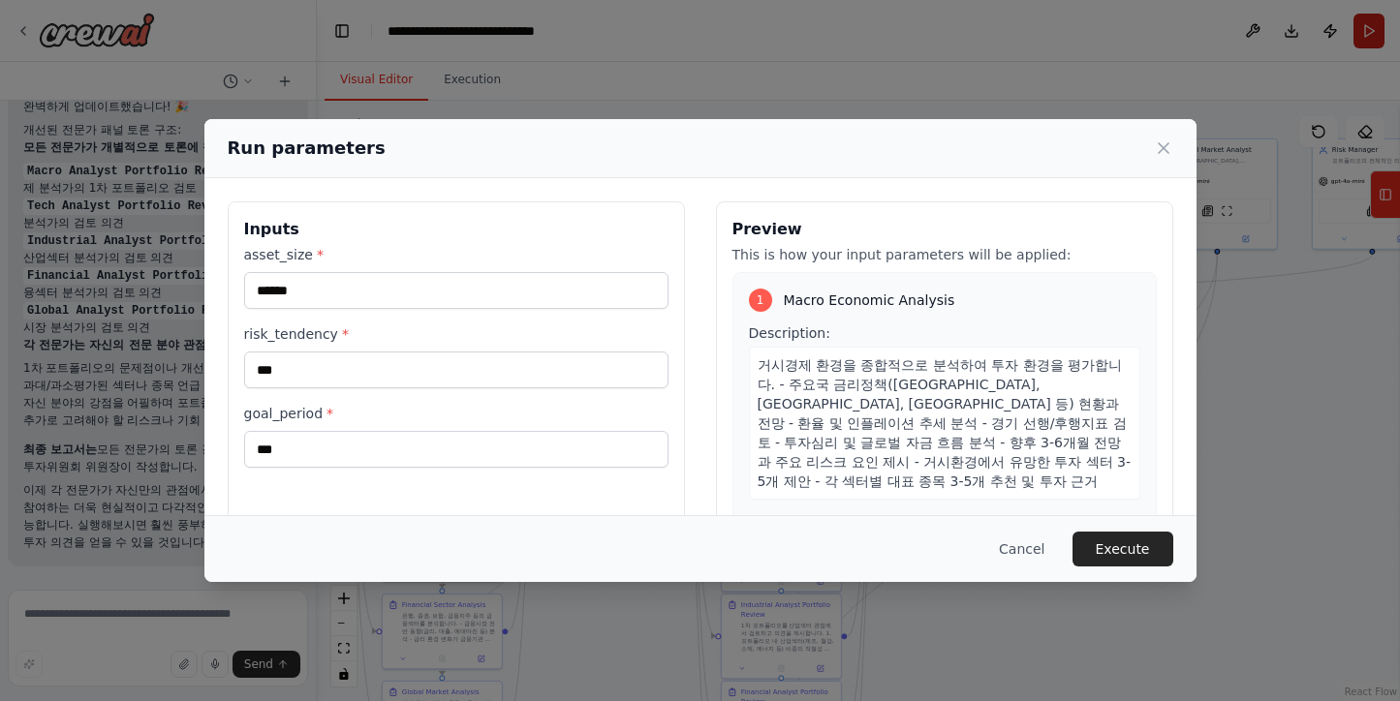
scroll to position [6801, 0]
click at [1136, 547] on button "Execute" at bounding box center [1122, 549] width 101 height 35
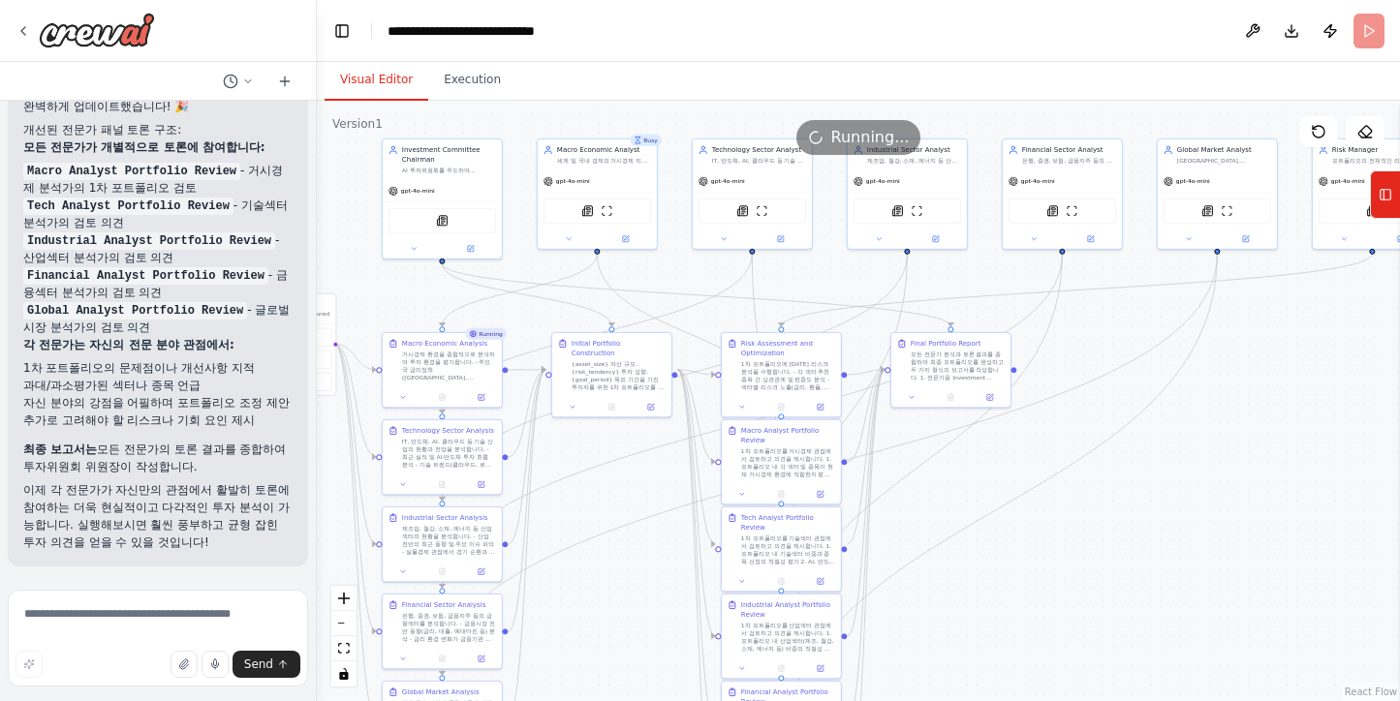
click at [395, 82] on button "Visual Editor" at bounding box center [376, 80] width 104 height 41
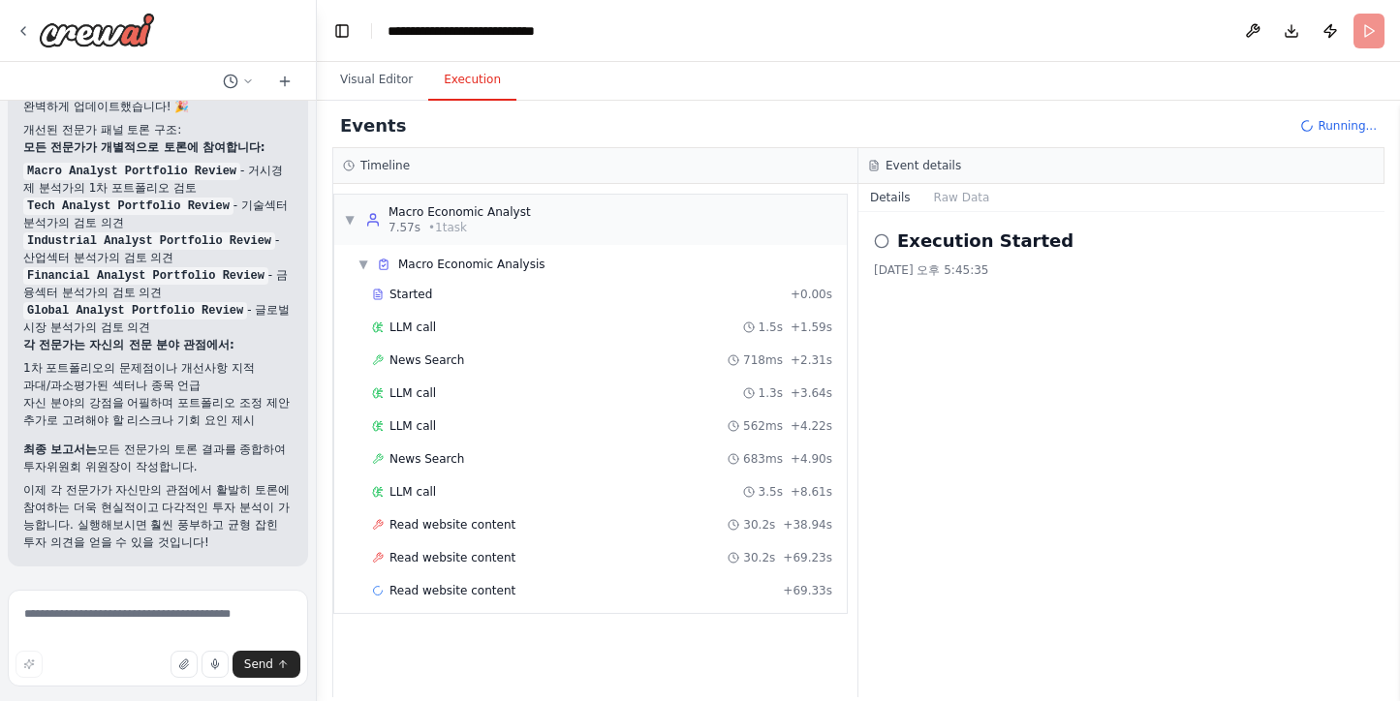
click at [475, 91] on button "Execution" at bounding box center [472, 80] width 88 height 41
click at [834, 636] on div "▼ Macro Economic Analyst 7.57s • 1 task ▼ Macro Economic Analysis Started + 0.0…" at bounding box center [595, 440] width 524 height 513
click at [1109, 453] on div "Execution Started 2025. 10. 15. 오후 5:45:35" at bounding box center [1121, 454] width 526 height 485
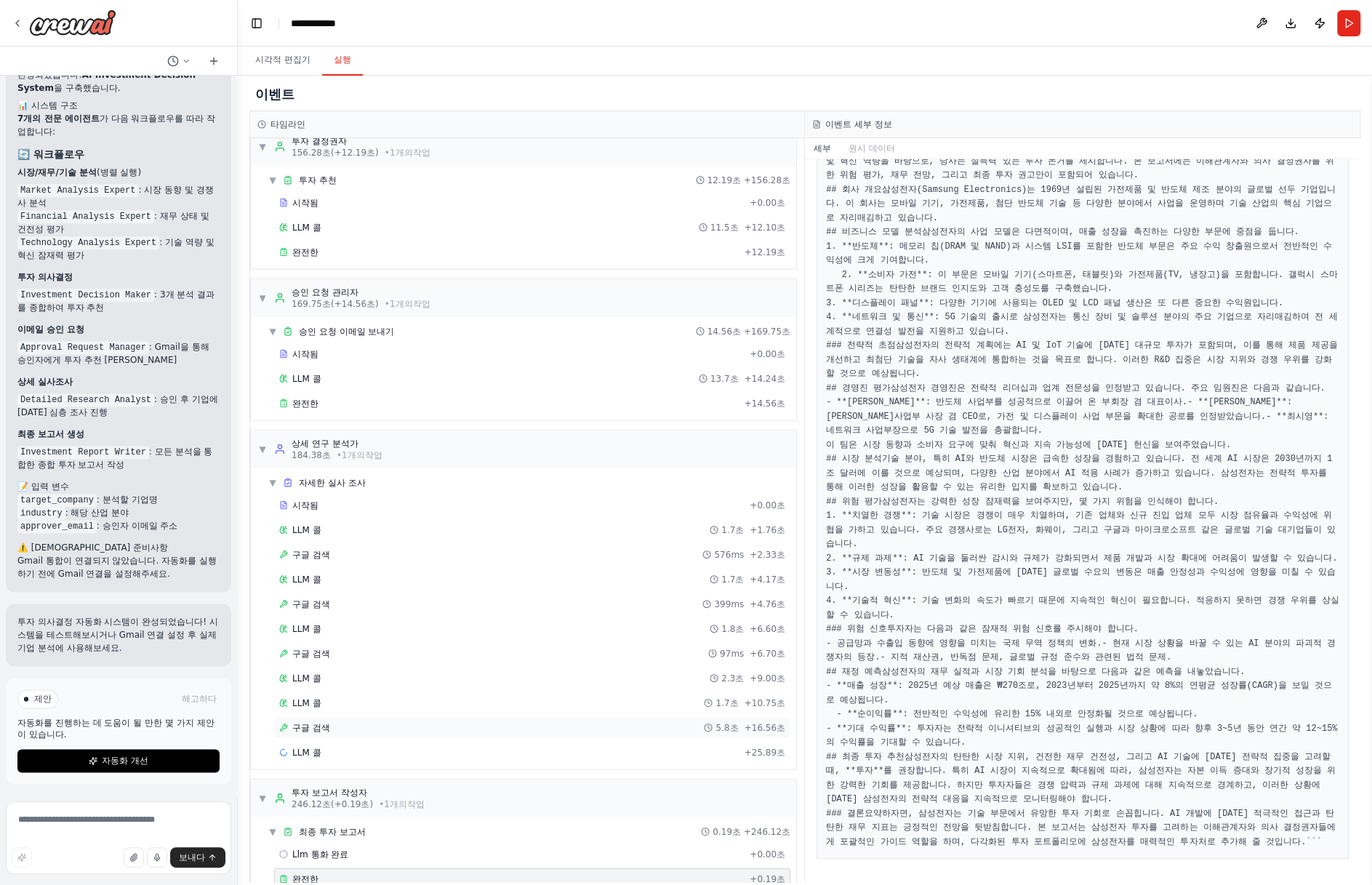
scroll to position [2303, 0]
